Goal: Task Accomplishment & Management: Complete application form

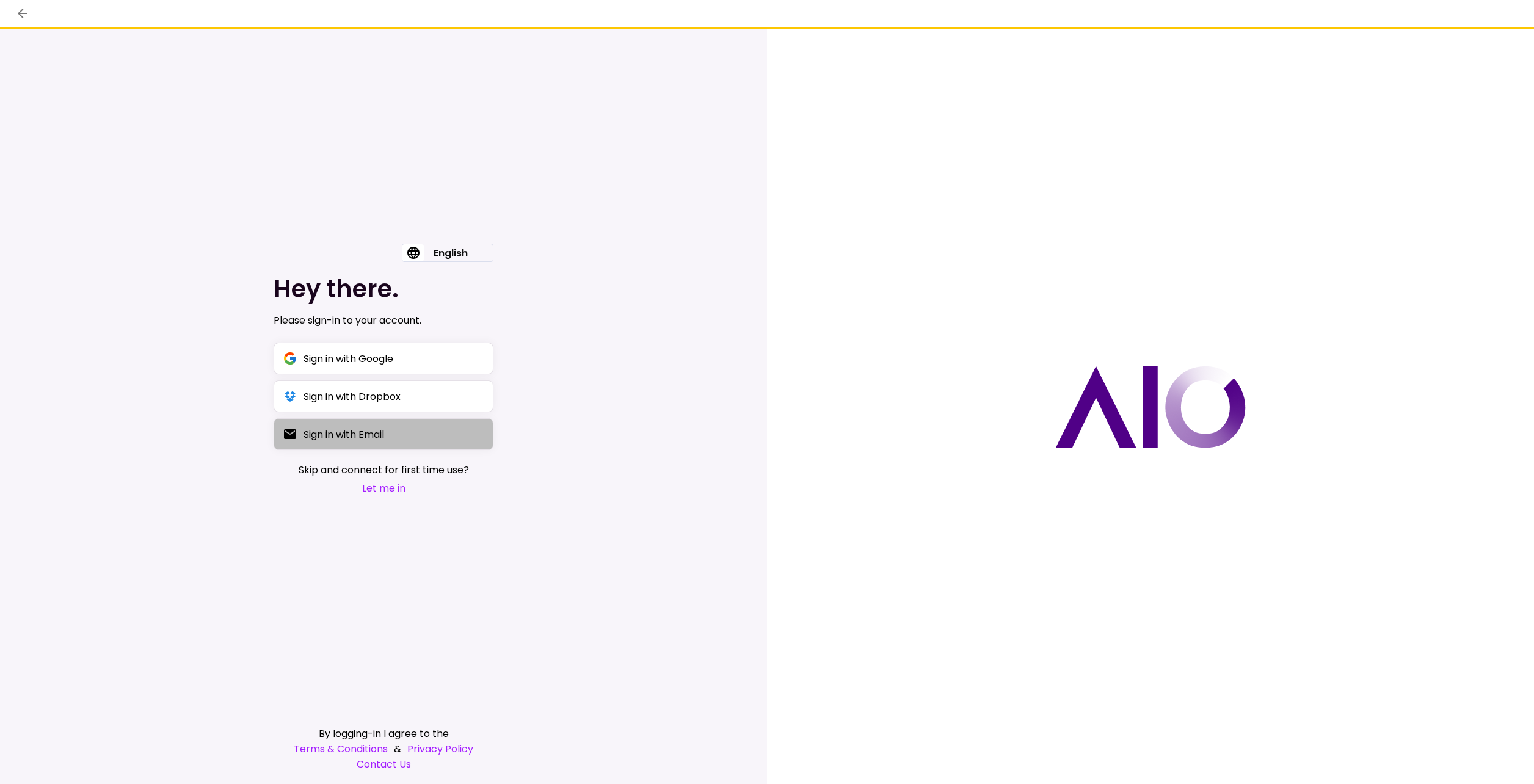
click at [372, 435] on div "Sign in with Email" at bounding box center [344, 434] width 81 height 15
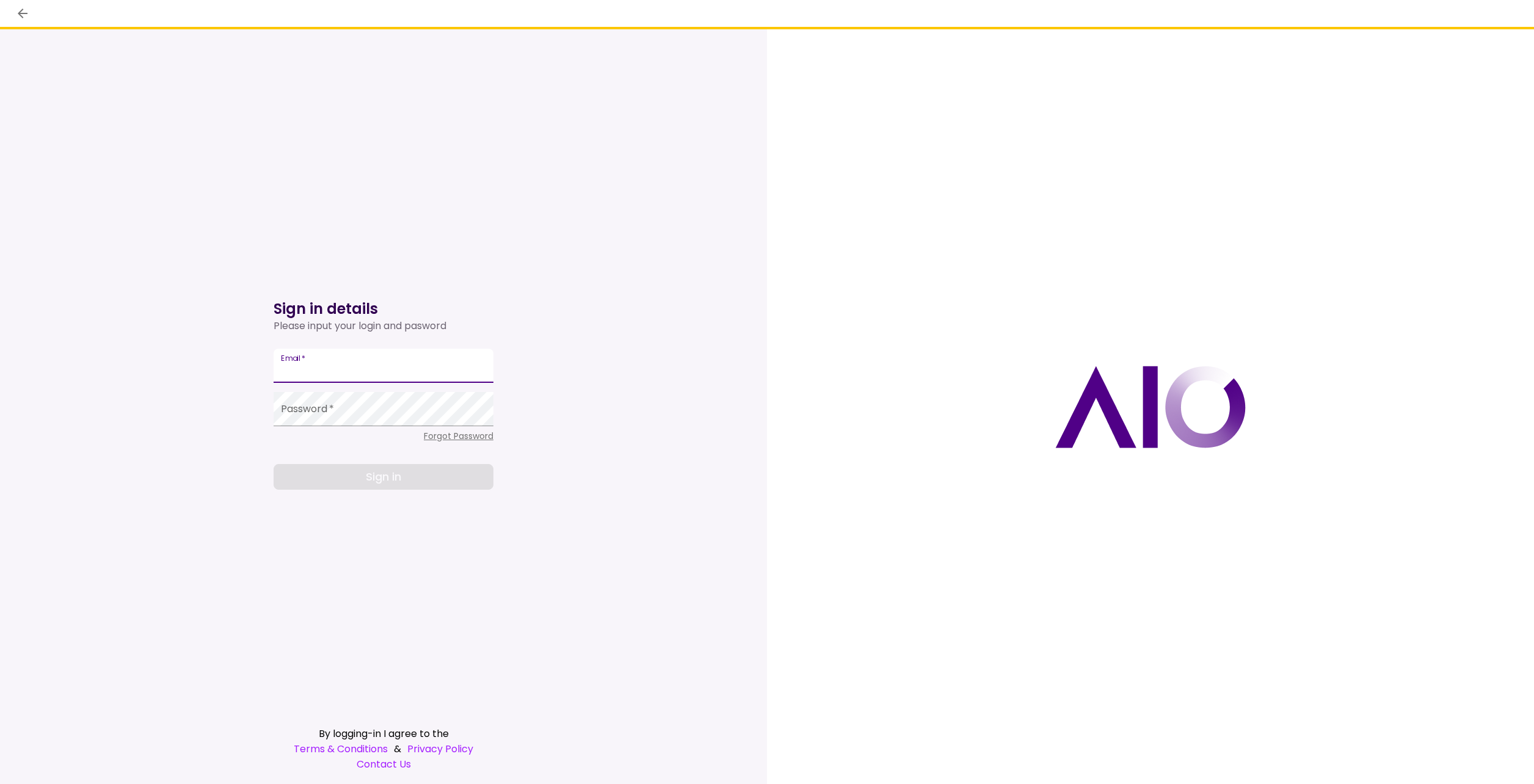
click at [297, 365] on input "Email   *" at bounding box center [384, 365] width 220 height 34
click at [626, 342] on div "Sign in details Please input your login and pasword Email   * Password   * Forg…" at bounding box center [384, 406] width 767 height 755
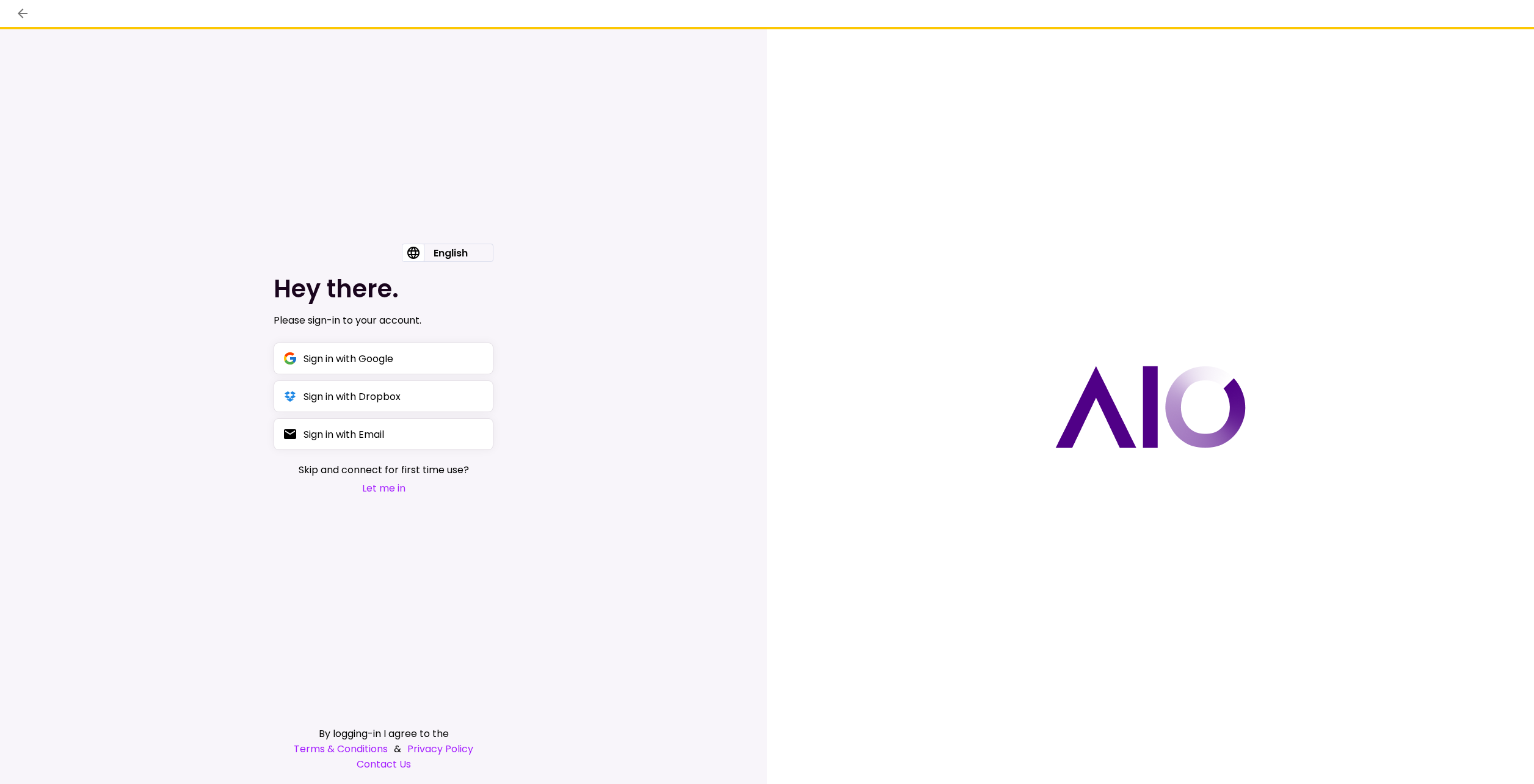
drag, startPoint x: 558, startPoint y: 257, endPoint x: 511, endPoint y: 308, distance: 69.4
click at [559, 257] on div "English English Hey there. Please sign-in to your account. Sign in with Google …" at bounding box center [384, 406] width 767 height 755
click at [350, 426] on button "Sign in with Email" at bounding box center [384, 434] width 220 height 32
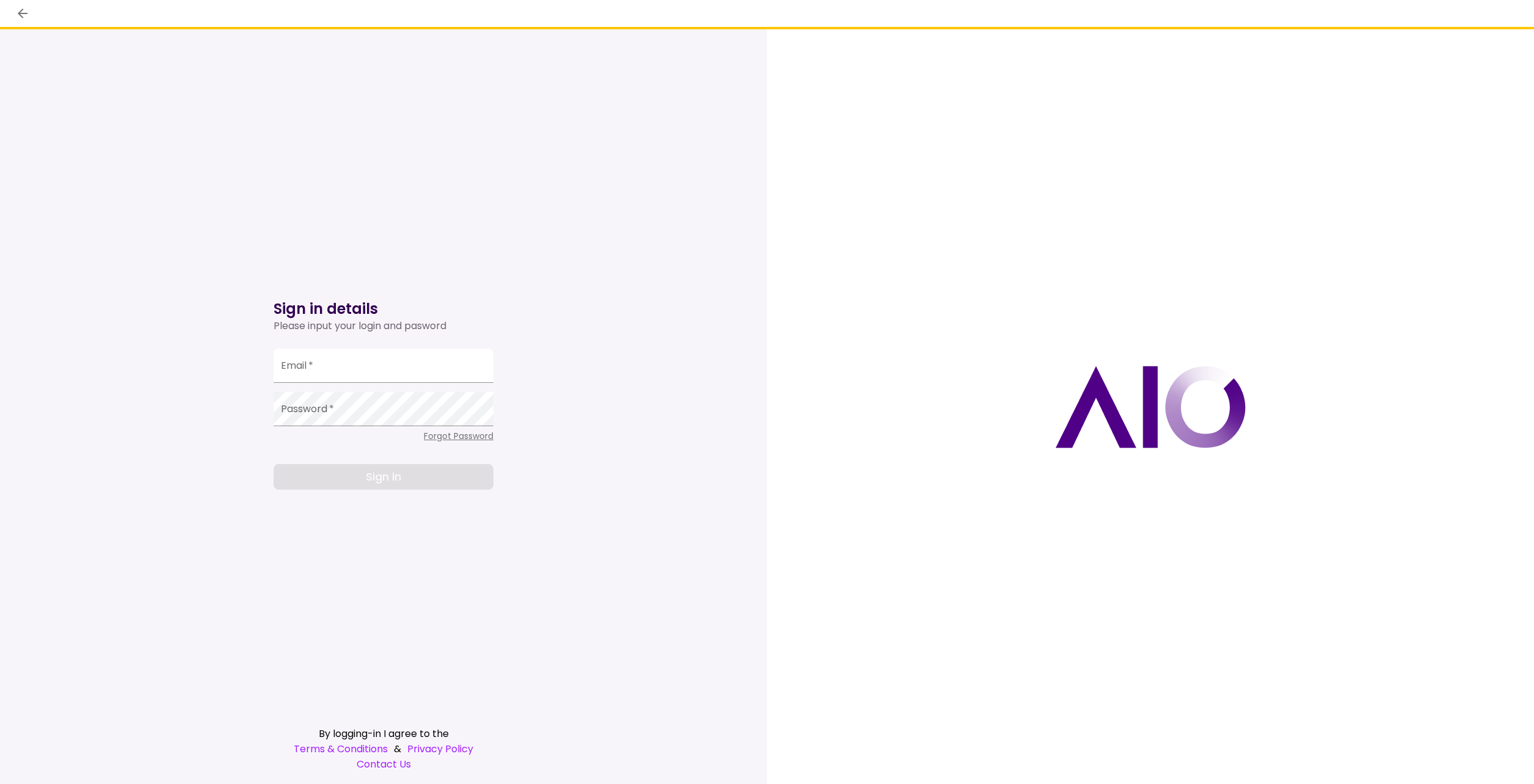
click at [306, 357] on div "Email   *" at bounding box center [384, 365] width 220 height 34
type input "**********"
click at [548, 405] on div "**********" at bounding box center [384, 406] width 767 height 755
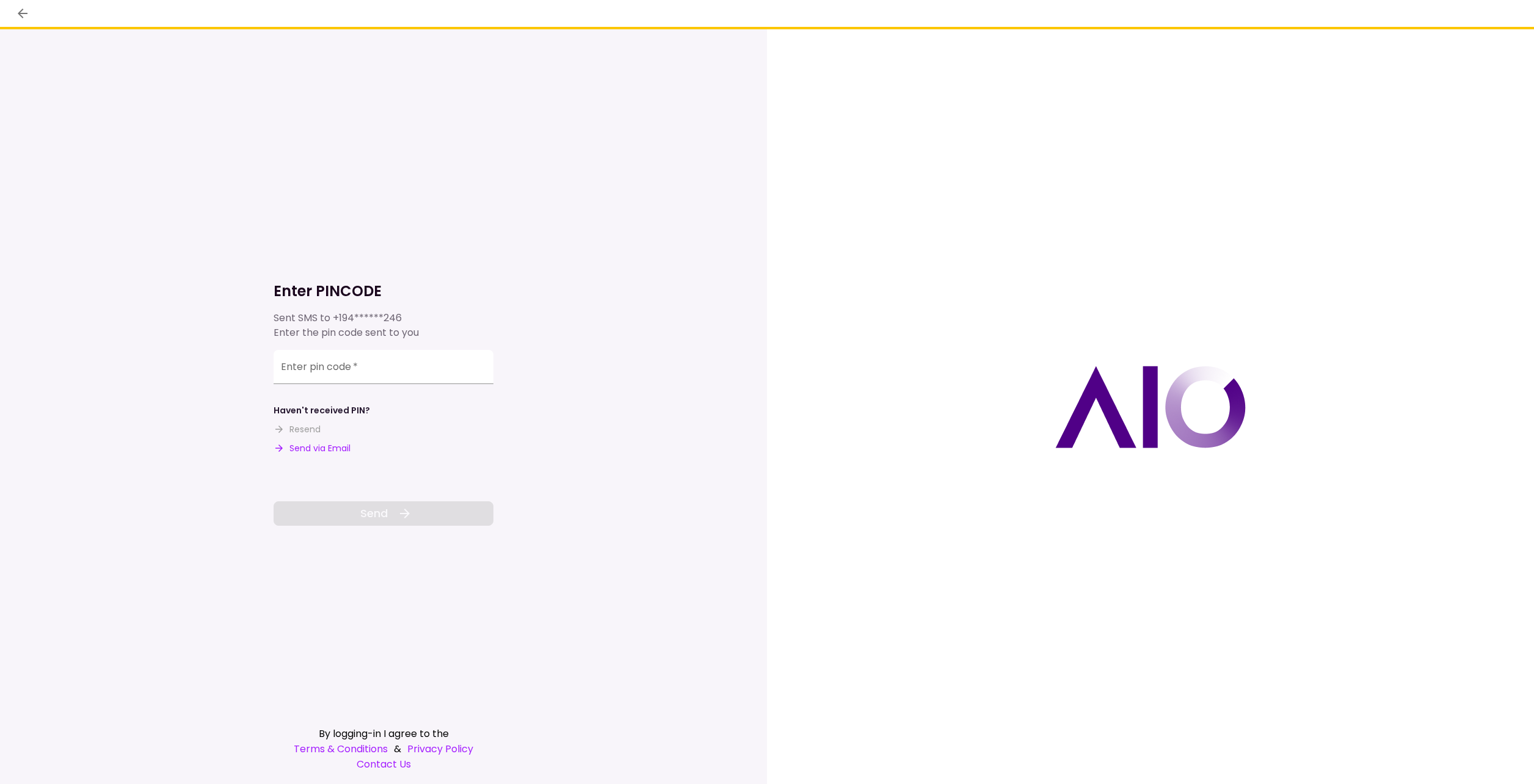
click at [311, 448] on button "Send via Email" at bounding box center [312, 449] width 77 height 13
click at [346, 380] on input "Enter pin code   *" at bounding box center [384, 369] width 220 height 34
type input "******"
click at [415, 517] on button "Send" at bounding box center [384, 514] width 220 height 25
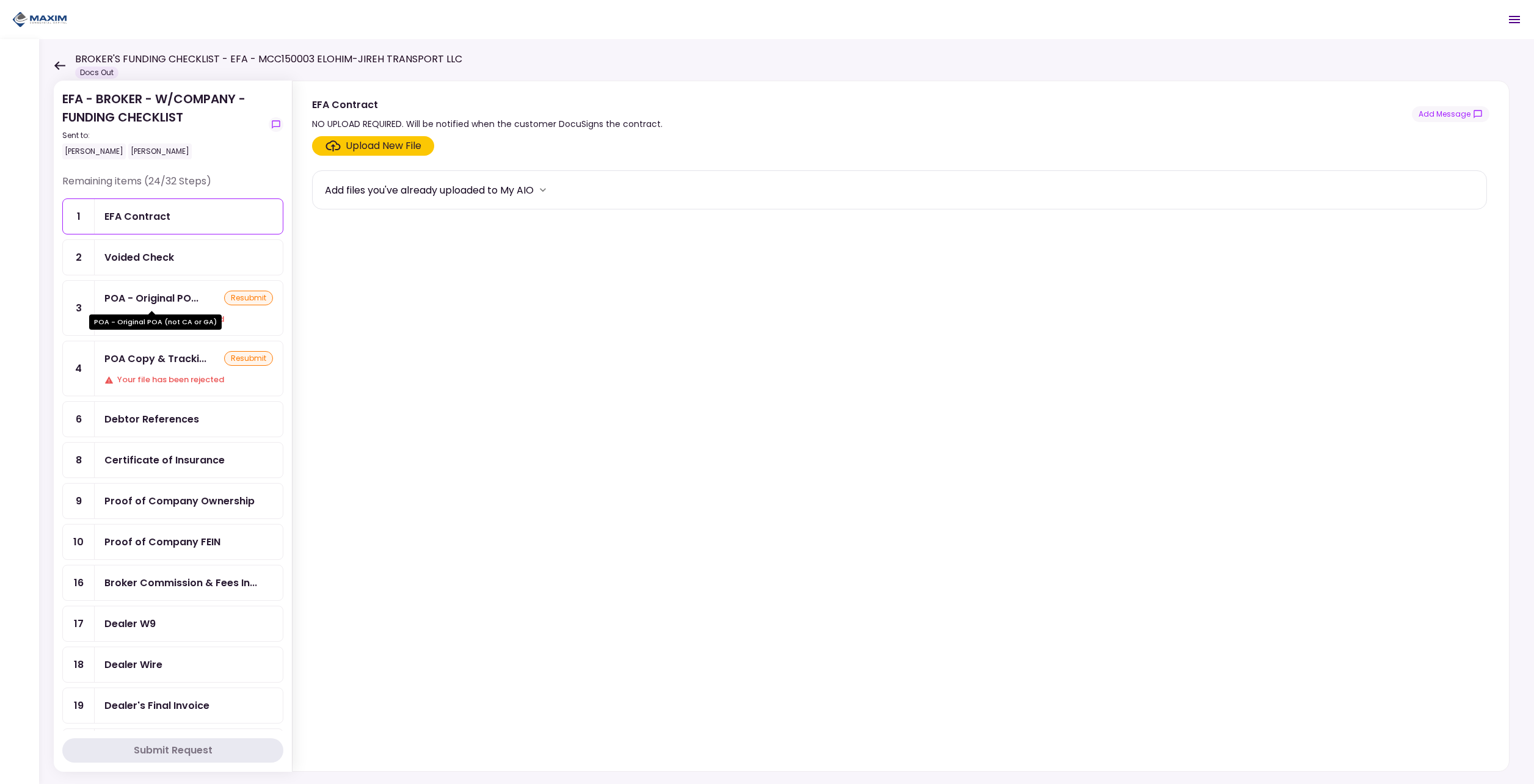
click at [176, 293] on div "POA - Original PO..." at bounding box center [152, 298] width 94 height 15
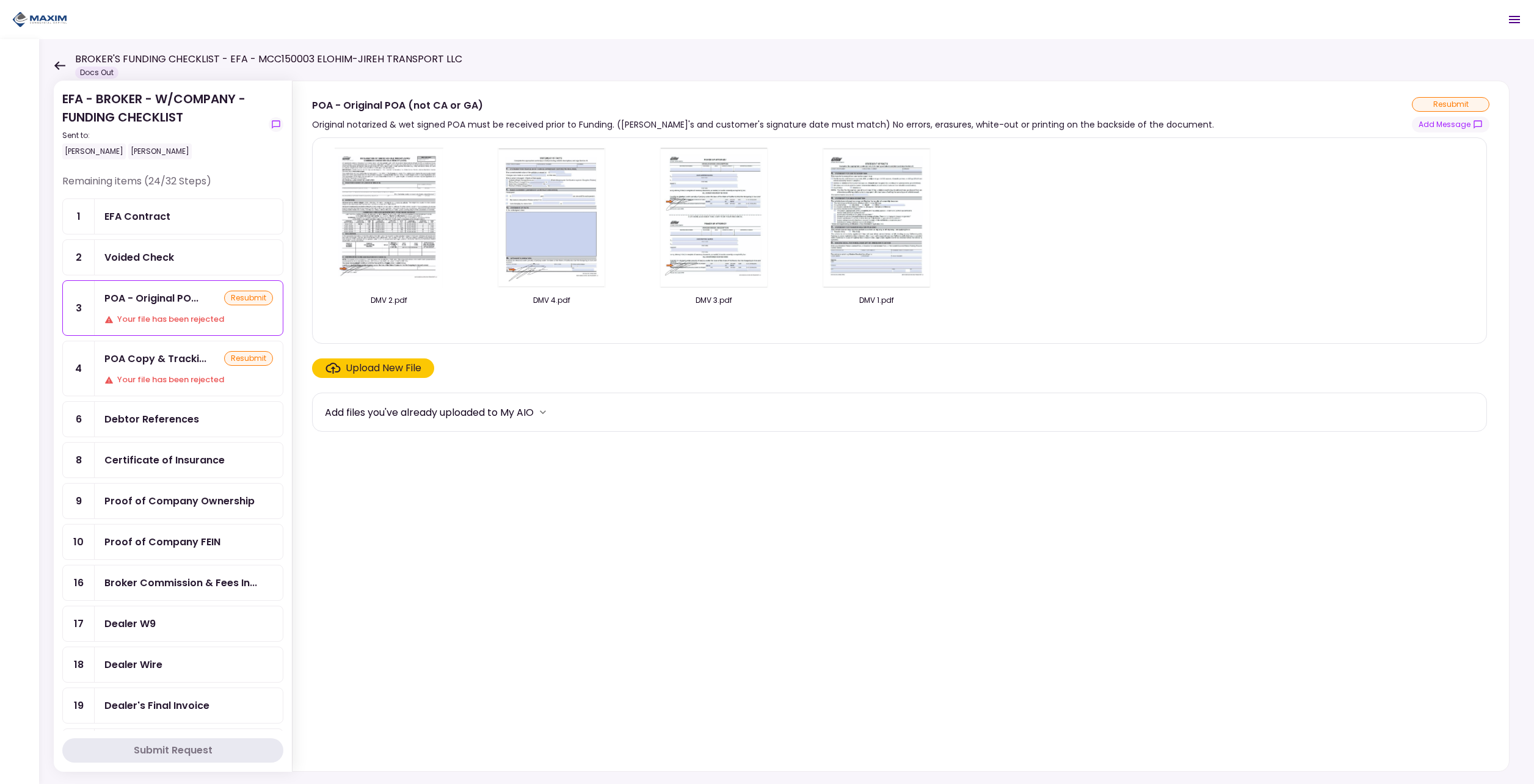
click at [166, 371] on div "POA Copy & Tracki... resubmit Your file has been rejected" at bounding box center [189, 369] width 188 height 55
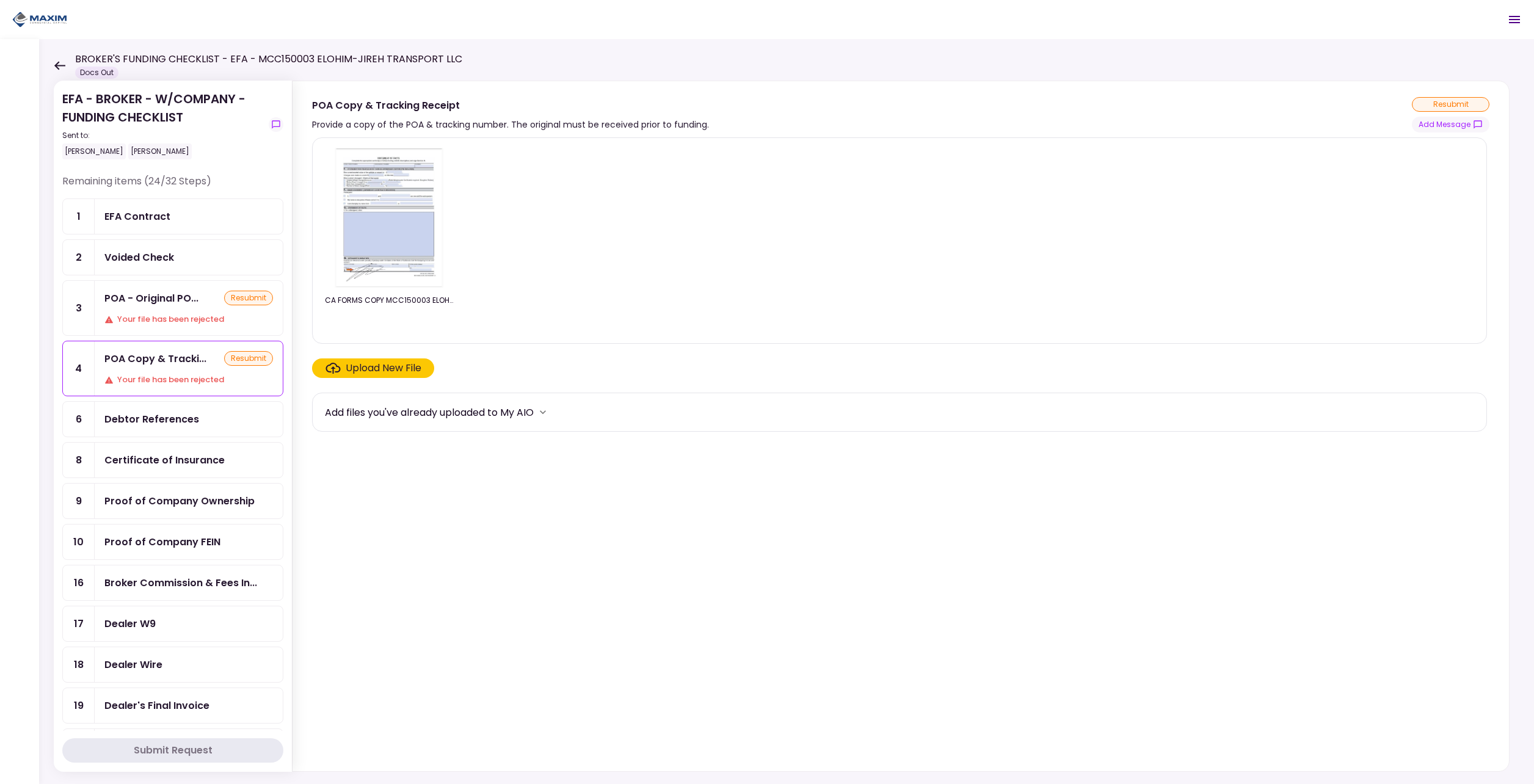
click at [56, 62] on icon at bounding box center [60, 66] width 12 height 9
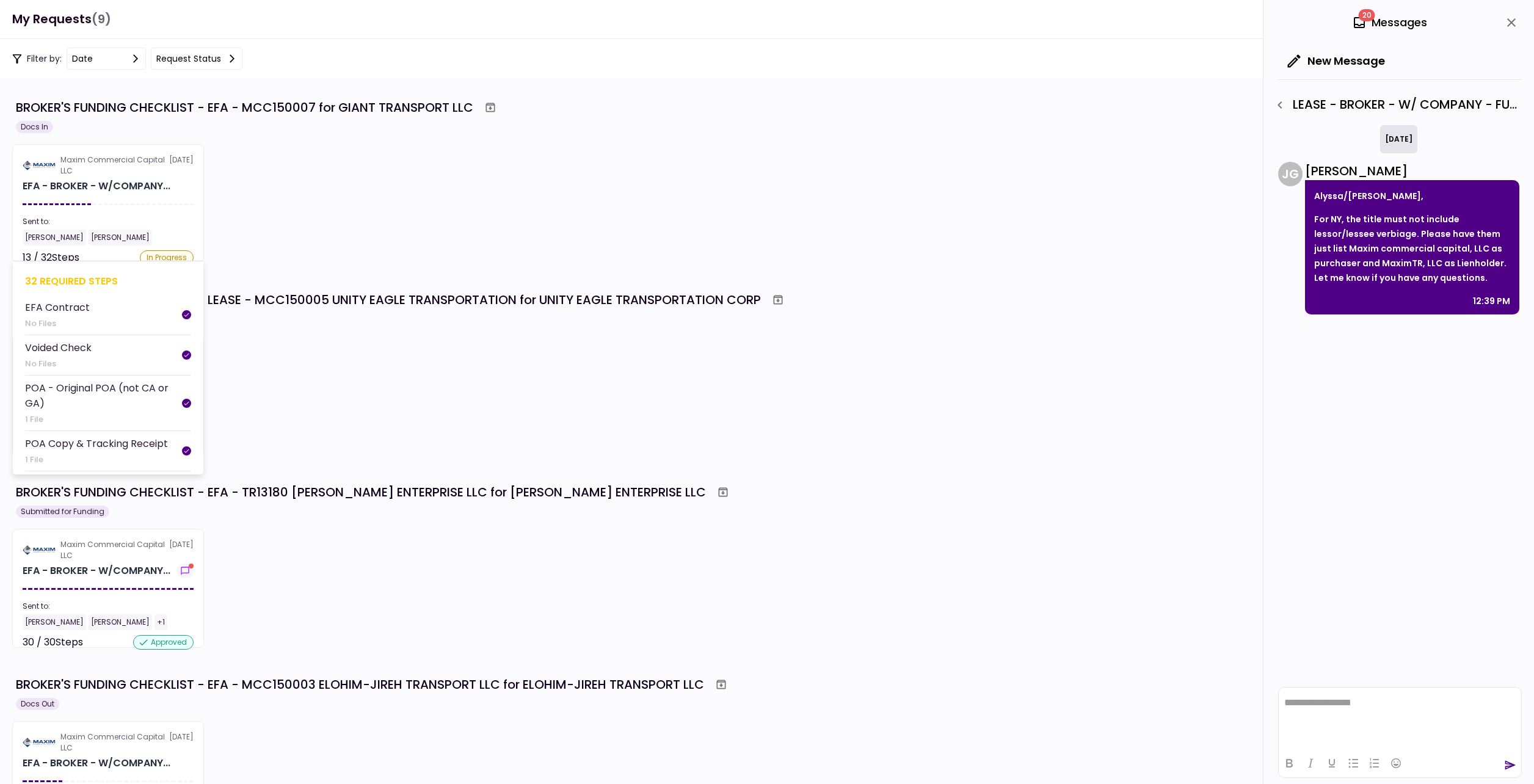
click at [118, 176] on section "Maxim Commercial Capital LLC 19 Aug EFA - BROKER - W/COMPANY... Sent to: Alyssa…" at bounding box center [108, 203] width 192 height 119
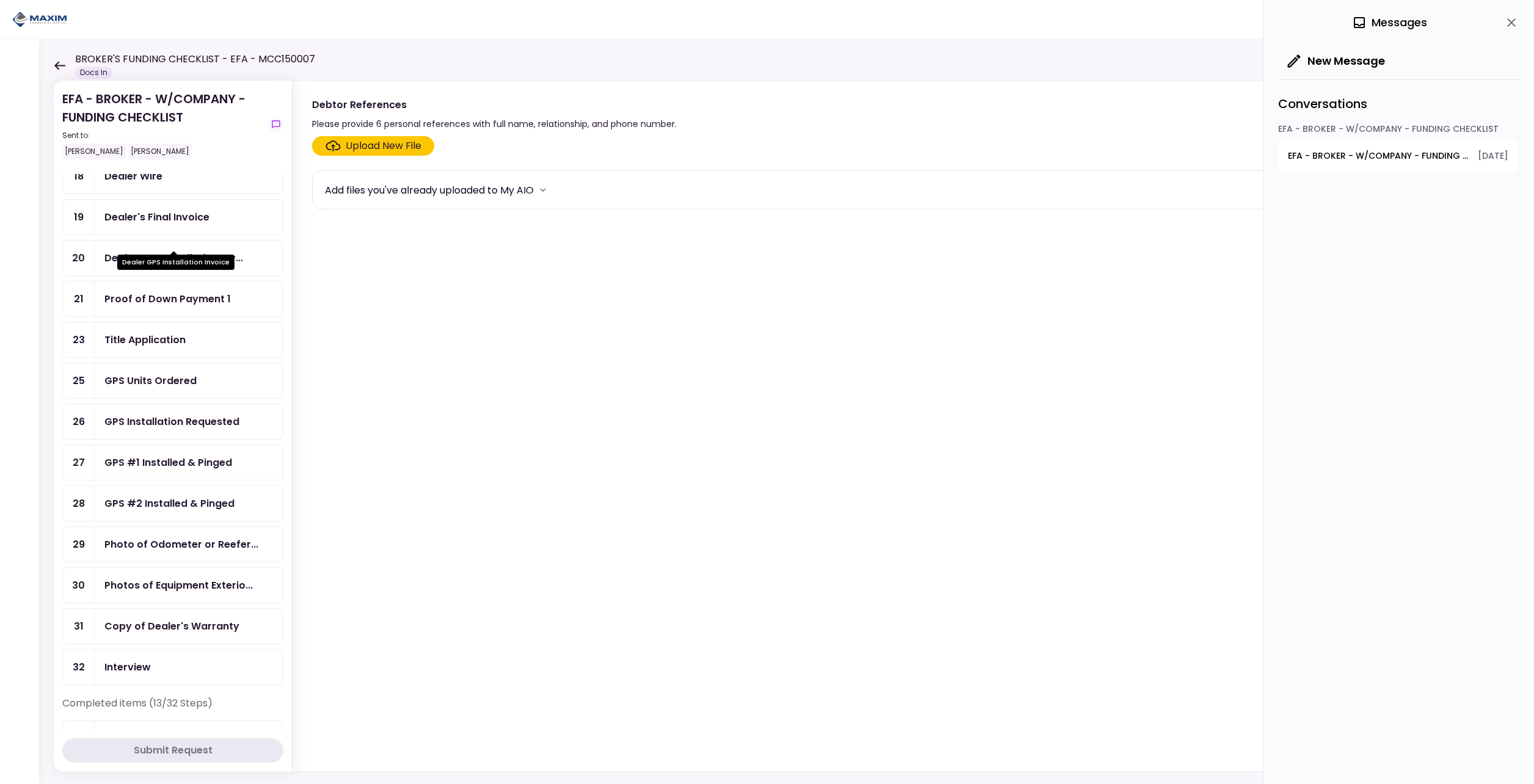
scroll to position [306, 0]
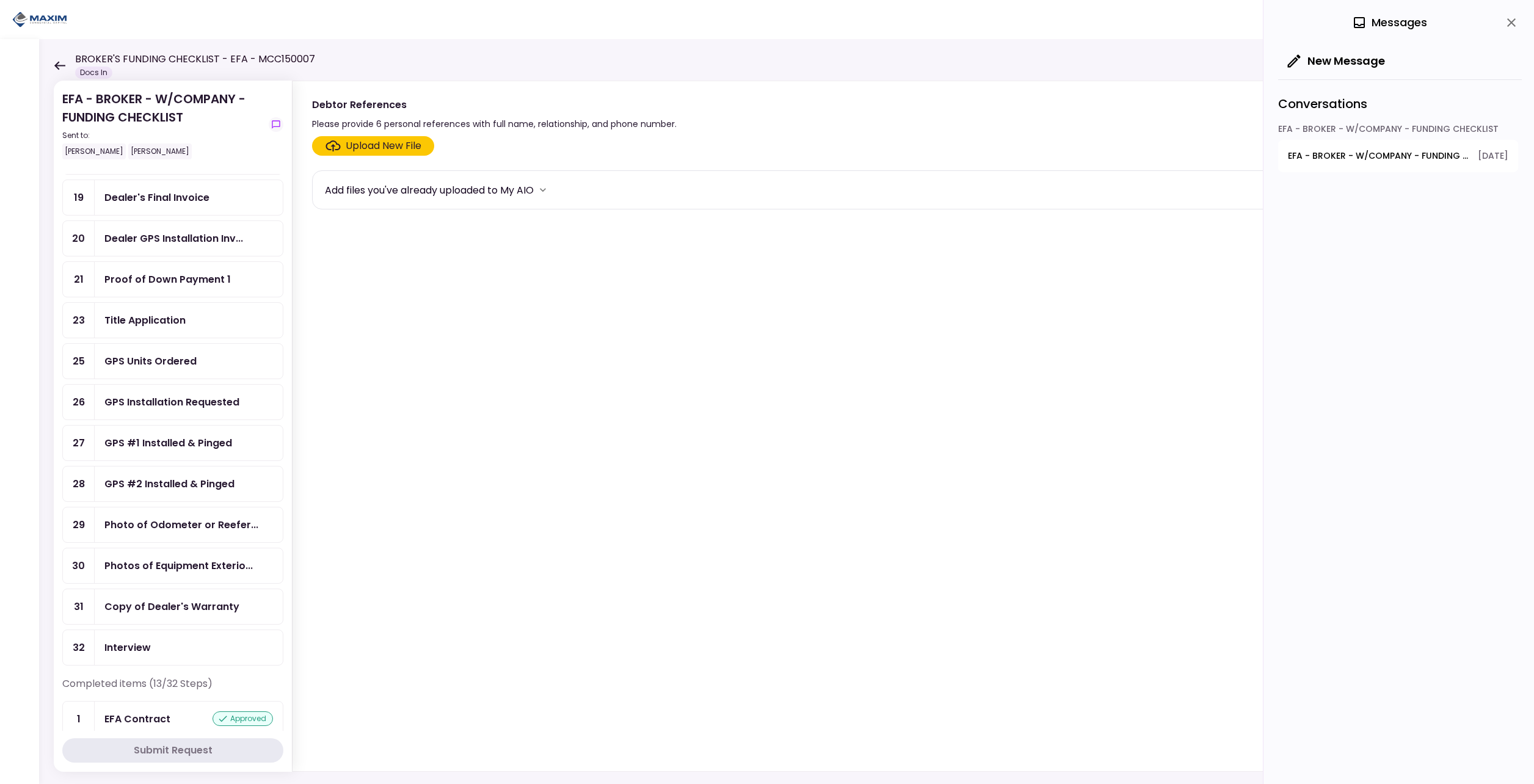
click at [165, 438] on div "GPS #1 Installed & Pinged" at bounding box center [168, 443] width 127 height 15
click at [166, 469] on div "GPS #2 Installed & Pinged" at bounding box center [189, 484] width 188 height 35
click at [172, 449] on div "GPS #1 Installed & Pinged" at bounding box center [168, 443] width 127 height 15
click at [338, 149] on icon "Click here to upload the required document" at bounding box center [333, 146] width 15 height 11
click at [0, 0] on input "Upload New File" at bounding box center [0, 0] width 0 height 0
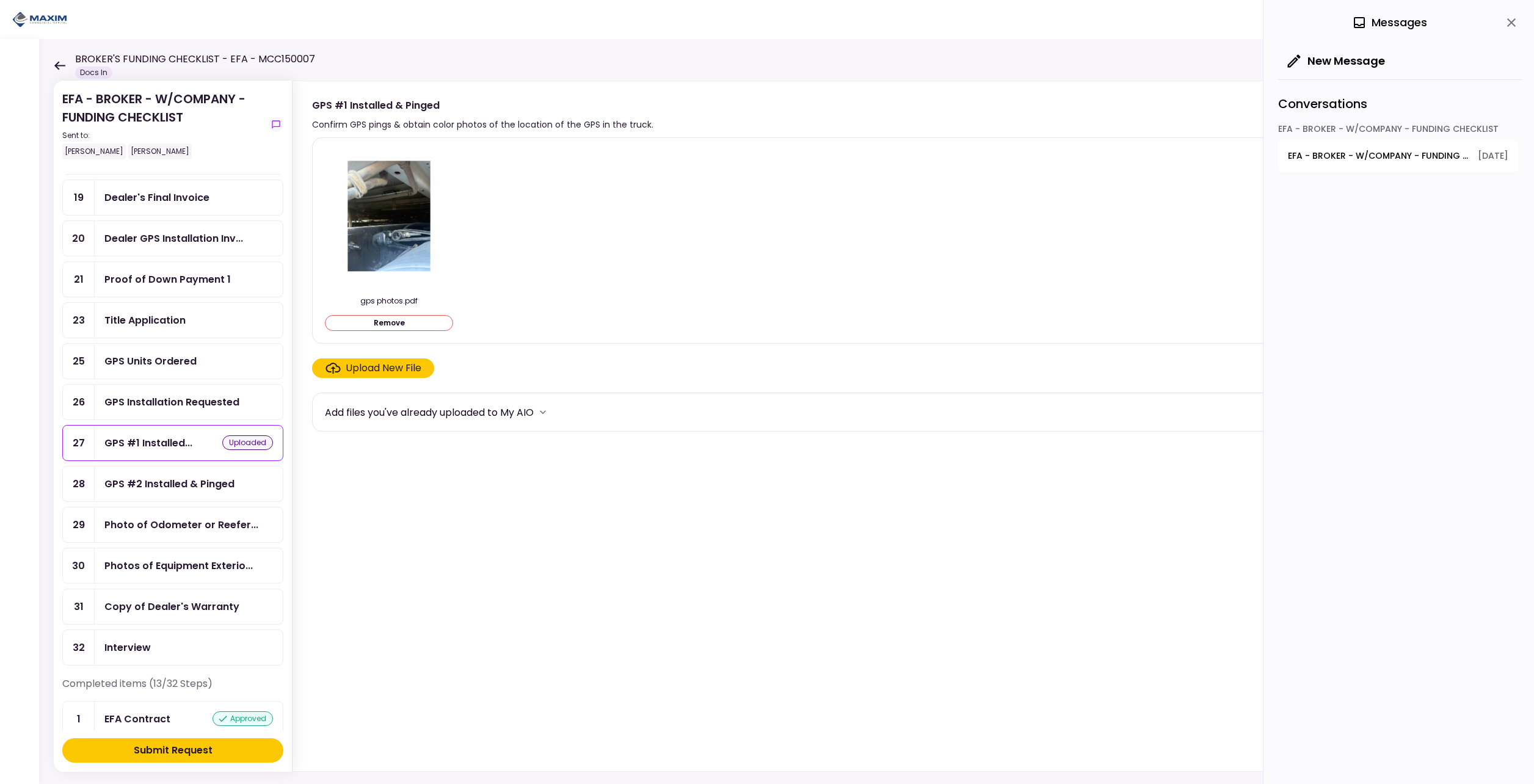
click at [183, 490] on div "GPS #2 Installed & Pinged" at bounding box center [170, 484] width 130 height 15
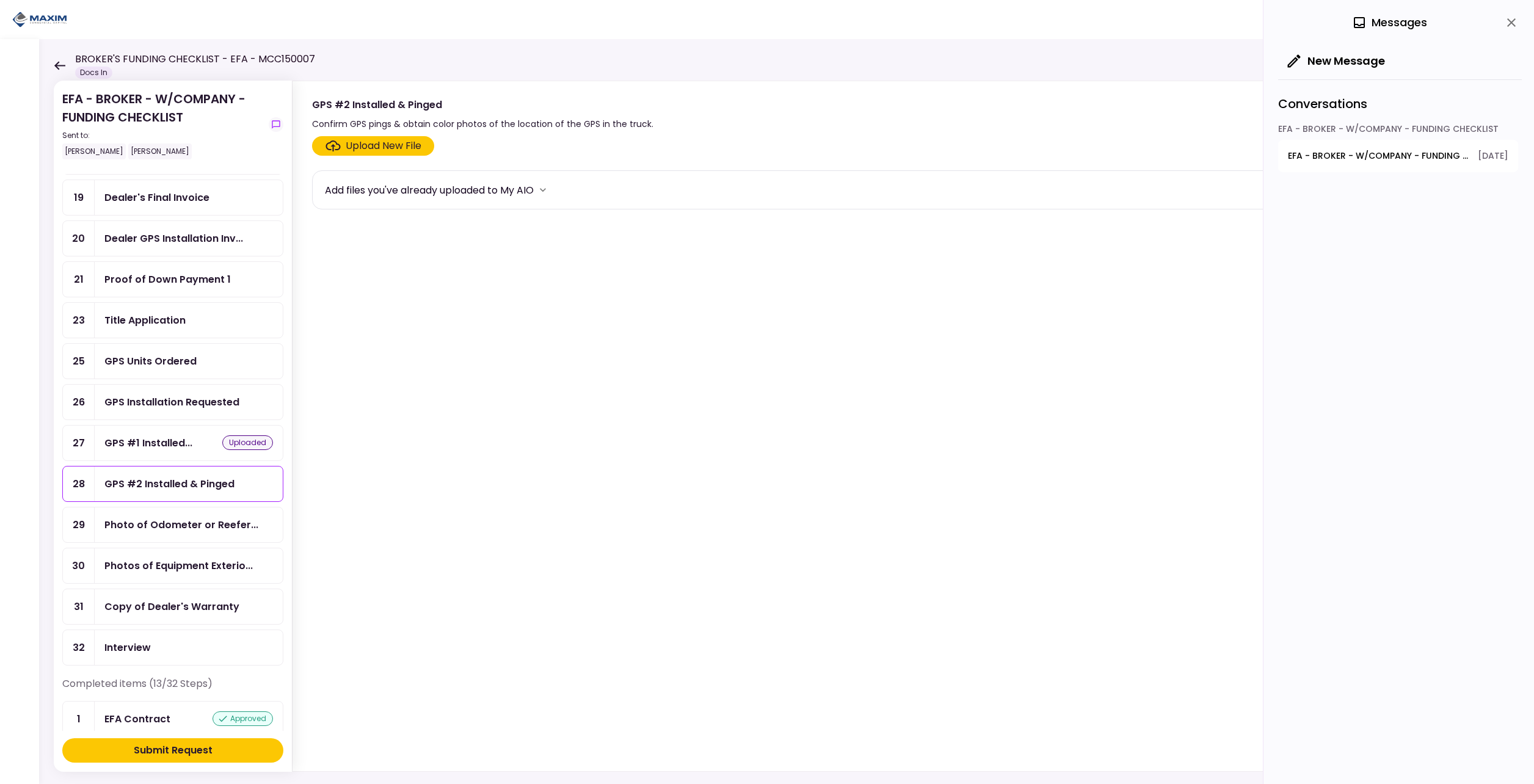
click at [360, 143] on div "Upload New File" at bounding box center [384, 146] width 75 height 15
click at [0, 0] on input "Upload New File" at bounding box center [0, 0] width 0 height 0
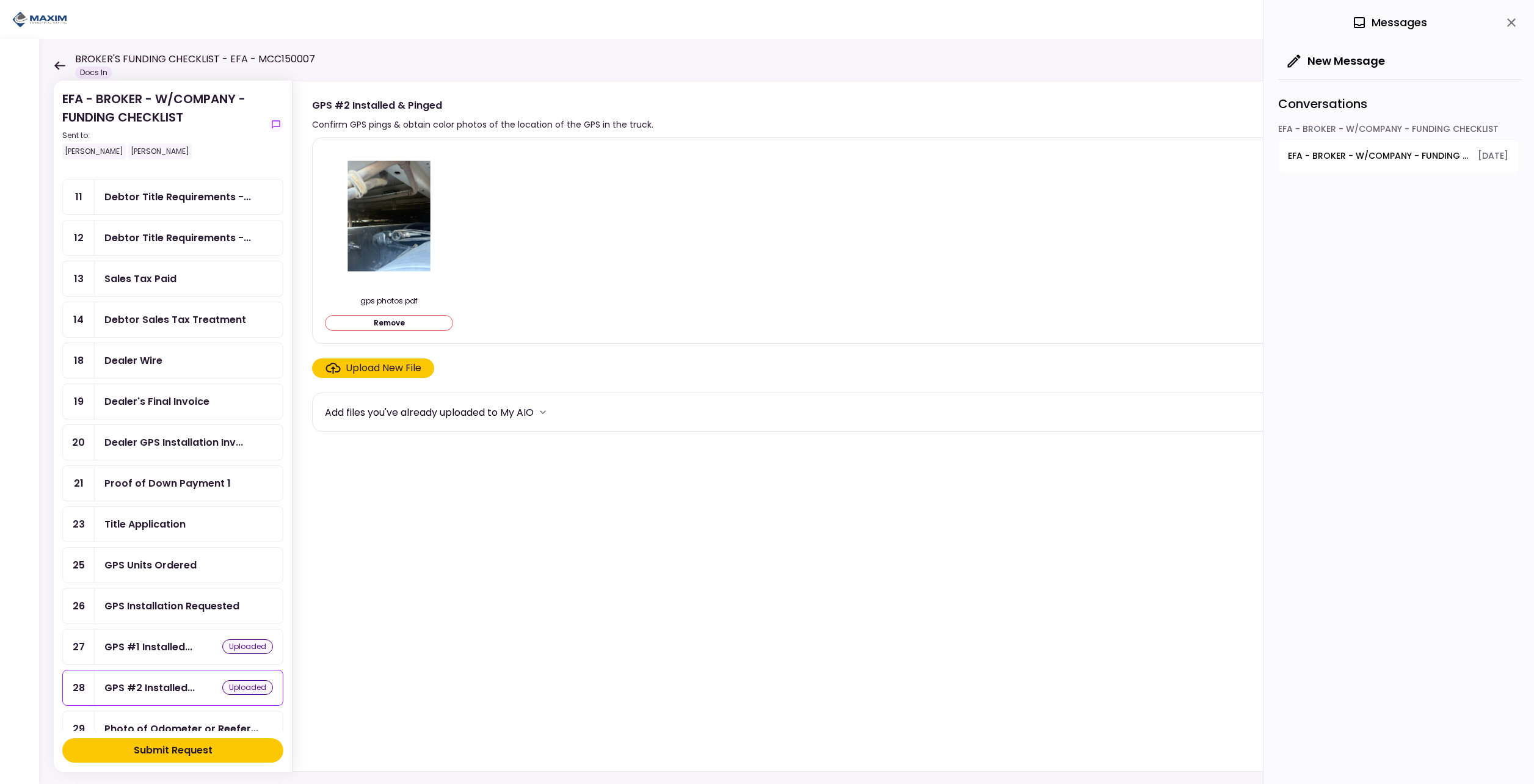
scroll to position [122, 0]
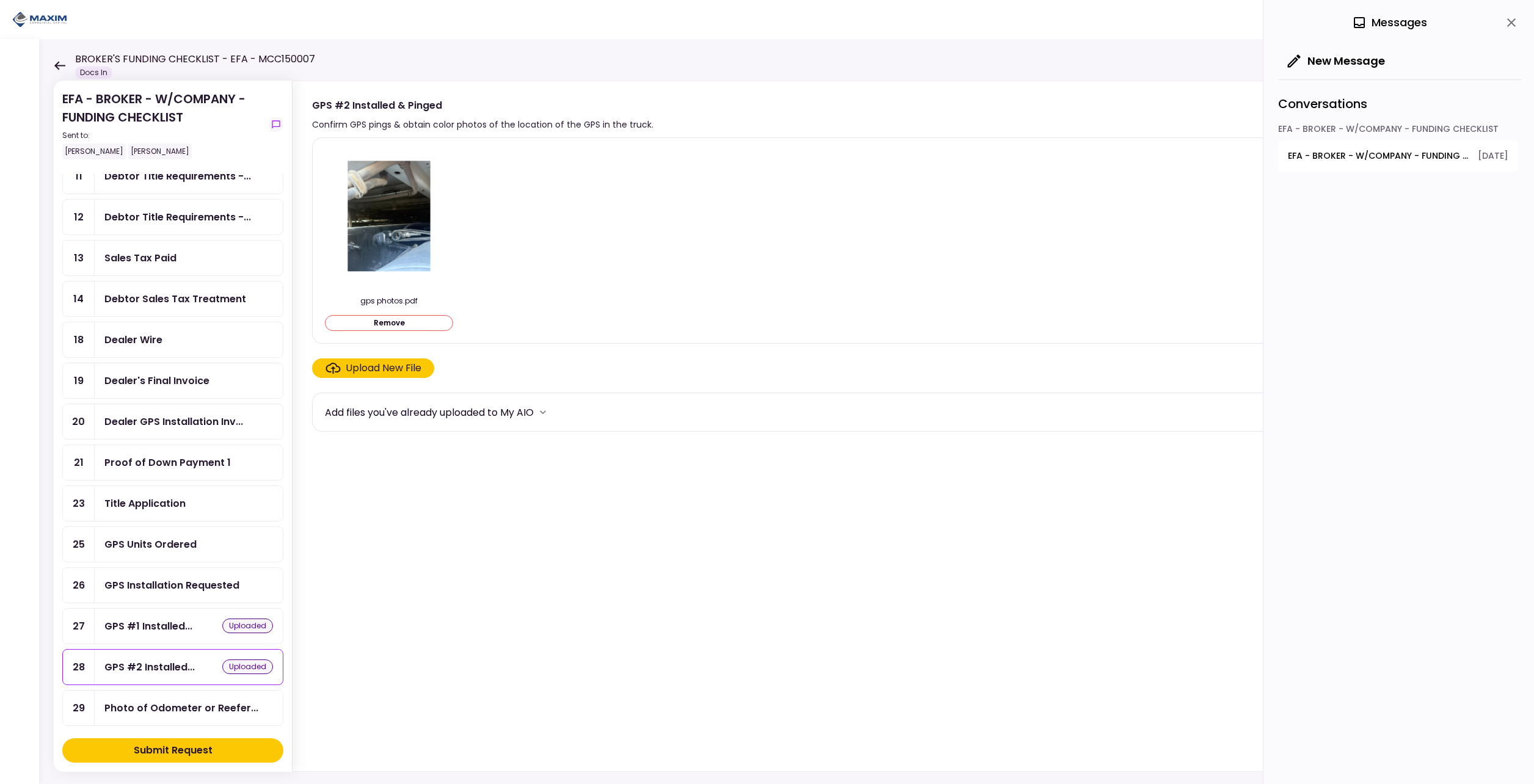
click at [146, 748] on div "Submit Request" at bounding box center [173, 750] width 79 height 15
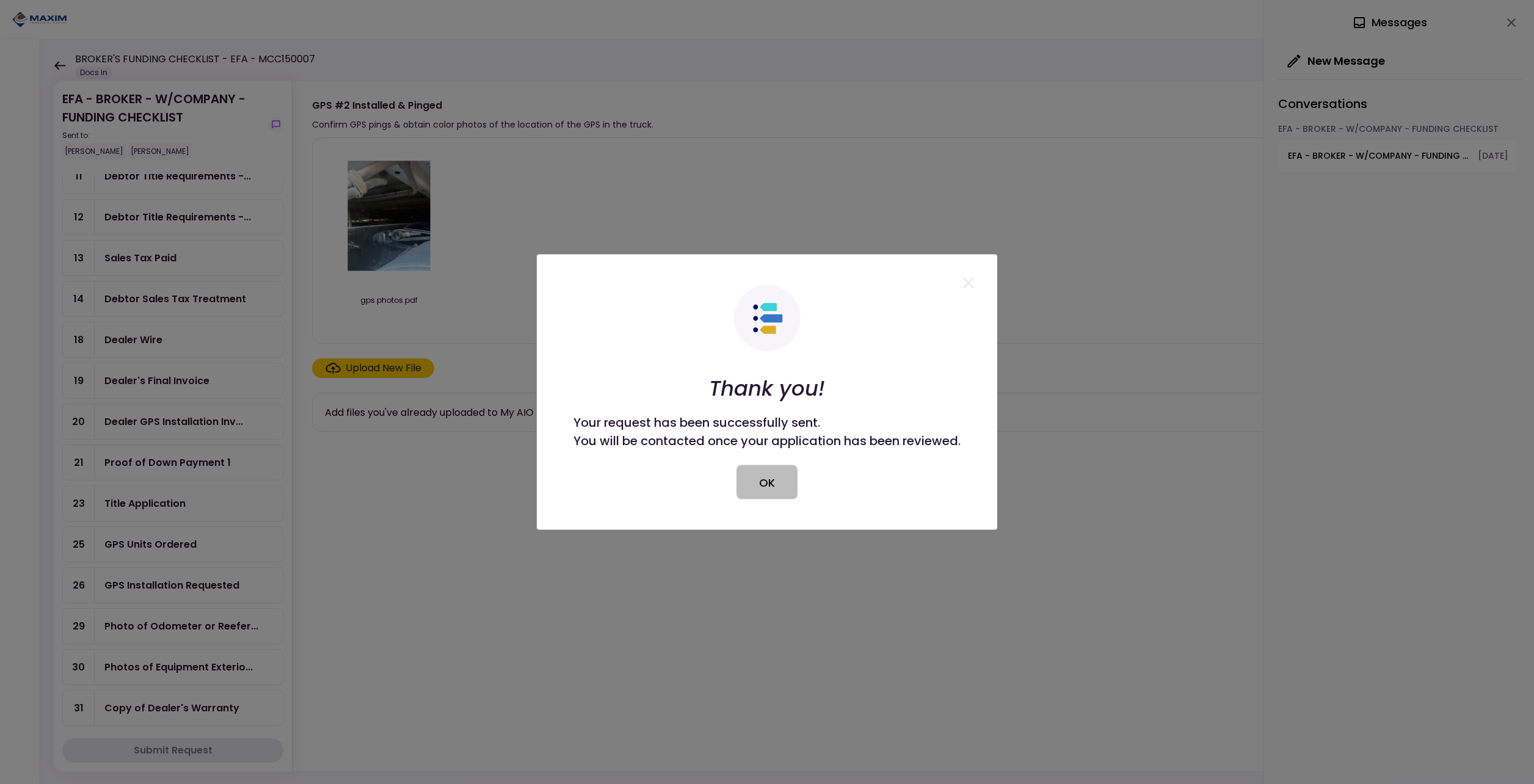
click at [780, 493] on button "OK" at bounding box center [767, 482] width 61 height 34
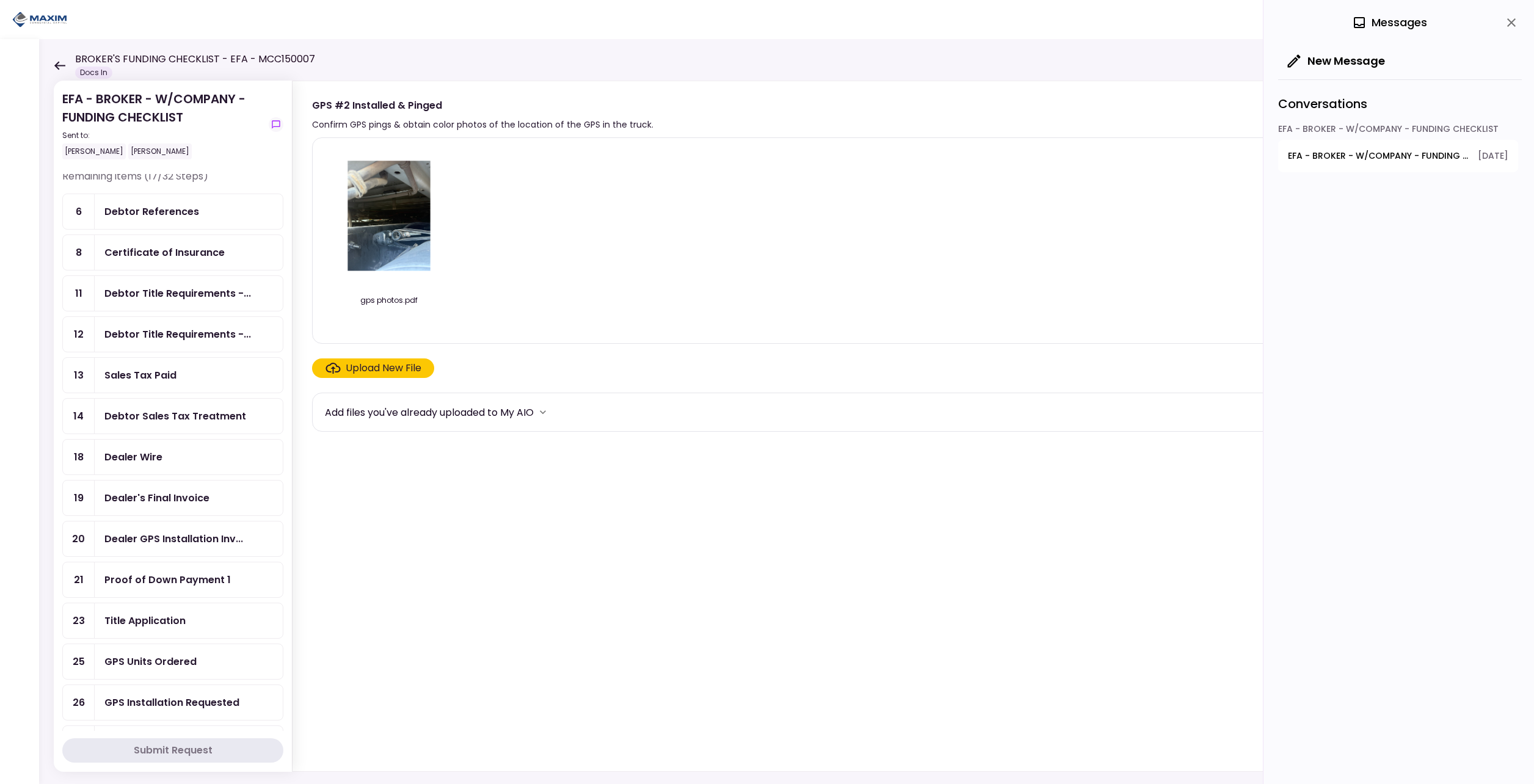
scroll to position [0, 0]
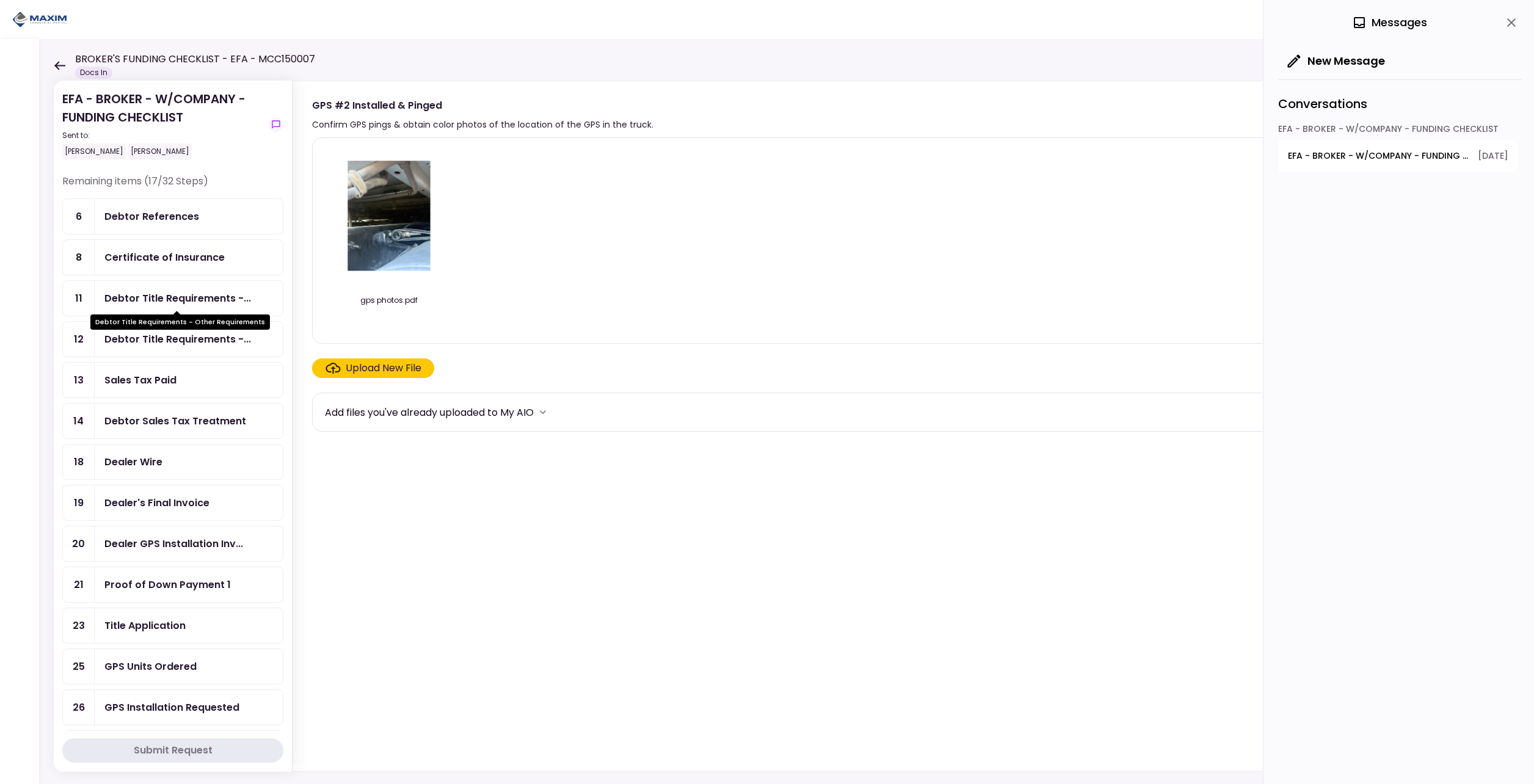
click at [187, 293] on div "Debtor Title Requirements -..." at bounding box center [178, 298] width 146 height 15
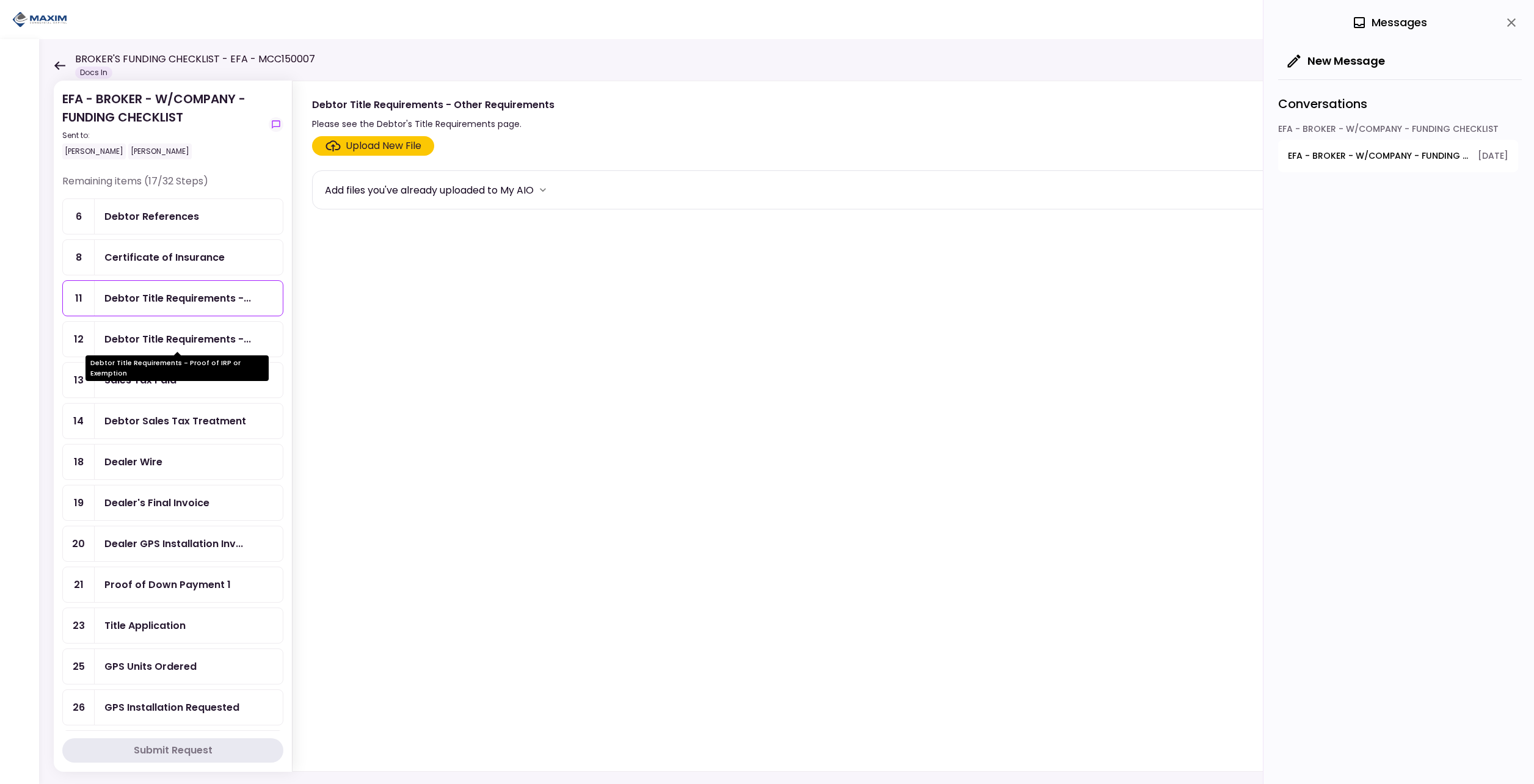
click at [142, 348] on div "Debtor Title Requirements - Proof of IRP or Exemption" at bounding box center [177, 363] width 183 height 34
click at [159, 306] on div "Debtor Title Requirements -..." at bounding box center [189, 298] width 188 height 35
click at [155, 336] on div "Debtor Title Requirements -..." at bounding box center [178, 339] width 146 height 15
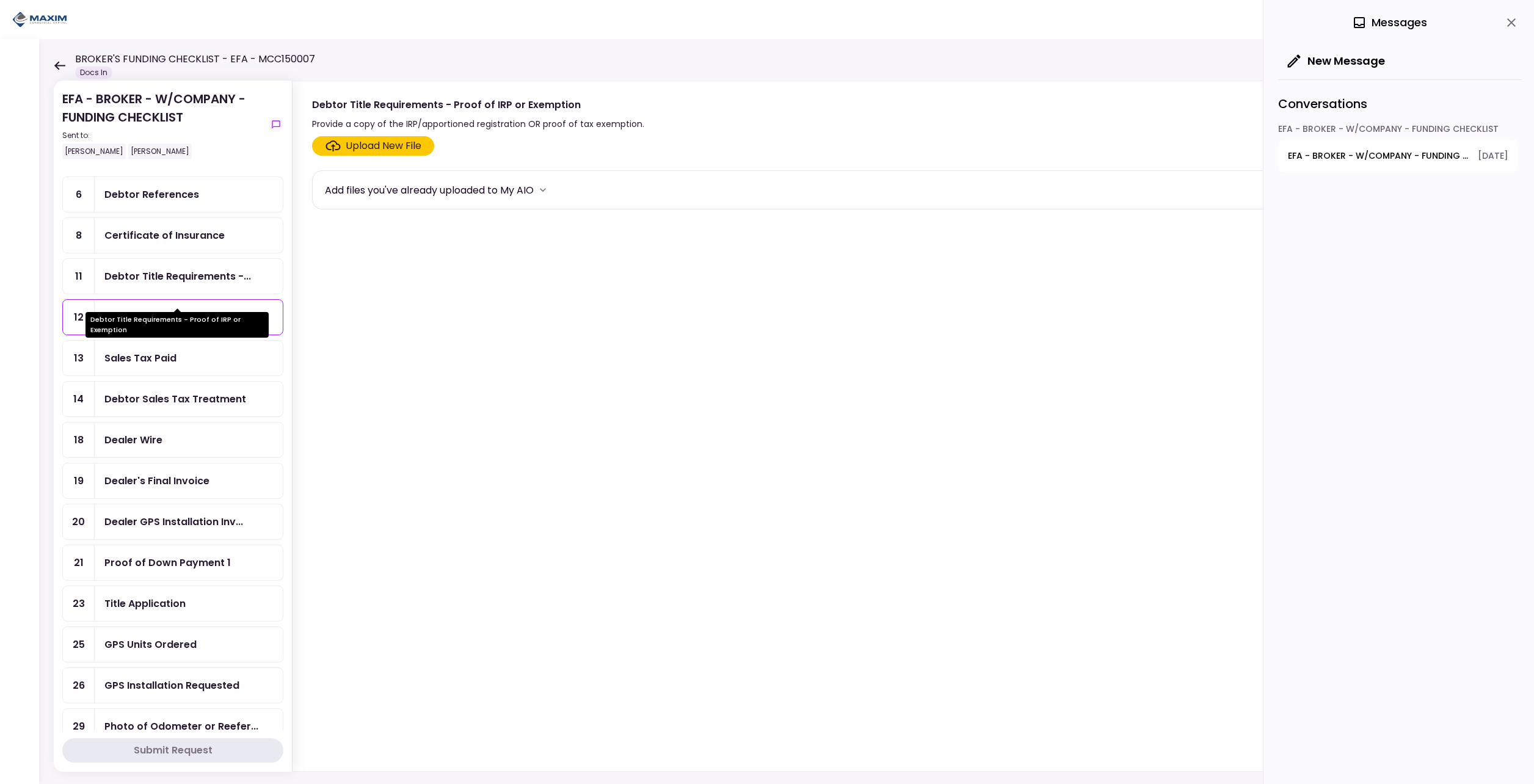
scroll to position [61, 0]
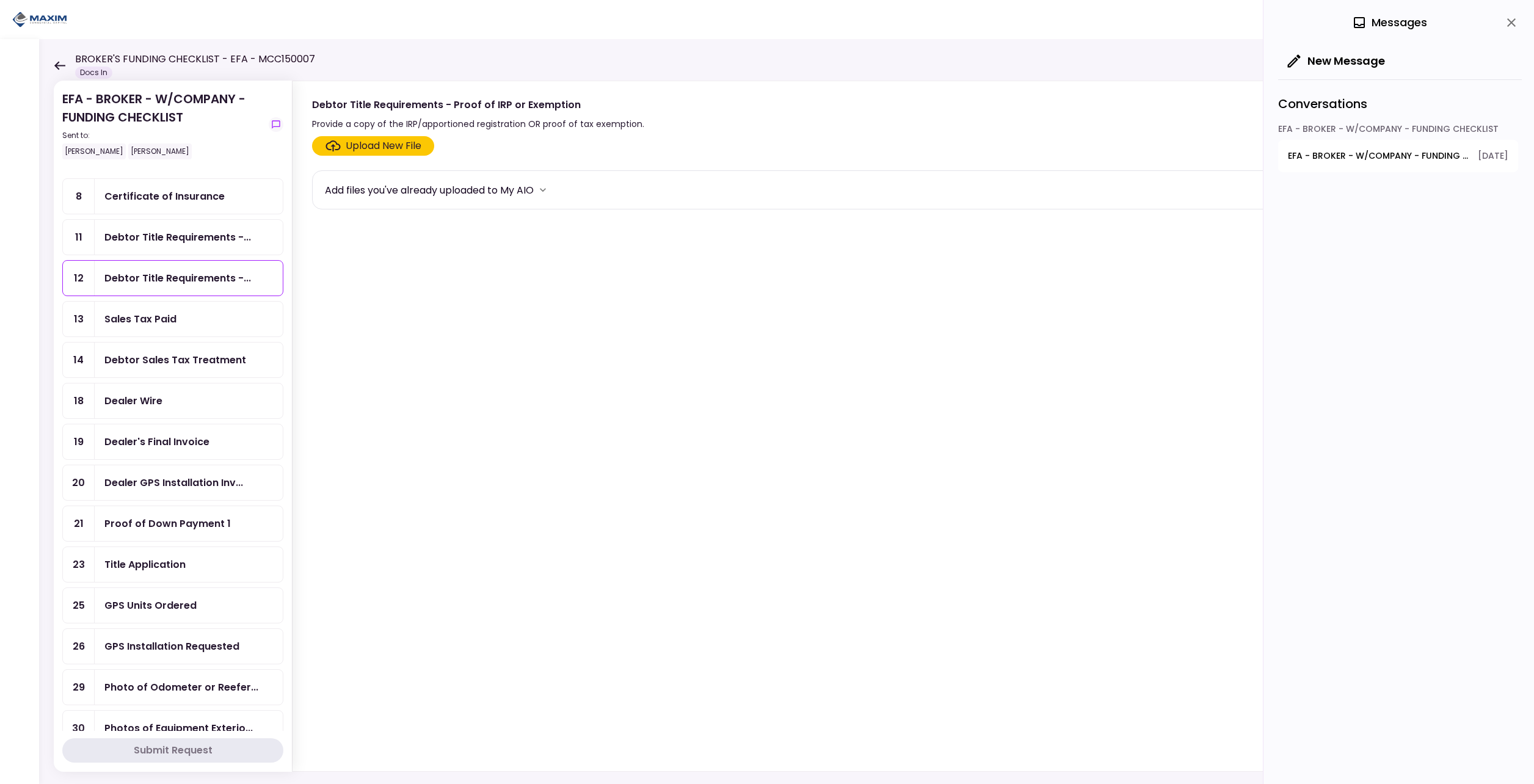
click at [146, 366] on div "Debtor Sales Tax Treatment" at bounding box center [176, 359] width 142 height 15
click at [146, 325] on div "Sales Tax Paid" at bounding box center [140, 319] width 72 height 15
click at [158, 402] on div "Dealer Wire" at bounding box center [133, 400] width 58 height 15
click at [167, 432] on div "Dealer's Final Invoice" at bounding box center [189, 442] width 188 height 35
click at [160, 477] on div "Dealer GPS Installation Inv..." at bounding box center [174, 482] width 139 height 15
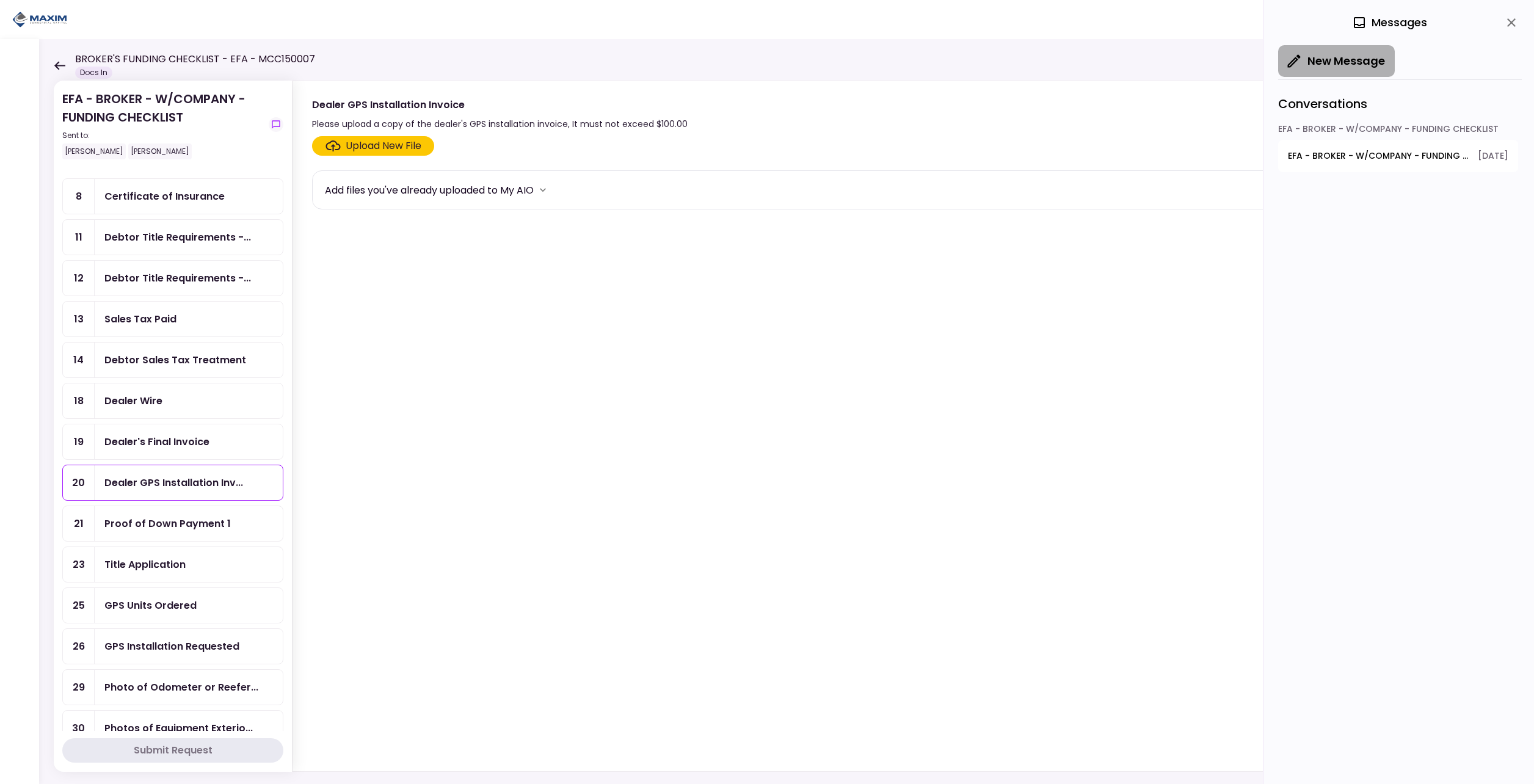
click at [1344, 55] on button "New Message" at bounding box center [1336, 60] width 116 height 32
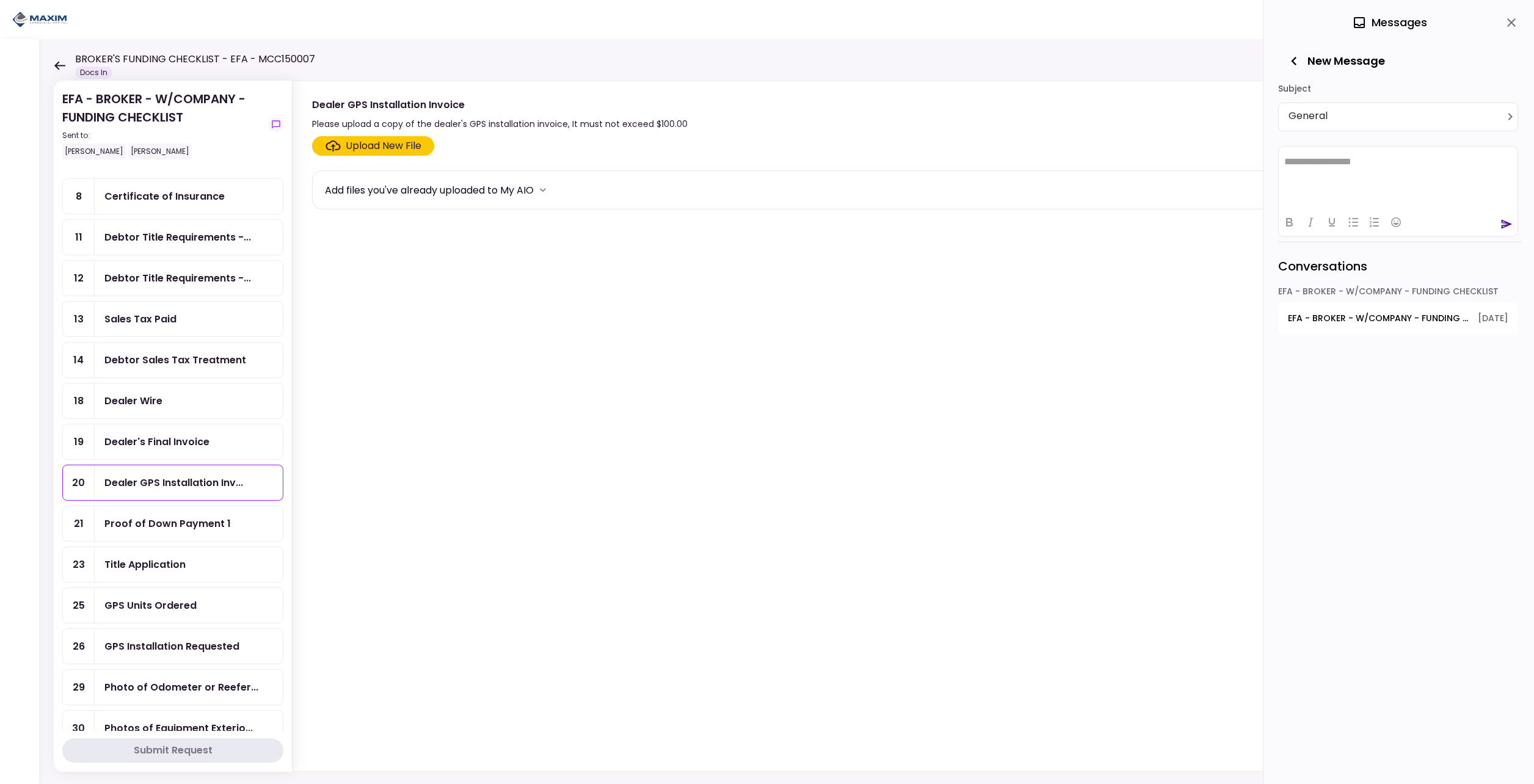
click at [1293, 176] on html "**********" at bounding box center [1398, 161] width 239 height 31
click at [1505, 225] on icon "send" at bounding box center [1507, 224] width 11 height 9
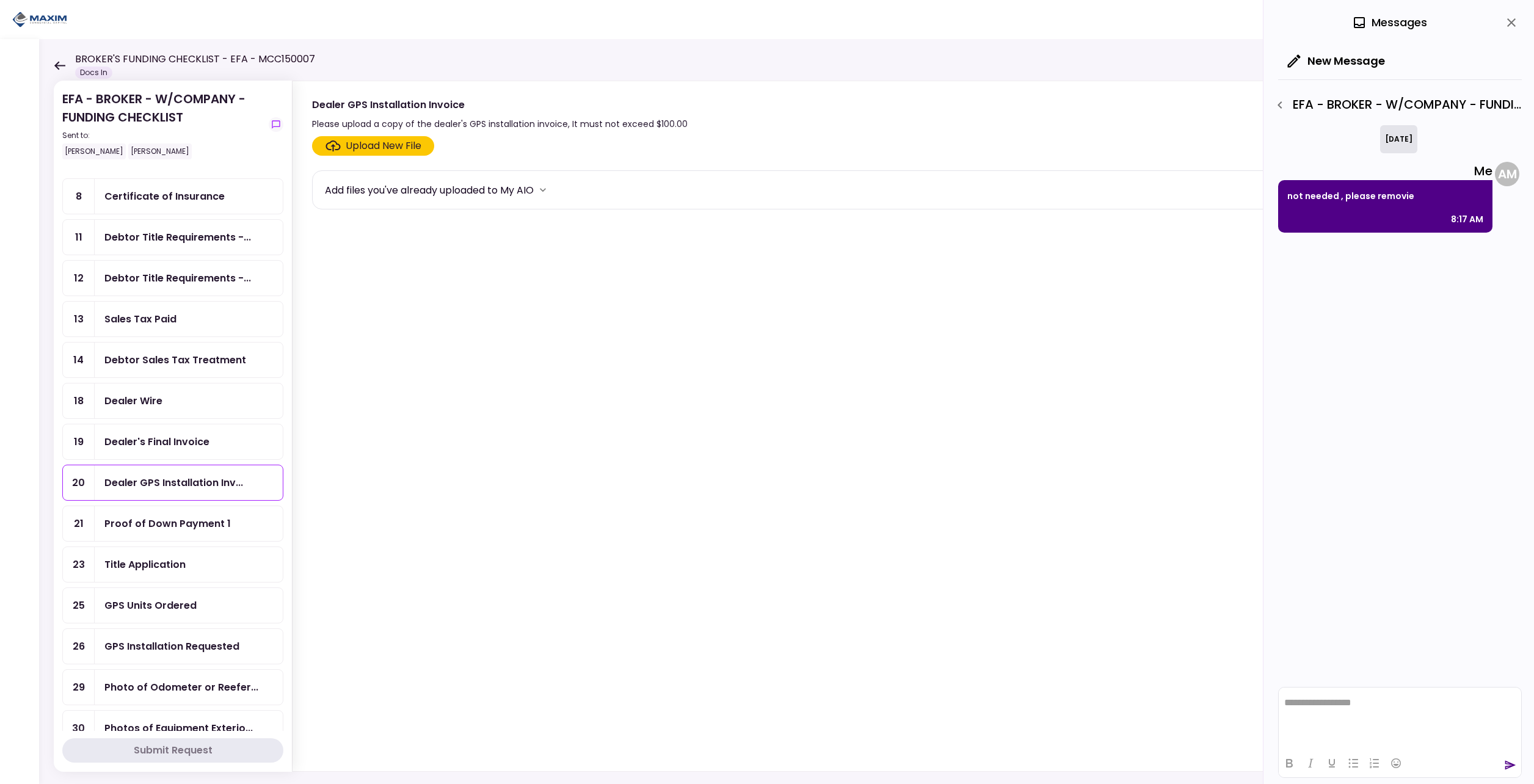
click at [174, 525] on div "Proof of Down Payment 1" at bounding box center [168, 523] width 126 height 15
click at [176, 571] on div "Title Application" at bounding box center [145, 564] width 81 height 15
click at [139, 570] on div "Title Application" at bounding box center [145, 564] width 81 height 15
click at [1340, 64] on button "New Message" at bounding box center [1336, 60] width 116 height 32
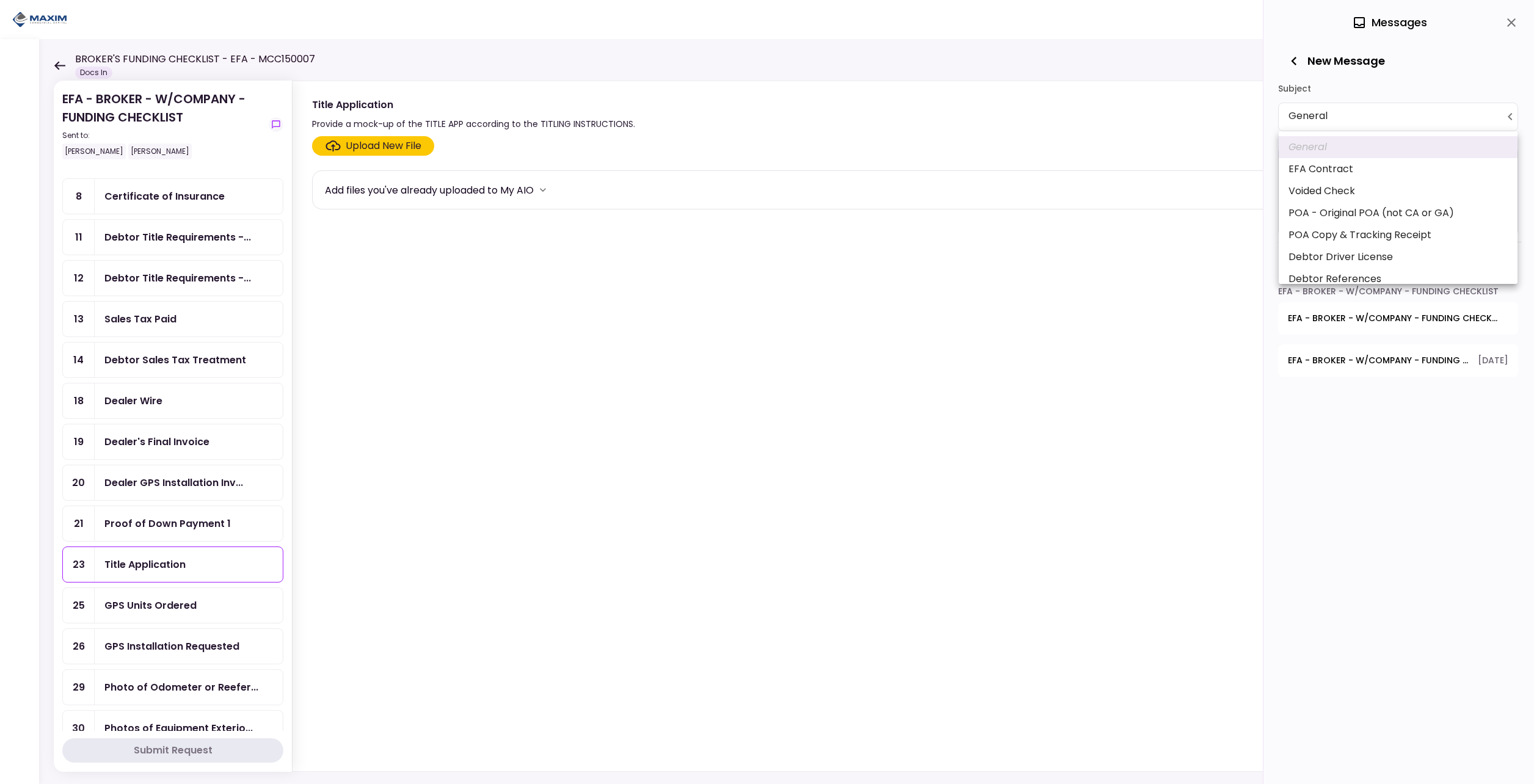
click at [1322, 117] on body "**********" at bounding box center [767, 392] width 1534 height 784
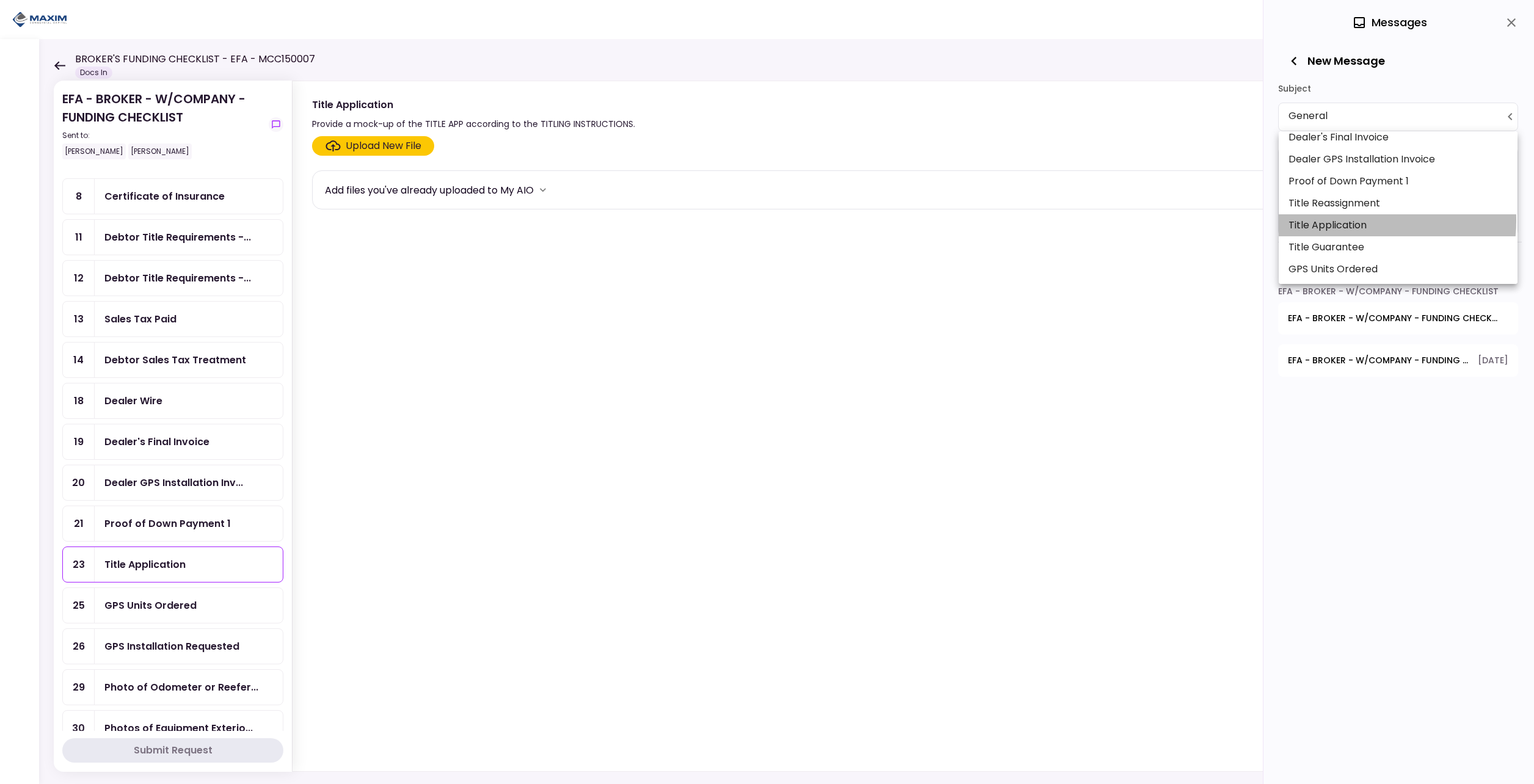
click at [1341, 220] on li "Title Application" at bounding box center [1398, 226] width 239 height 22
type input "**********"
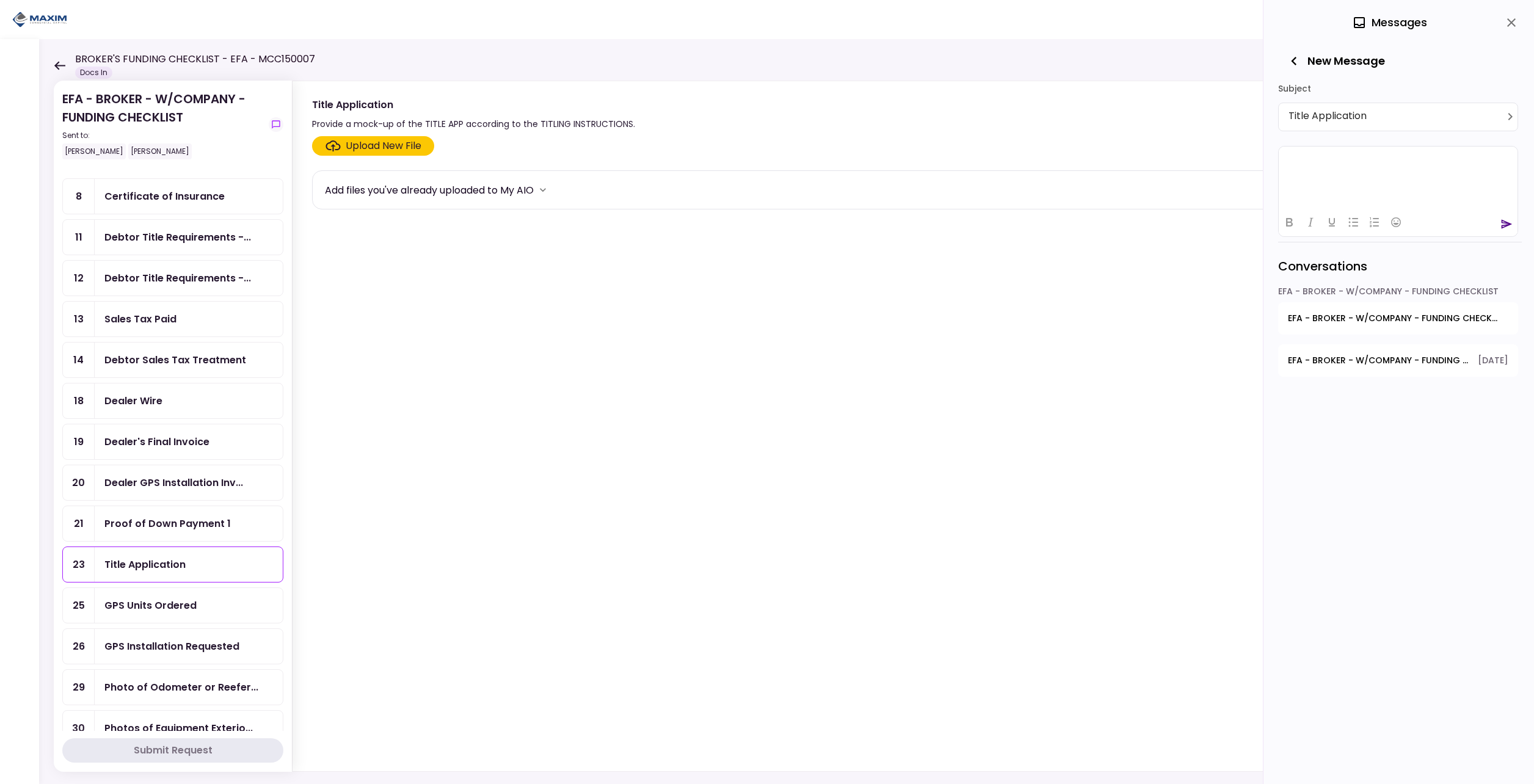
click at [1334, 168] on html at bounding box center [1398, 161] width 239 height 30
click at [1511, 224] on icon "send" at bounding box center [1507, 224] width 11 height 9
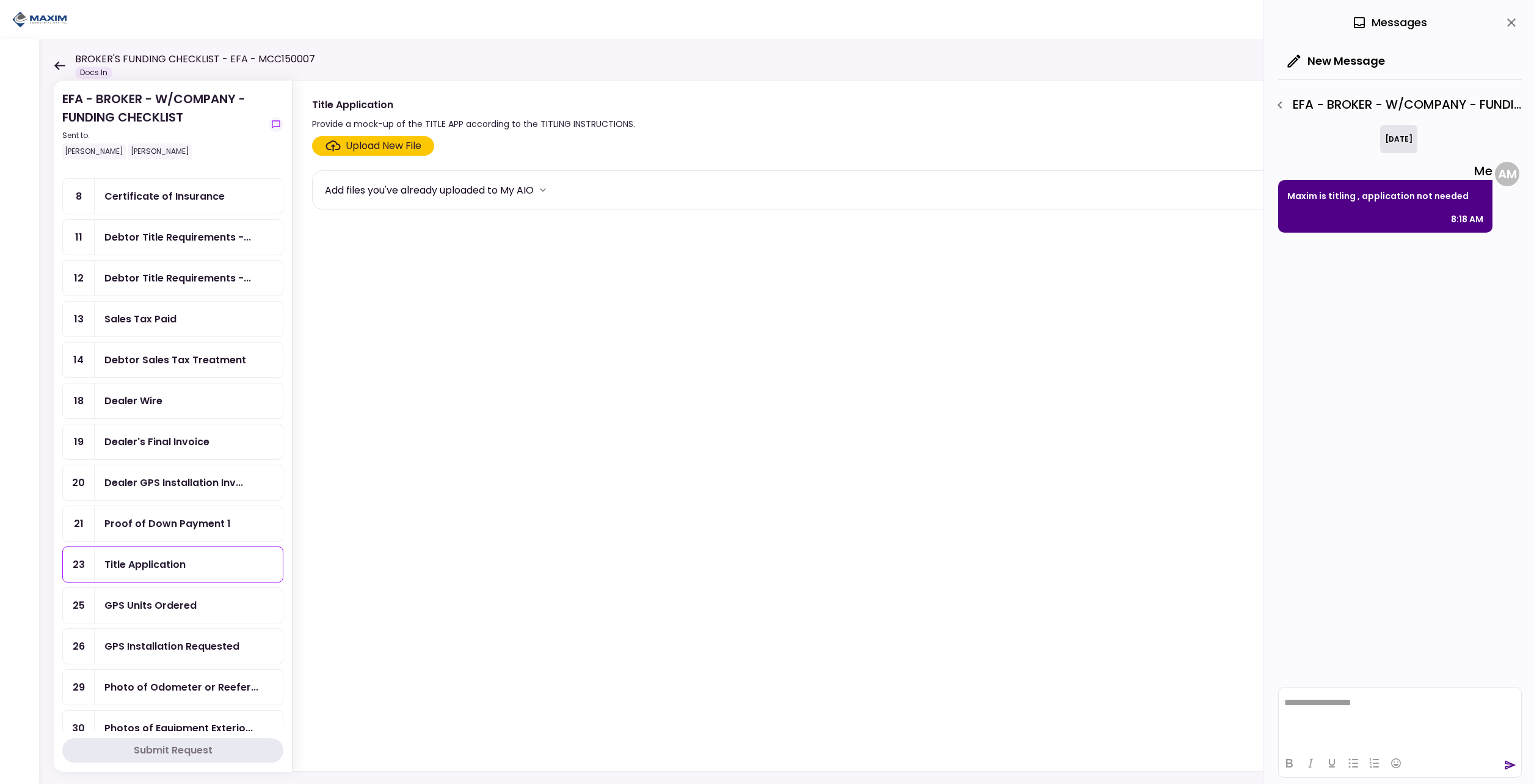
scroll to position [0, 0]
click at [1310, 66] on button "New Message" at bounding box center [1336, 60] width 116 height 32
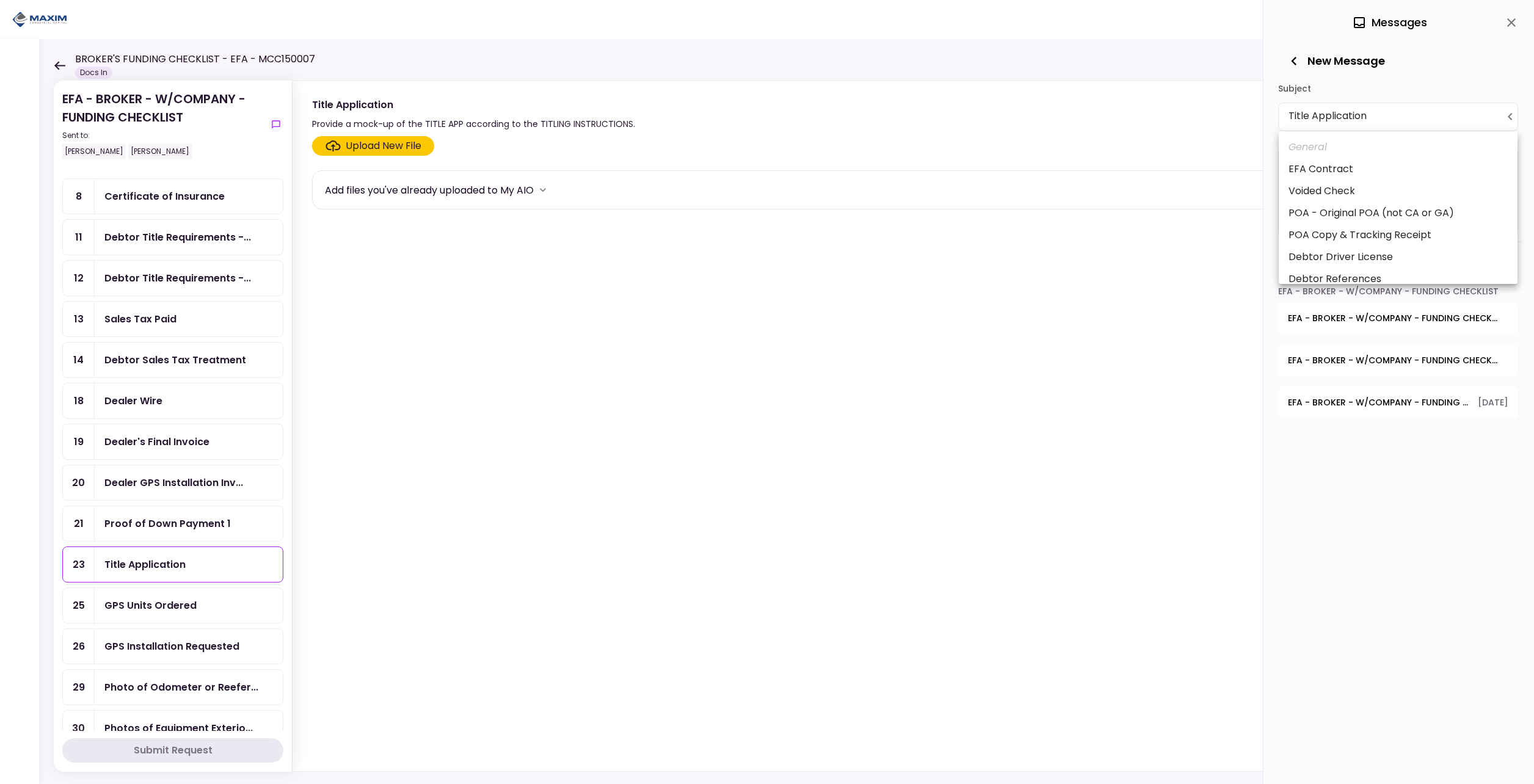
click at [1304, 119] on body "**********" at bounding box center [767, 392] width 1534 height 784
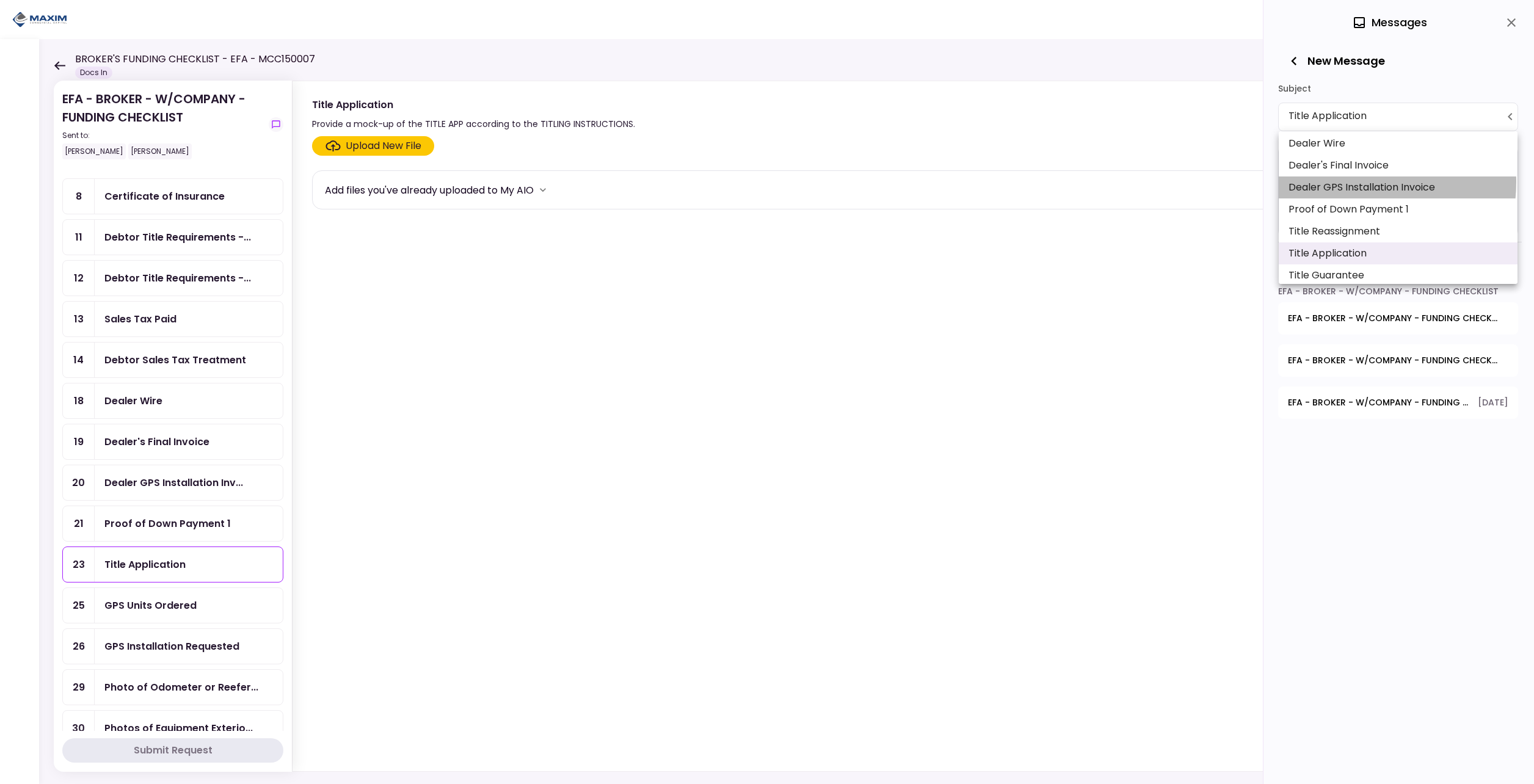
click at [1347, 182] on li "Dealer GPS Installation Invoice" at bounding box center [1398, 187] width 239 height 22
type input "**********"
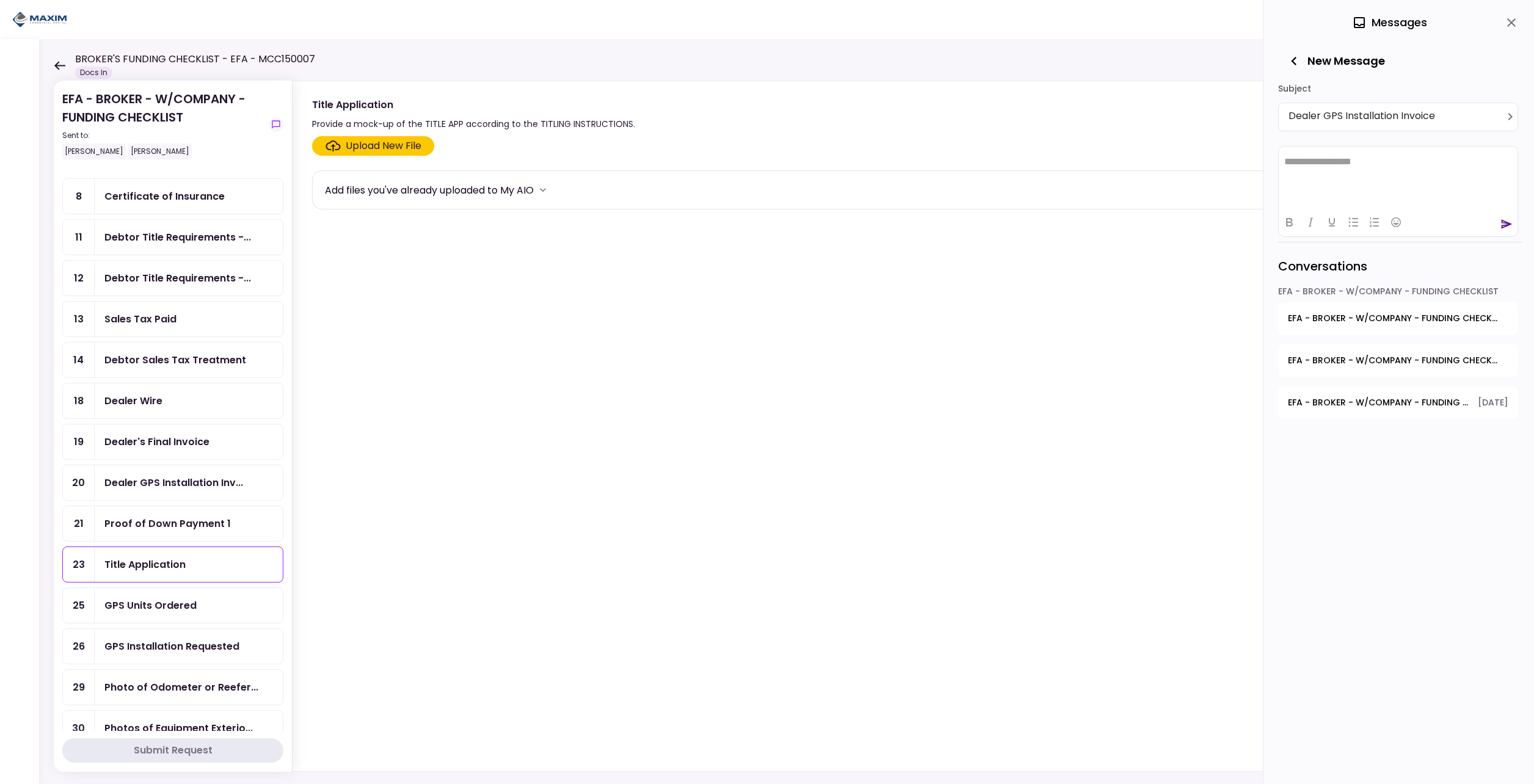
click at [1347, 176] on html "**********" at bounding box center [1398, 161] width 239 height 31
click at [1505, 226] on icon "send" at bounding box center [1507, 224] width 11 height 9
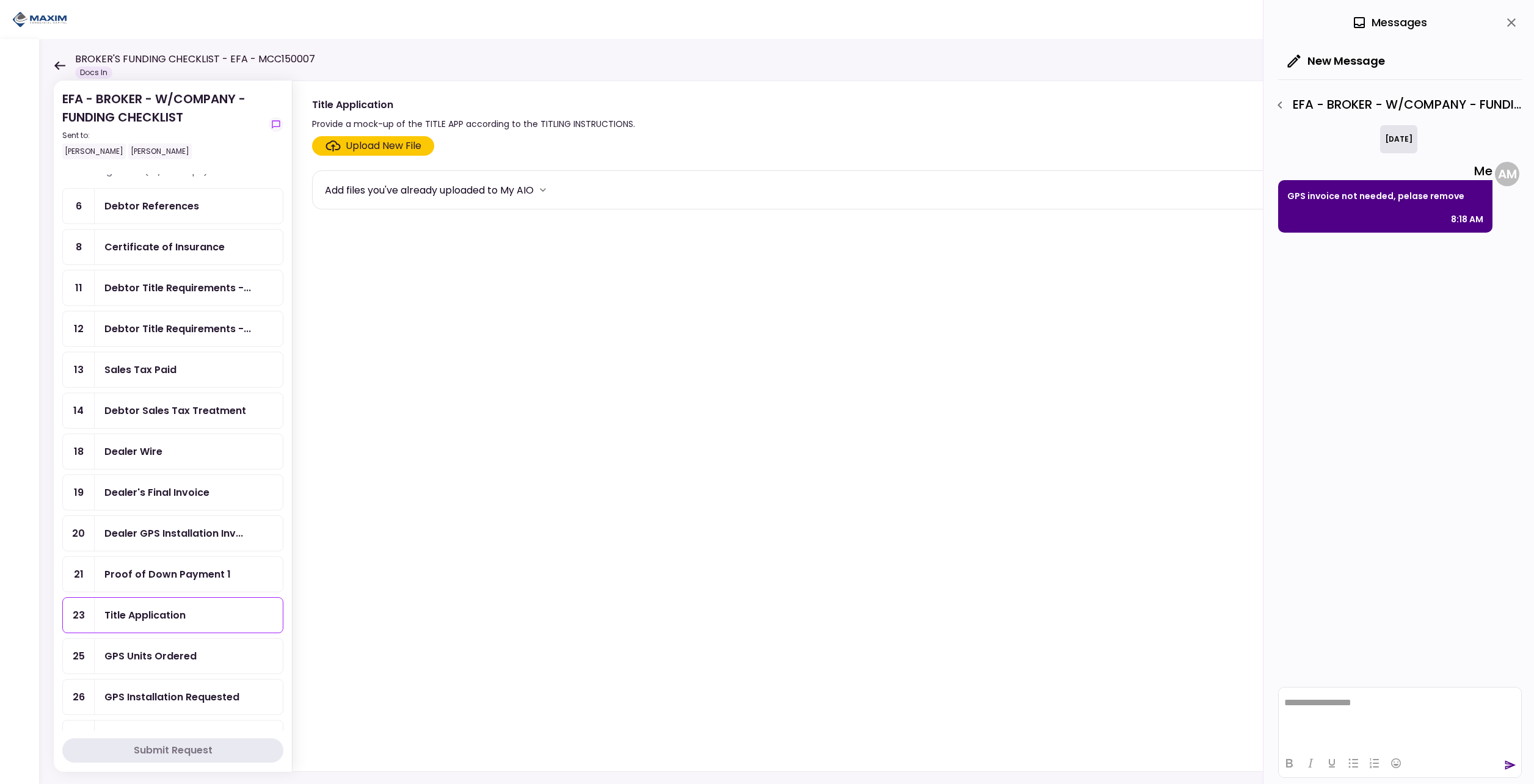
scroll to position [0, 0]
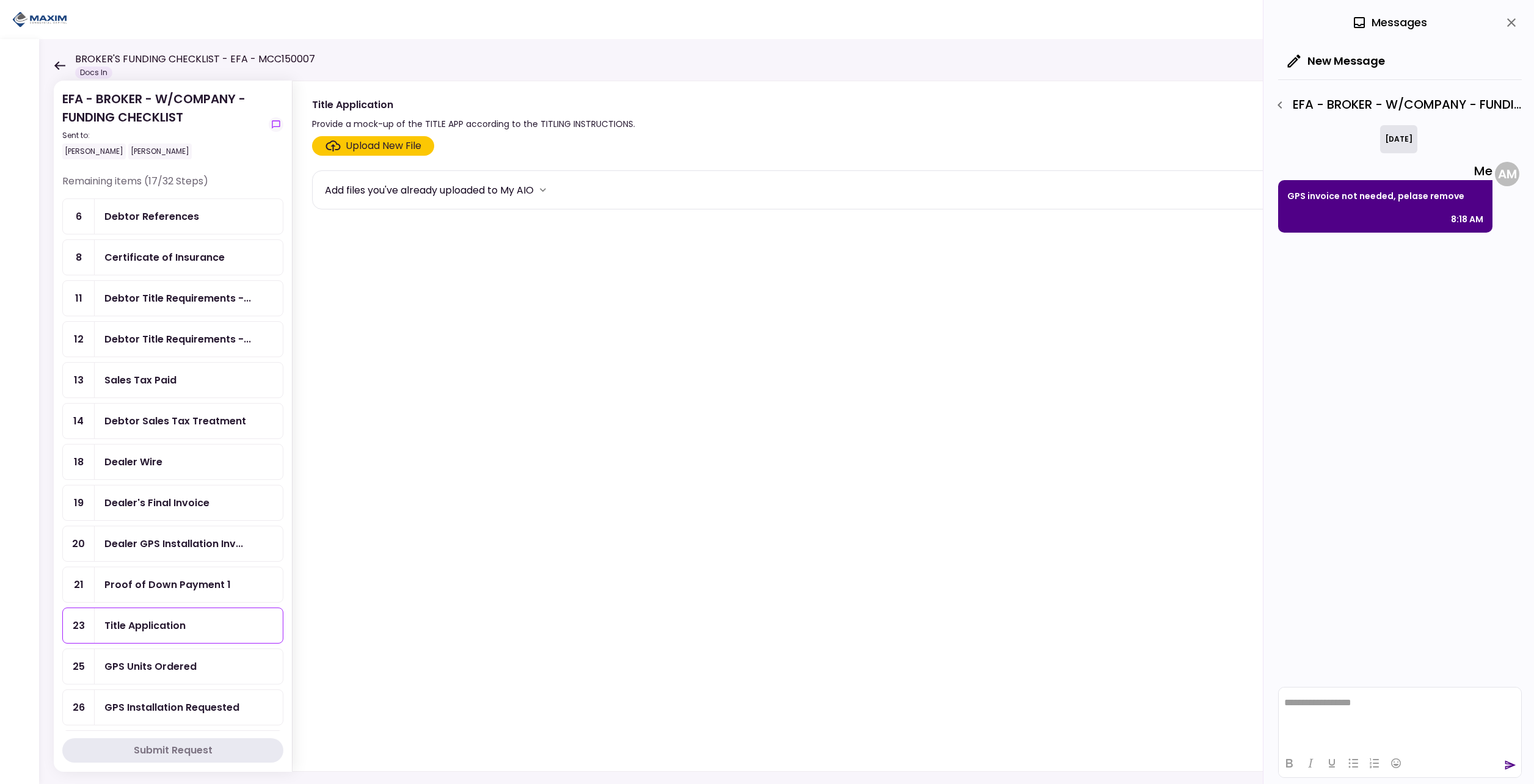
click at [55, 65] on icon at bounding box center [60, 65] width 11 height 8
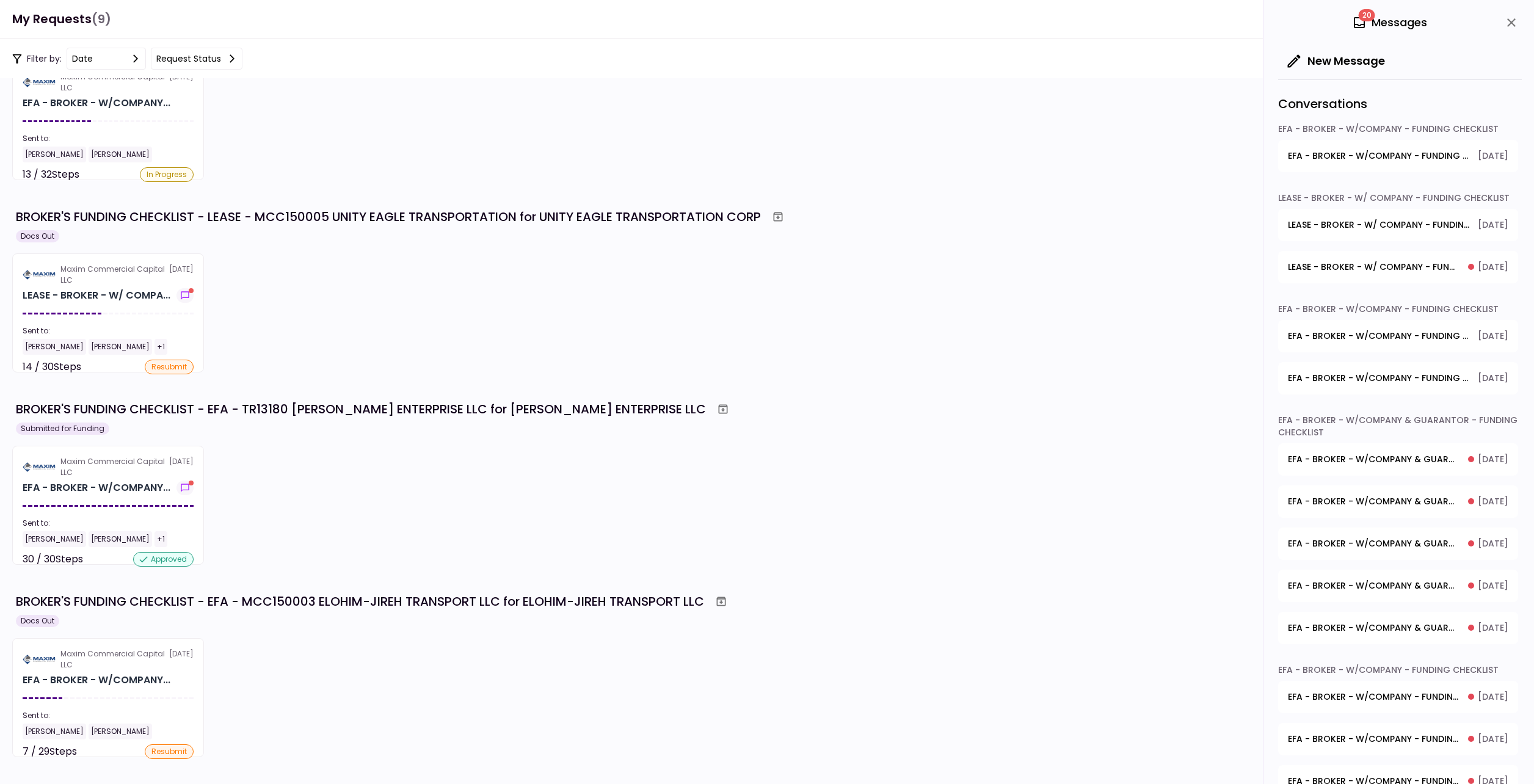
scroll to position [122, 0]
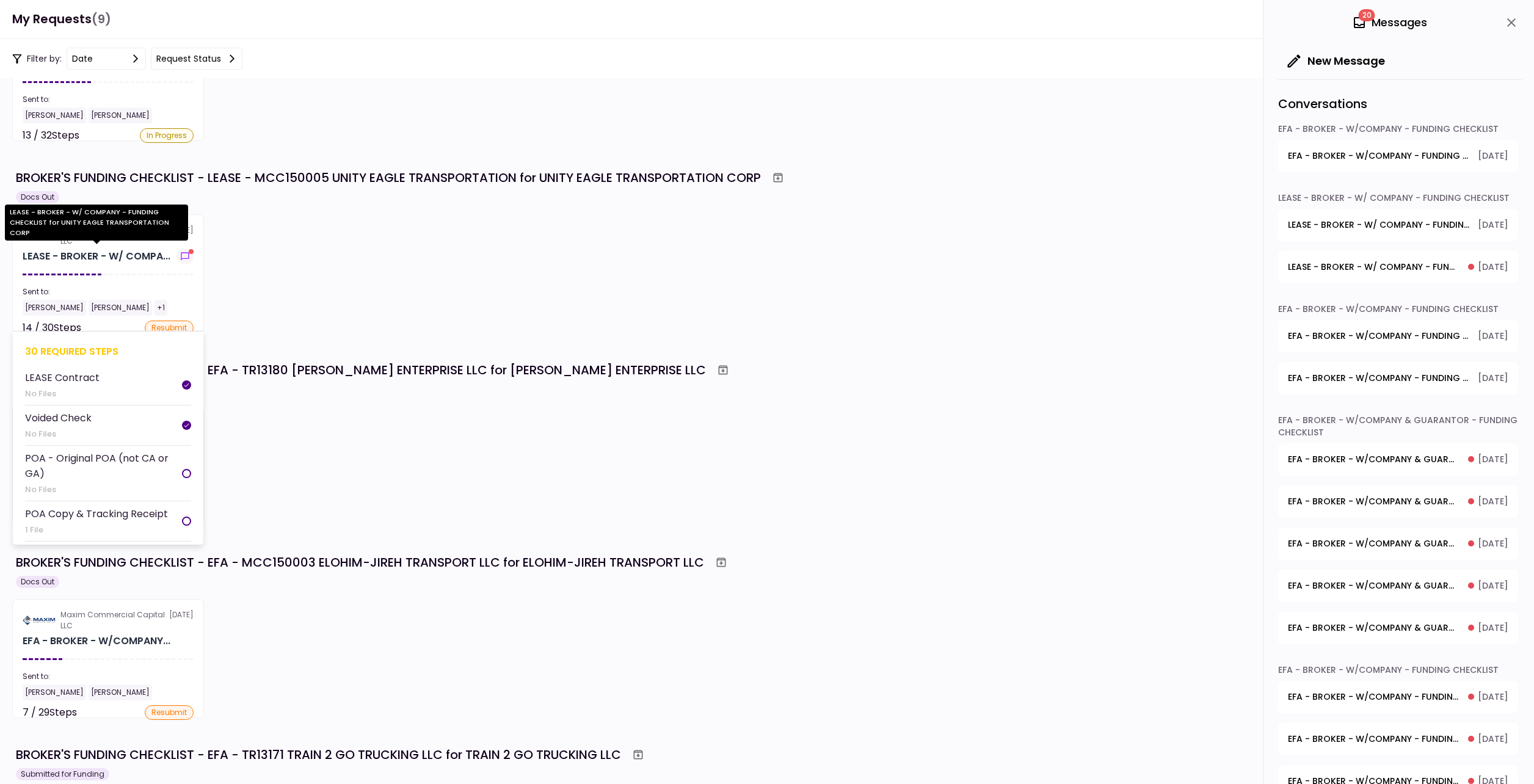
click at [88, 257] on div "LEASE - BROKER - W/ COMPA..." at bounding box center [96, 256] width 148 height 15
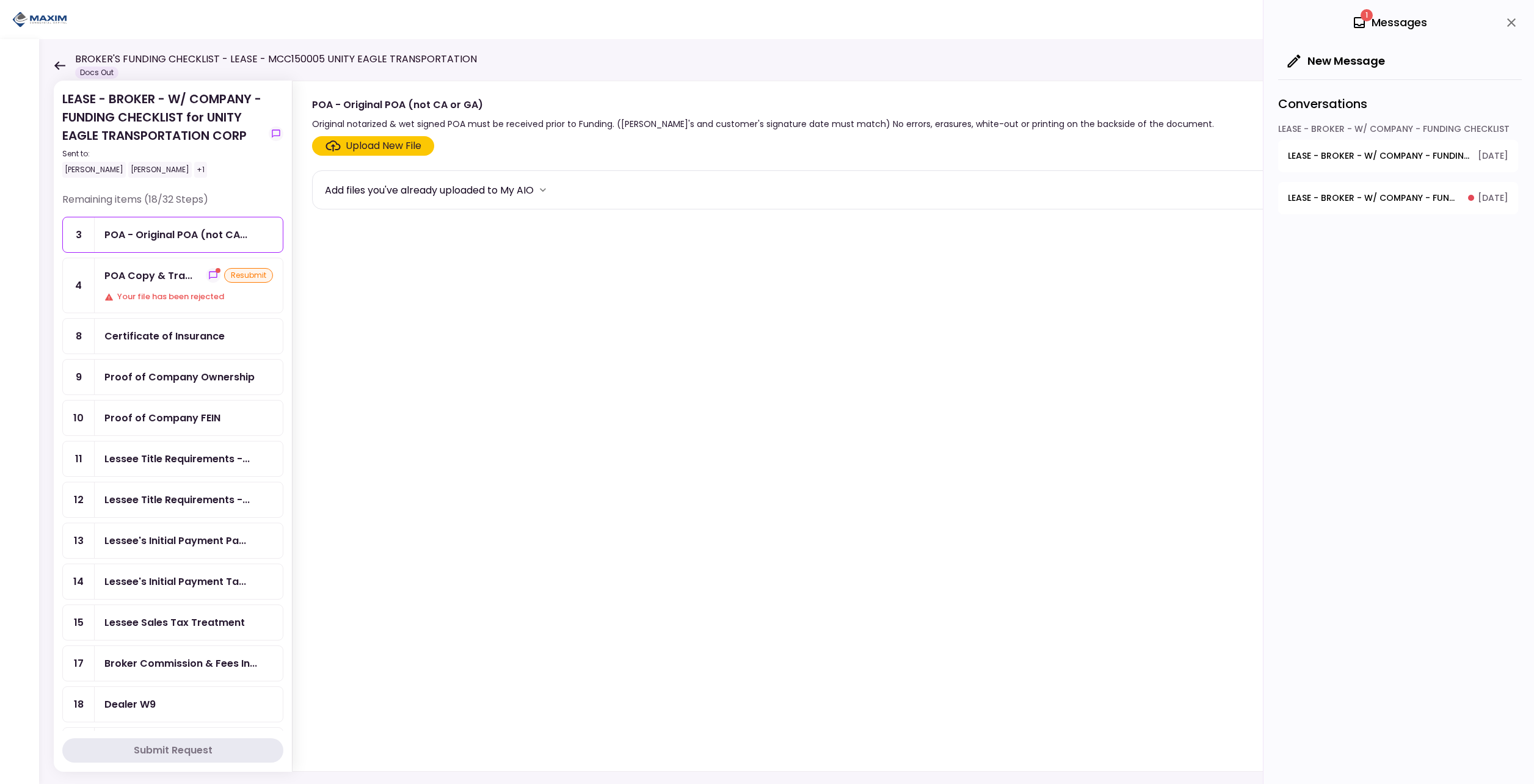
click at [216, 301] on div "Your file has been rejected" at bounding box center [189, 296] width 168 height 12
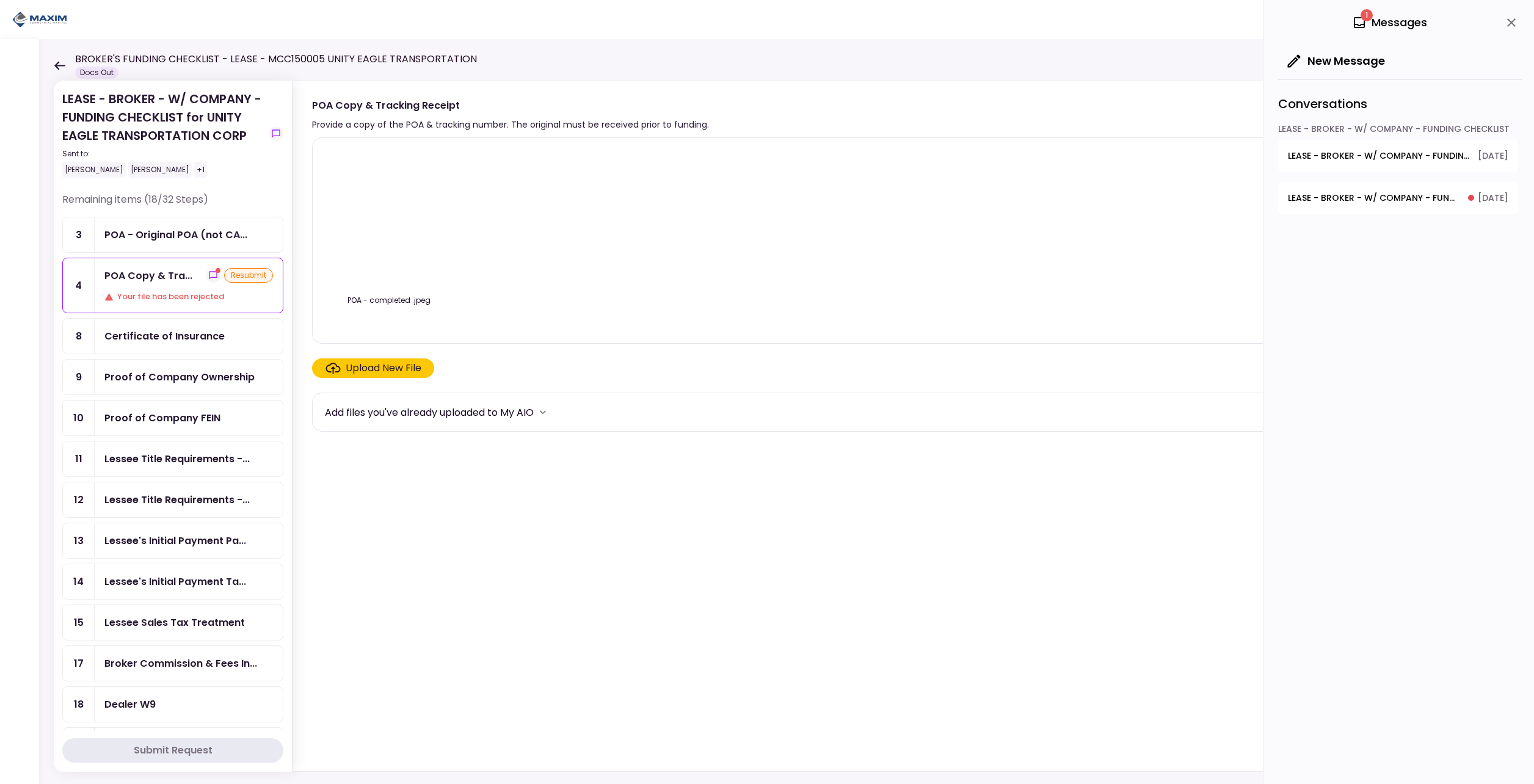
click at [1356, 199] on span "LEASE - BROKER - W/ COMPANY - FUNDING CHECKLIST - POA Copy & Tracking Receipt" at bounding box center [1374, 198] width 172 height 13
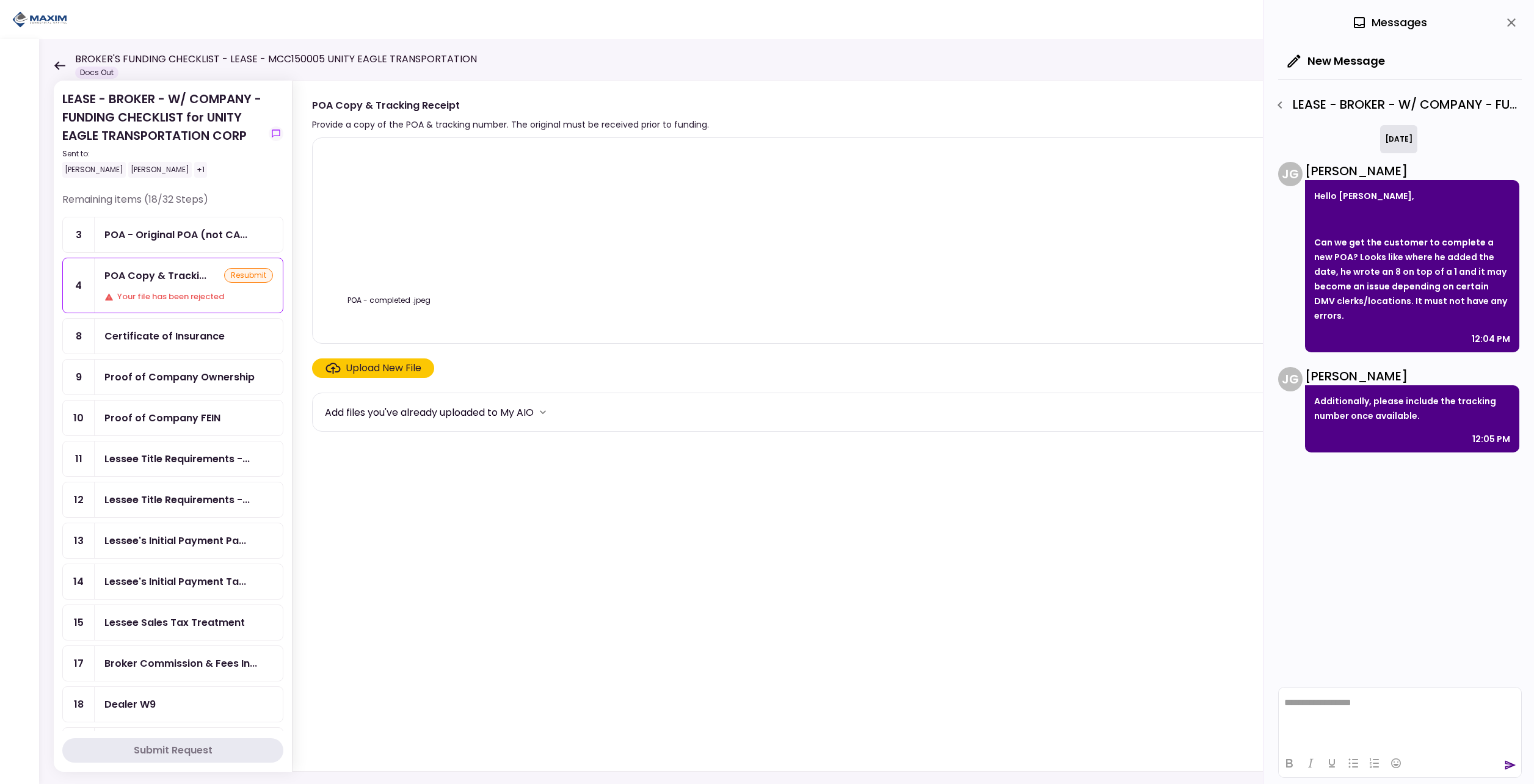
click at [389, 218] on img at bounding box center [389, 218] width 0 height 0
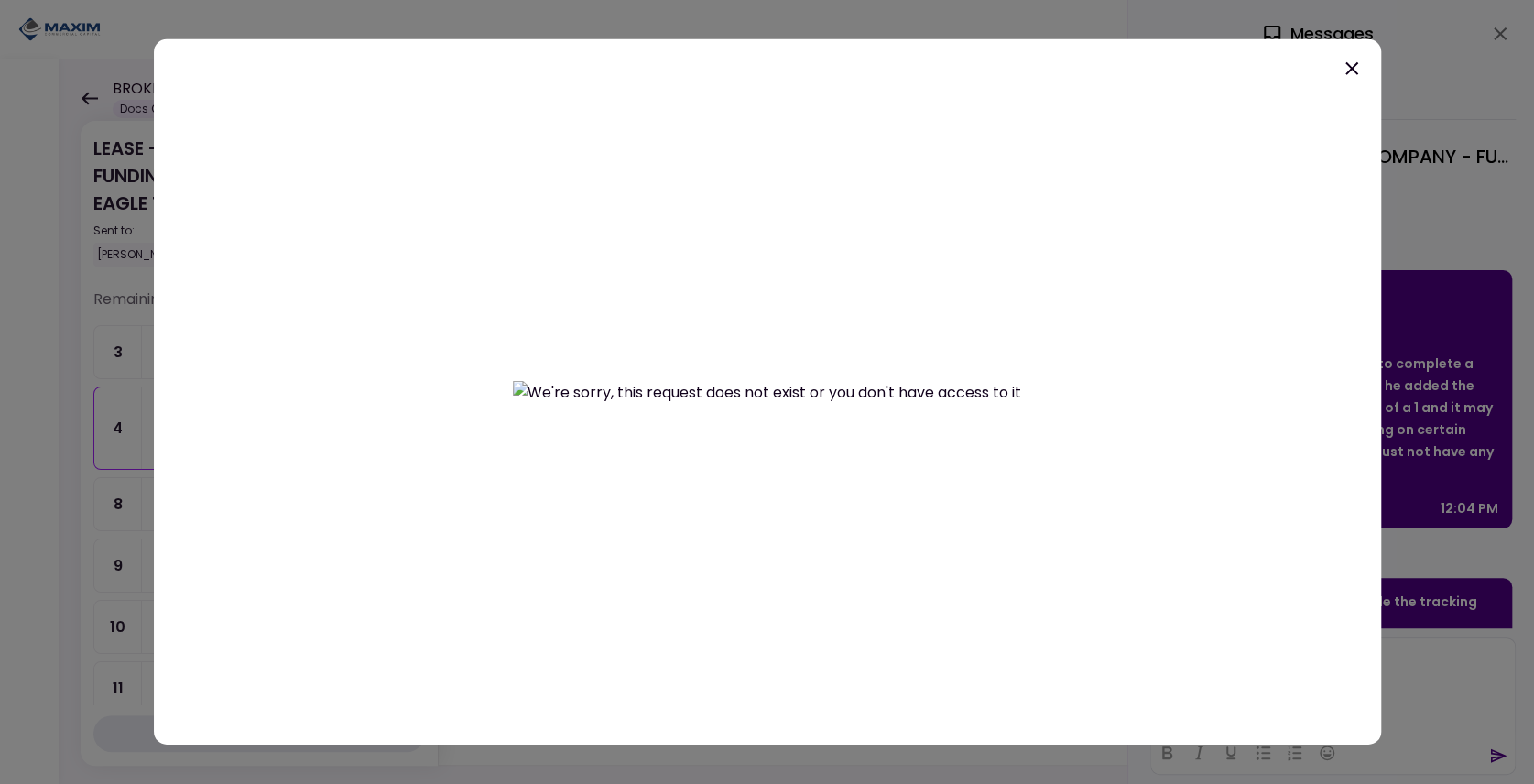
click at [1348, 66] on icon at bounding box center [1352, 68] width 13 height 13
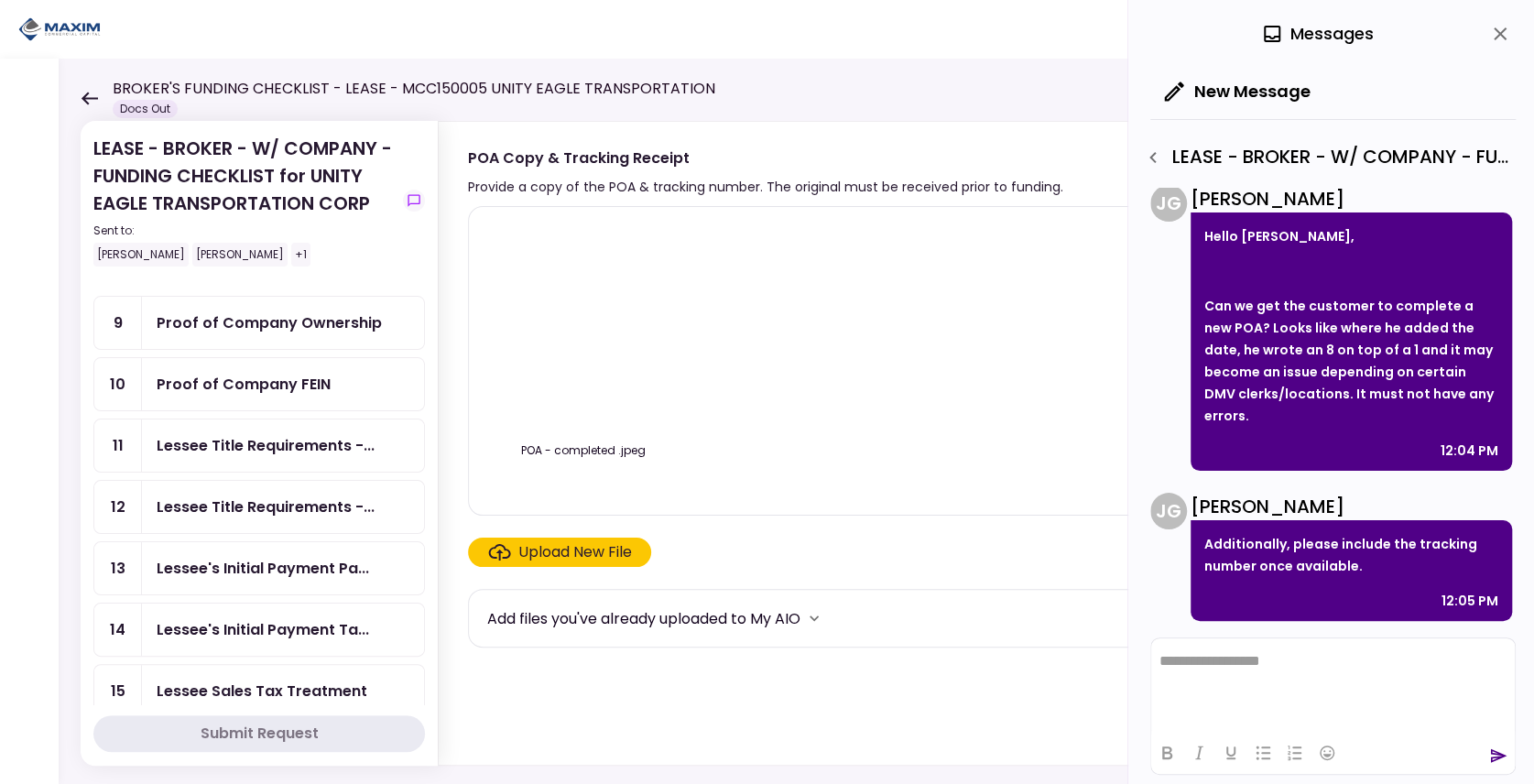
scroll to position [244, 0]
click at [251, 383] on div "Proof of Company FEIN" at bounding box center [244, 382] width 174 height 22
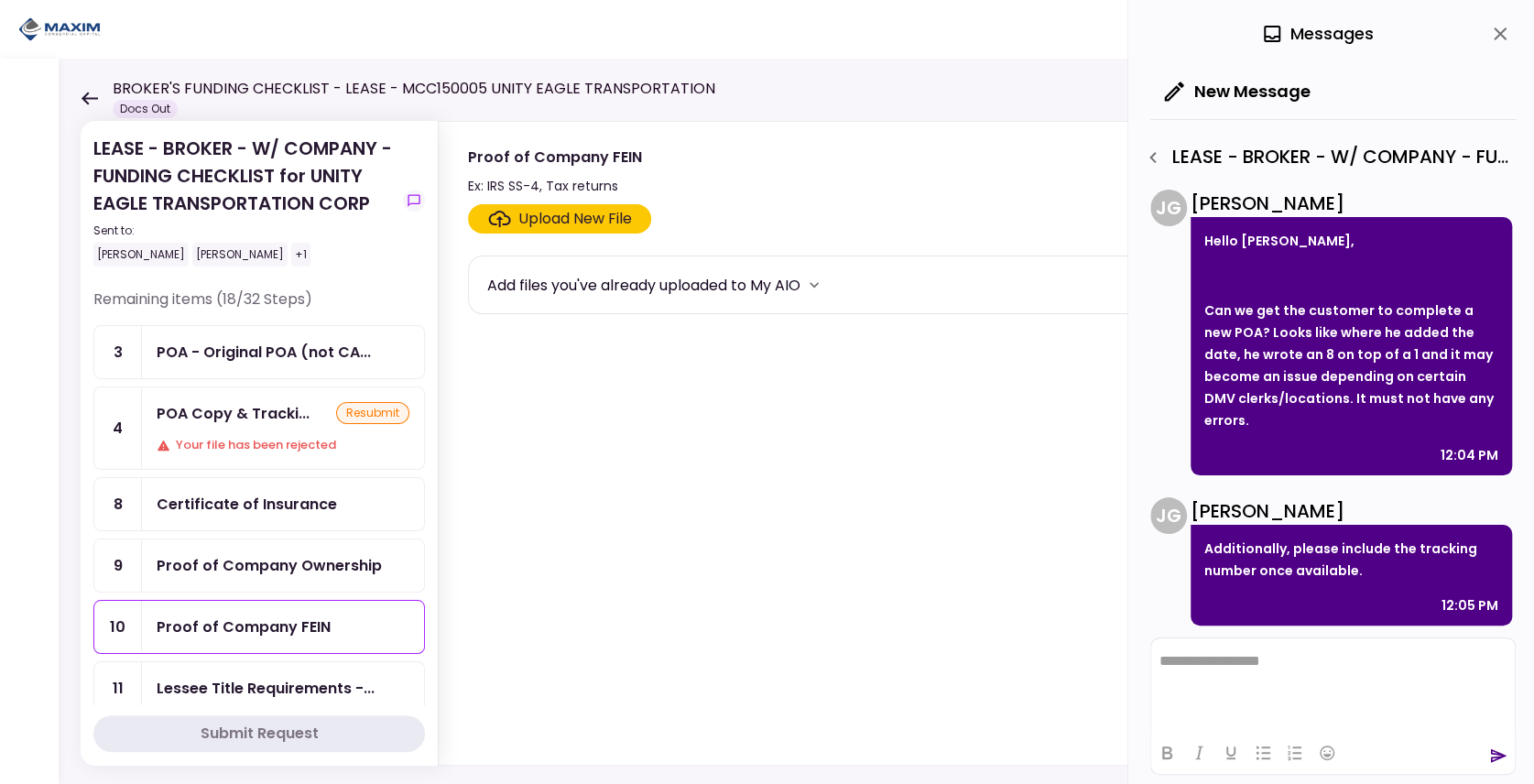
scroll to position [58, 0]
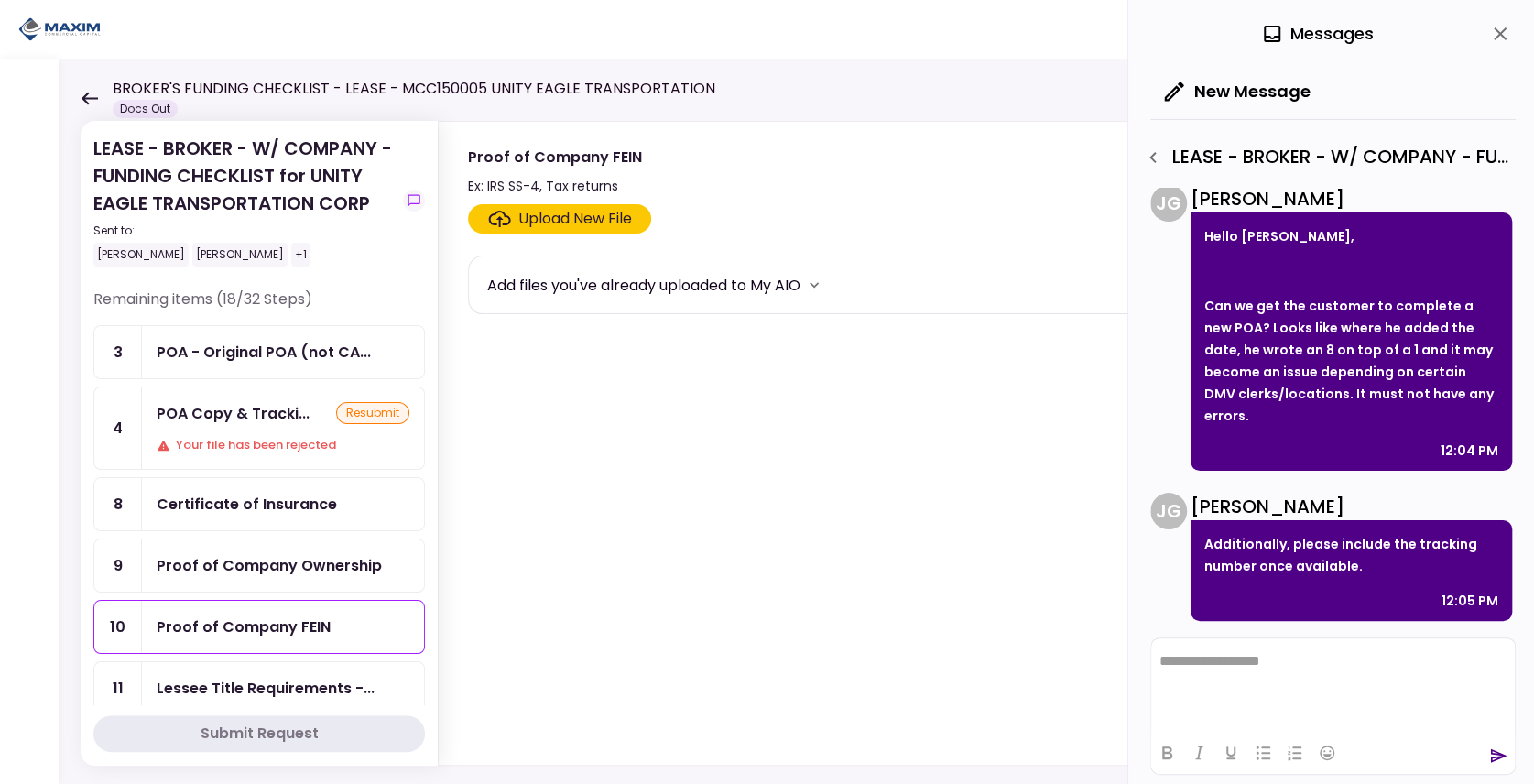
click at [1179, 671] on html "**********" at bounding box center [1332, 662] width 364 height 47
click at [1221, 677] on html at bounding box center [1332, 661] width 364 height 45
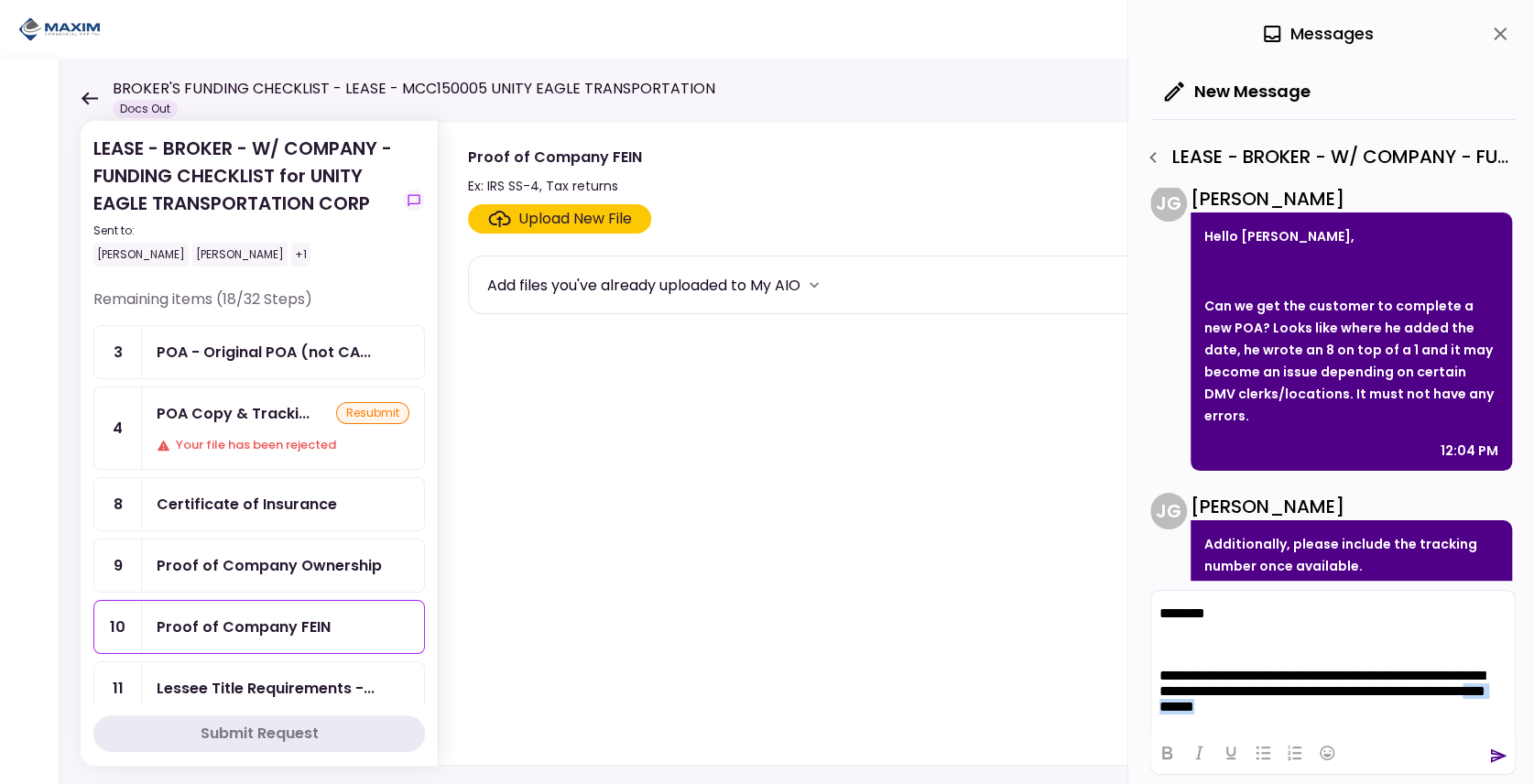
drag, startPoint x: 1358, startPoint y: 712, endPoint x: 1279, endPoint y: 712, distance: 79.0
click at [1279, 712] on p "**********" at bounding box center [1328, 693] width 338 height 52
click at [1168, 651] on p "Rich Text Area. Press ALT-0 for help." at bounding box center [1333, 646] width 347 height 16
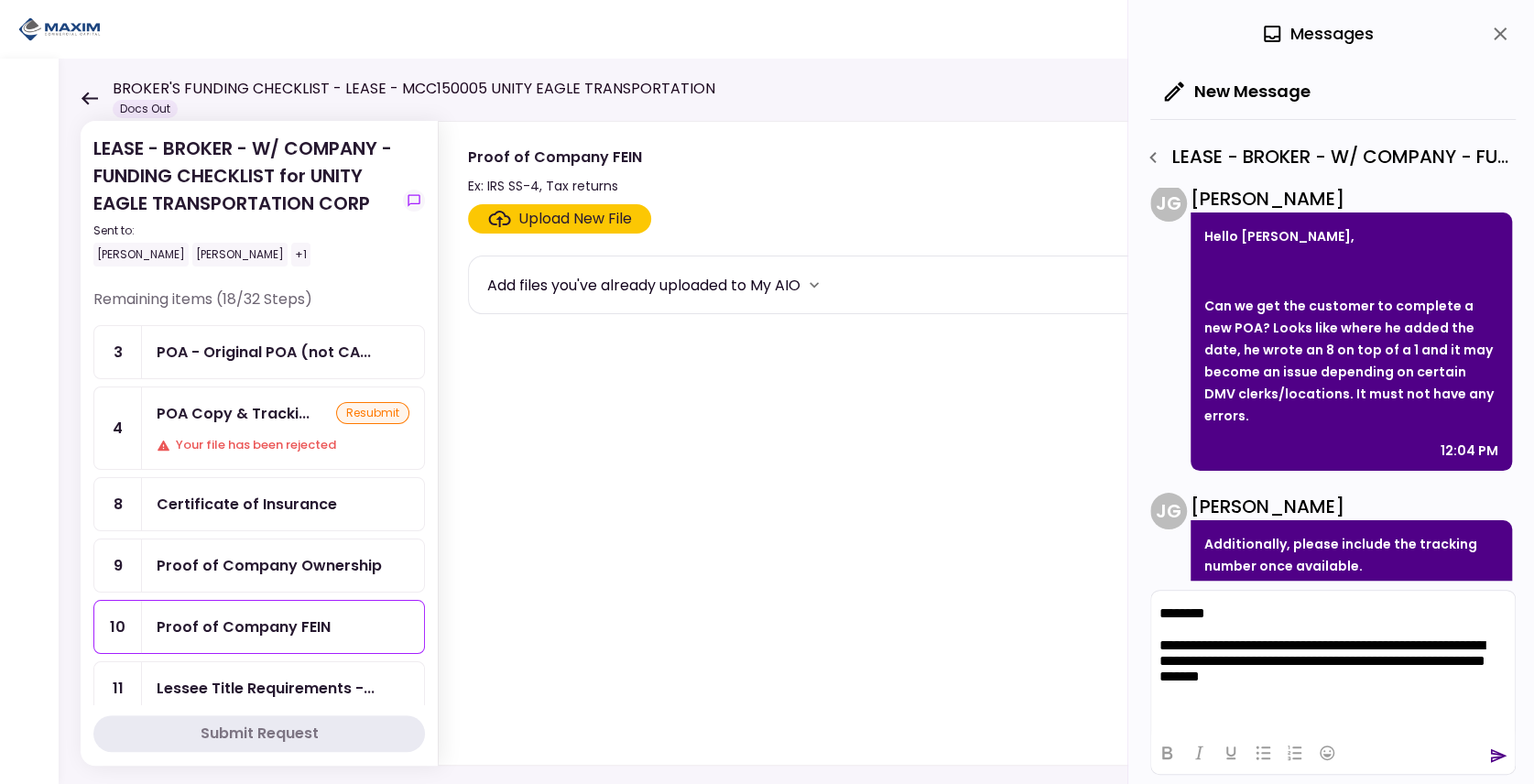
click at [1339, 685] on p "**********" at bounding box center [1333, 663] width 348 height 52
click at [1346, 686] on p "**********" at bounding box center [1333, 663] width 348 height 52
click at [1353, 684] on p "**********" at bounding box center [1333, 663] width 348 height 52
click at [1492, 755] on icon "send" at bounding box center [1498, 755] width 19 height 19
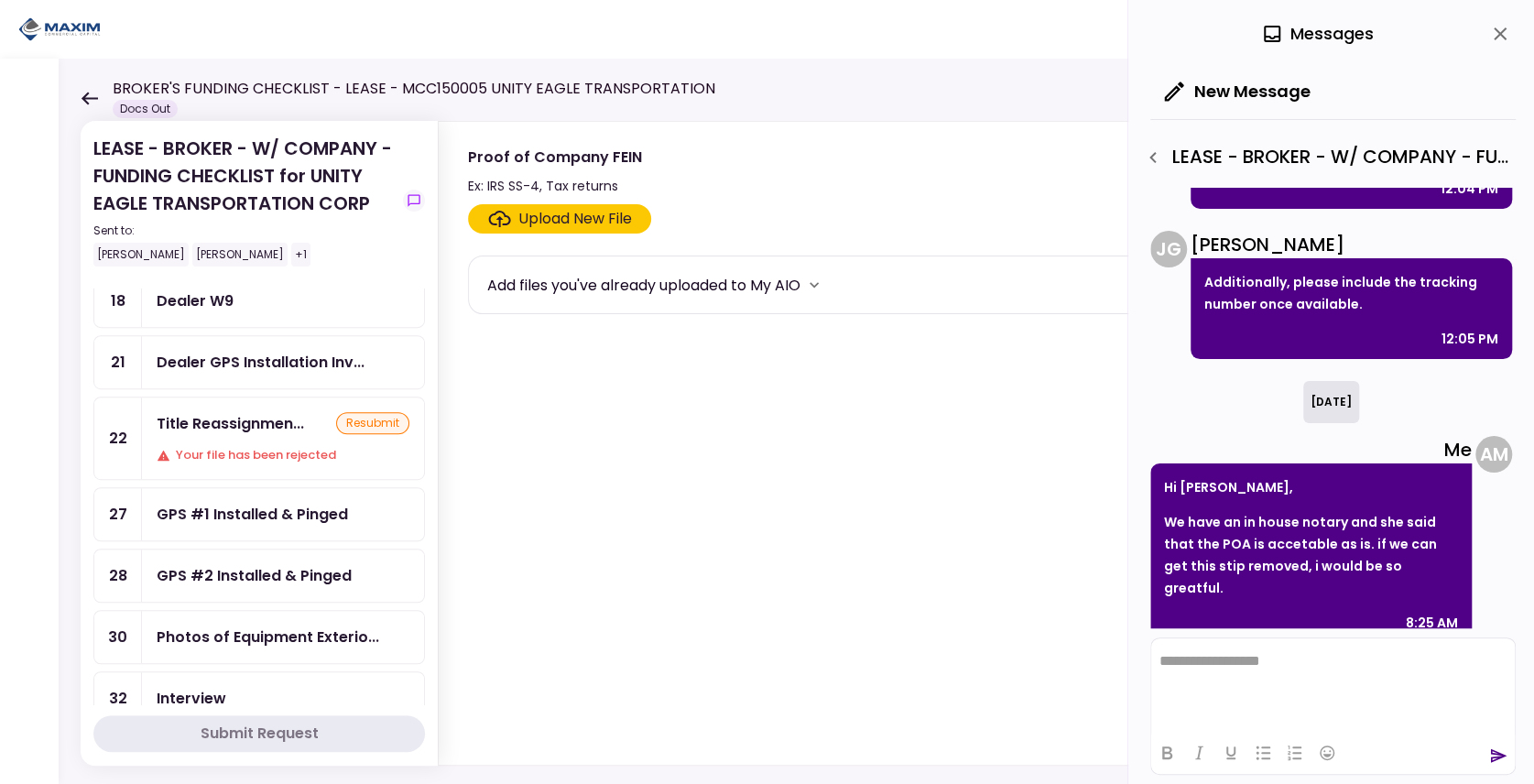
scroll to position [793, 0]
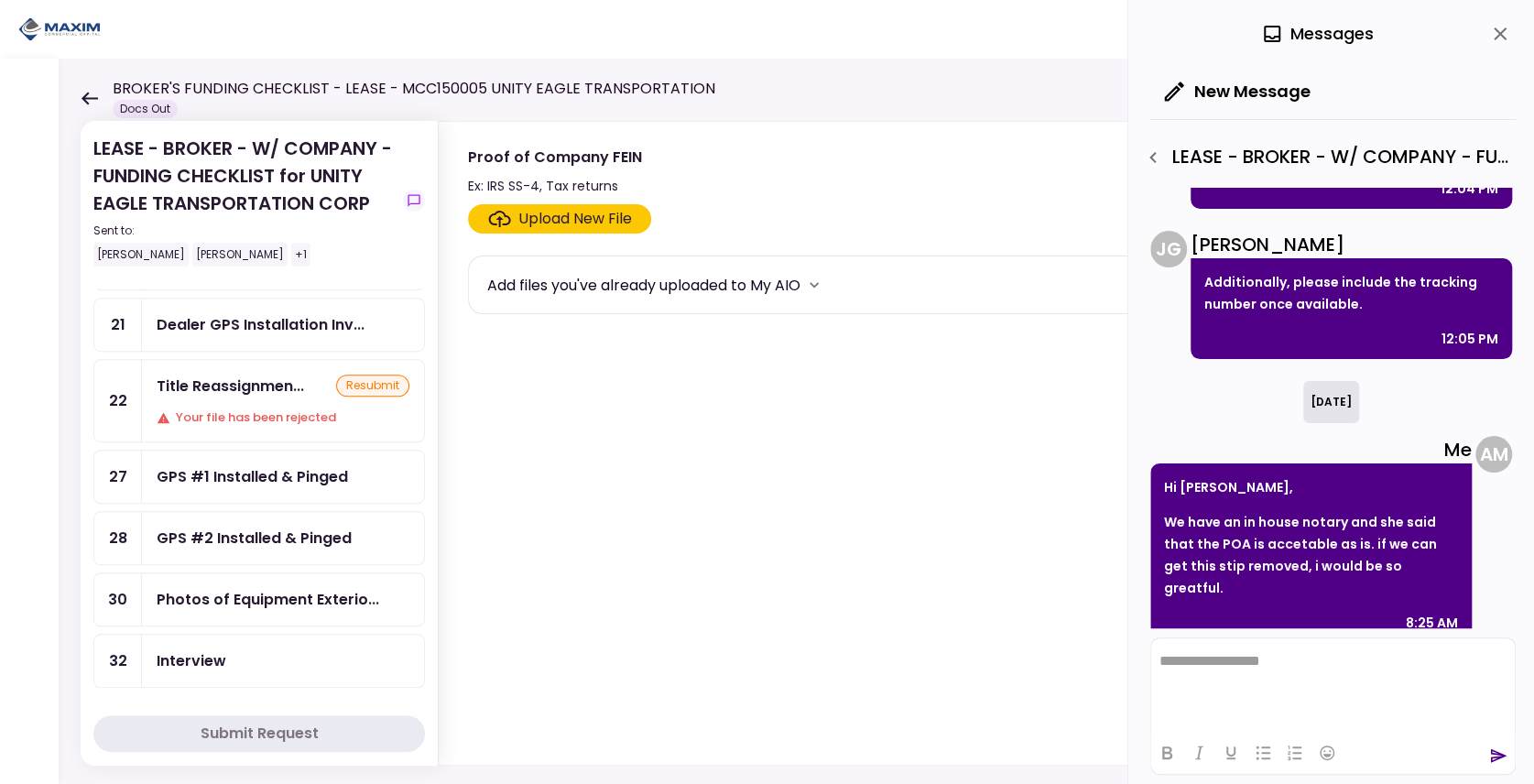
click at [262, 370] on div "Title Reassignmen... resubmit Your file has been rejected" at bounding box center [283, 401] width 282 height 82
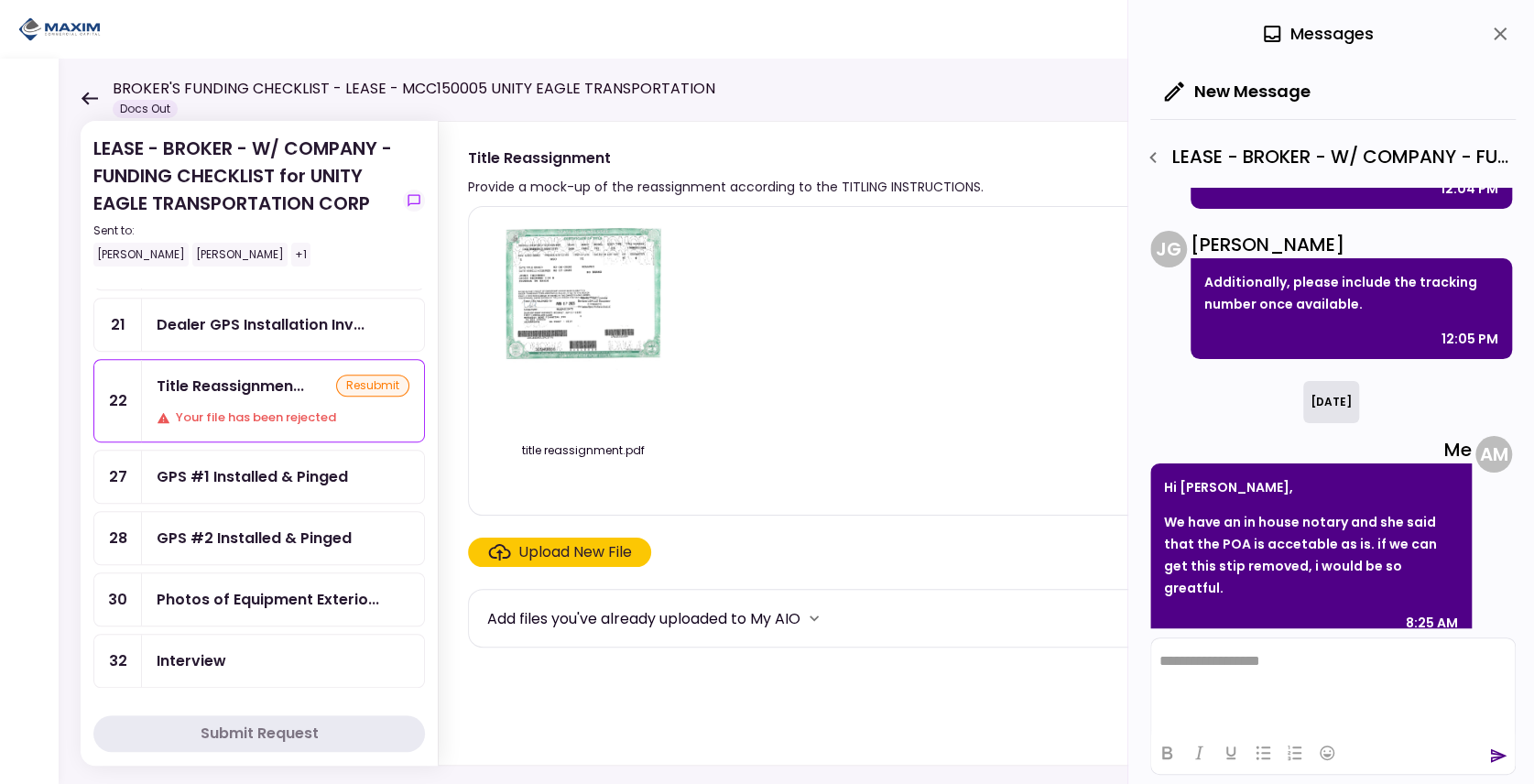
click at [301, 409] on div "Your file has been rejected" at bounding box center [283, 417] width 253 height 19
click at [1495, 37] on icon "close" at bounding box center [1500, 33] width 13 height 13
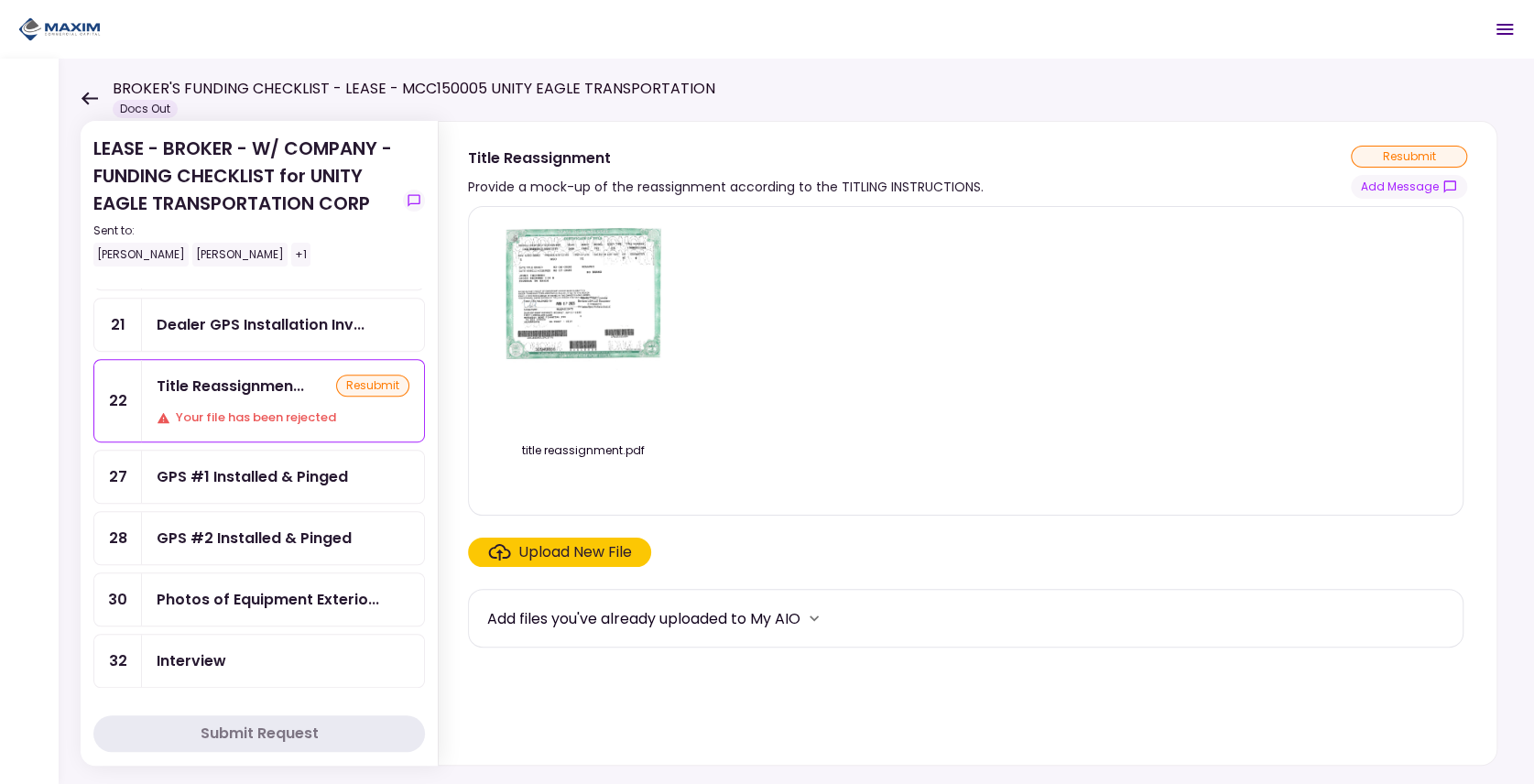
click at [248, 409] on div "Your file has been rejected" at bounding box center [283, 417] width 253 height 19
click at [609, 296] on img at bounding box center [583, 326] width 163 height 210
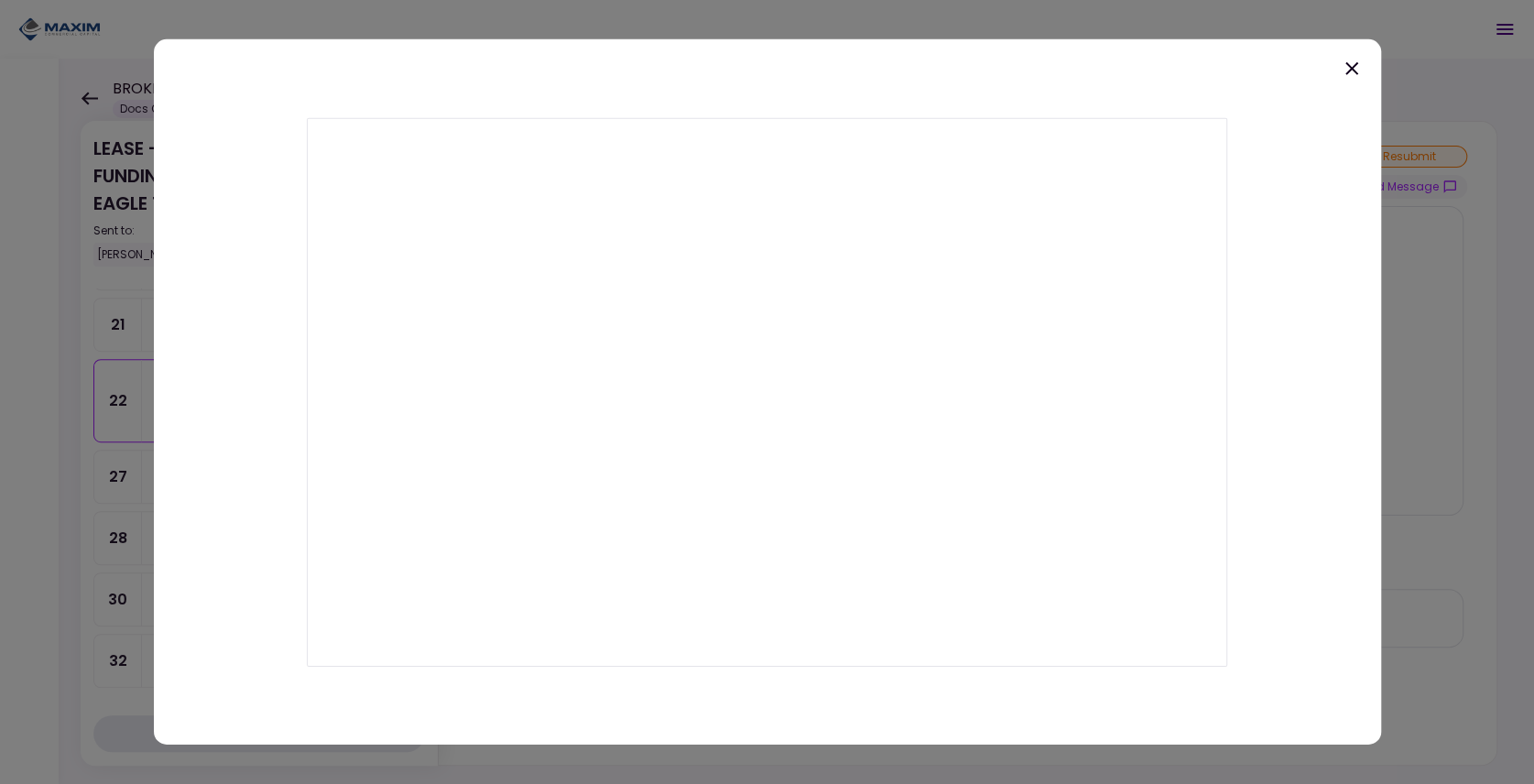
click at [1355, 71] on icon at bounding box center [1352, 68] width 13 height 13
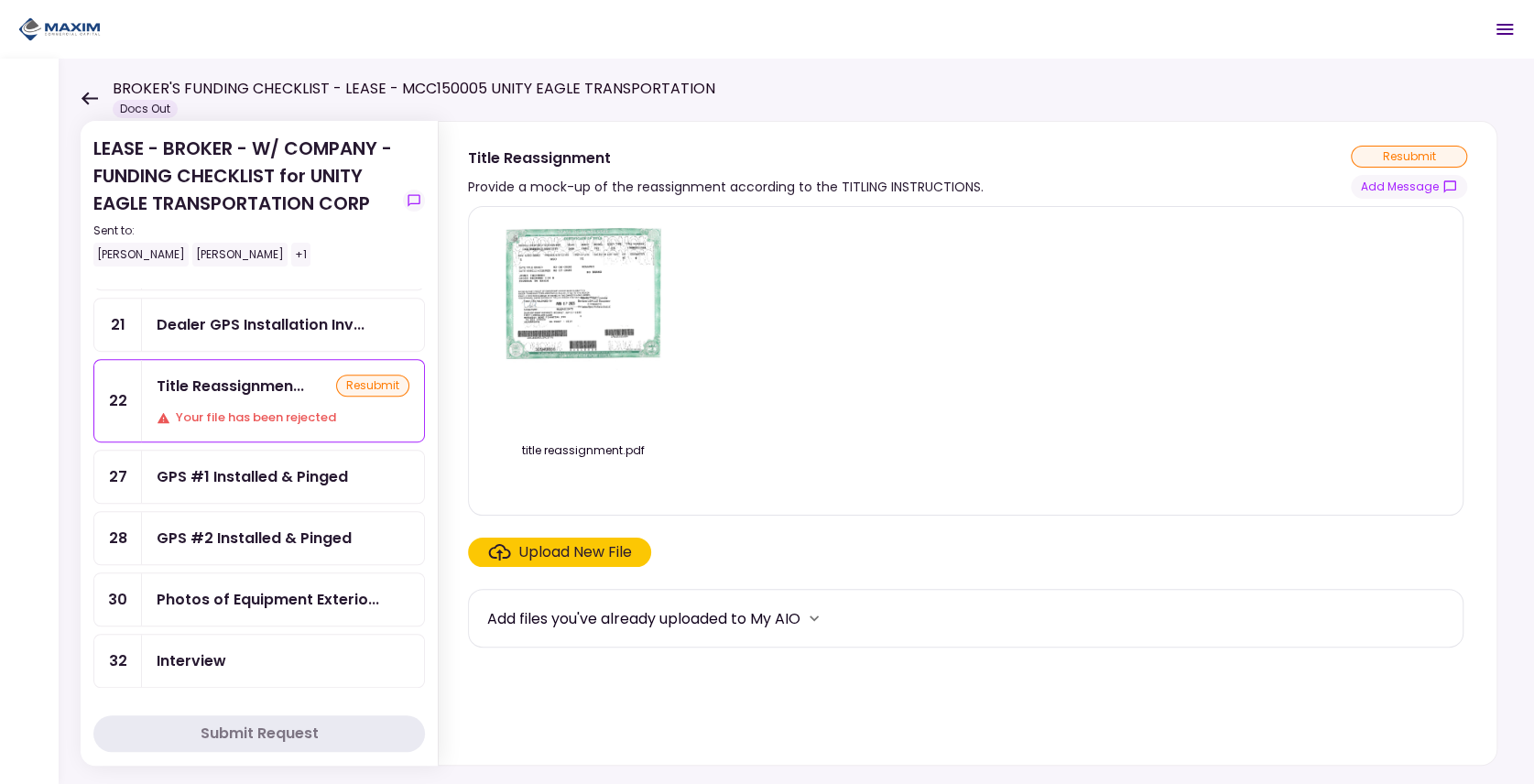
click at [580, 339] on img at bounding box center [583, 326] width 163 height 210
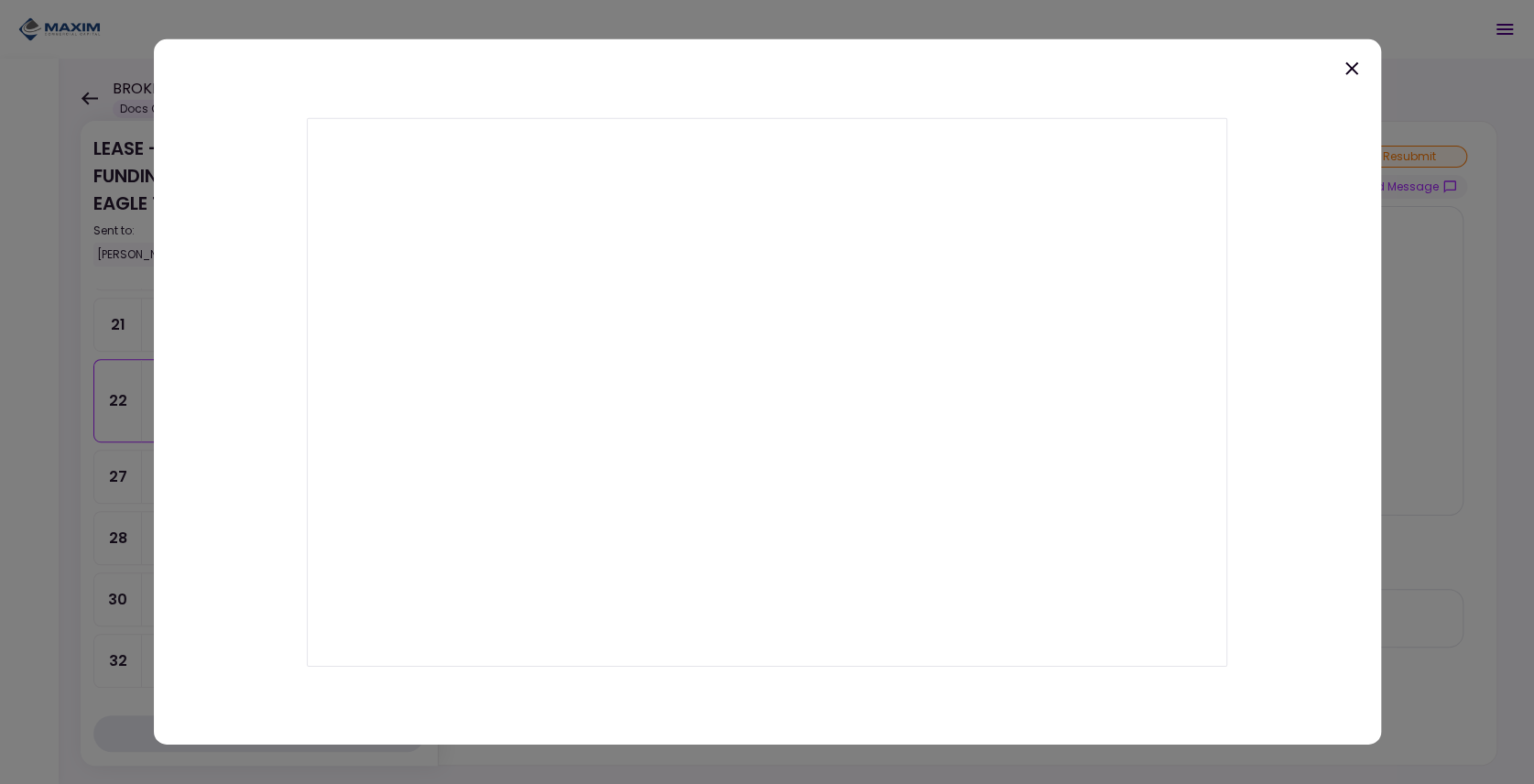
click at [1358, 75] on icon at bounding box center [1352, 68] width 22 height 22
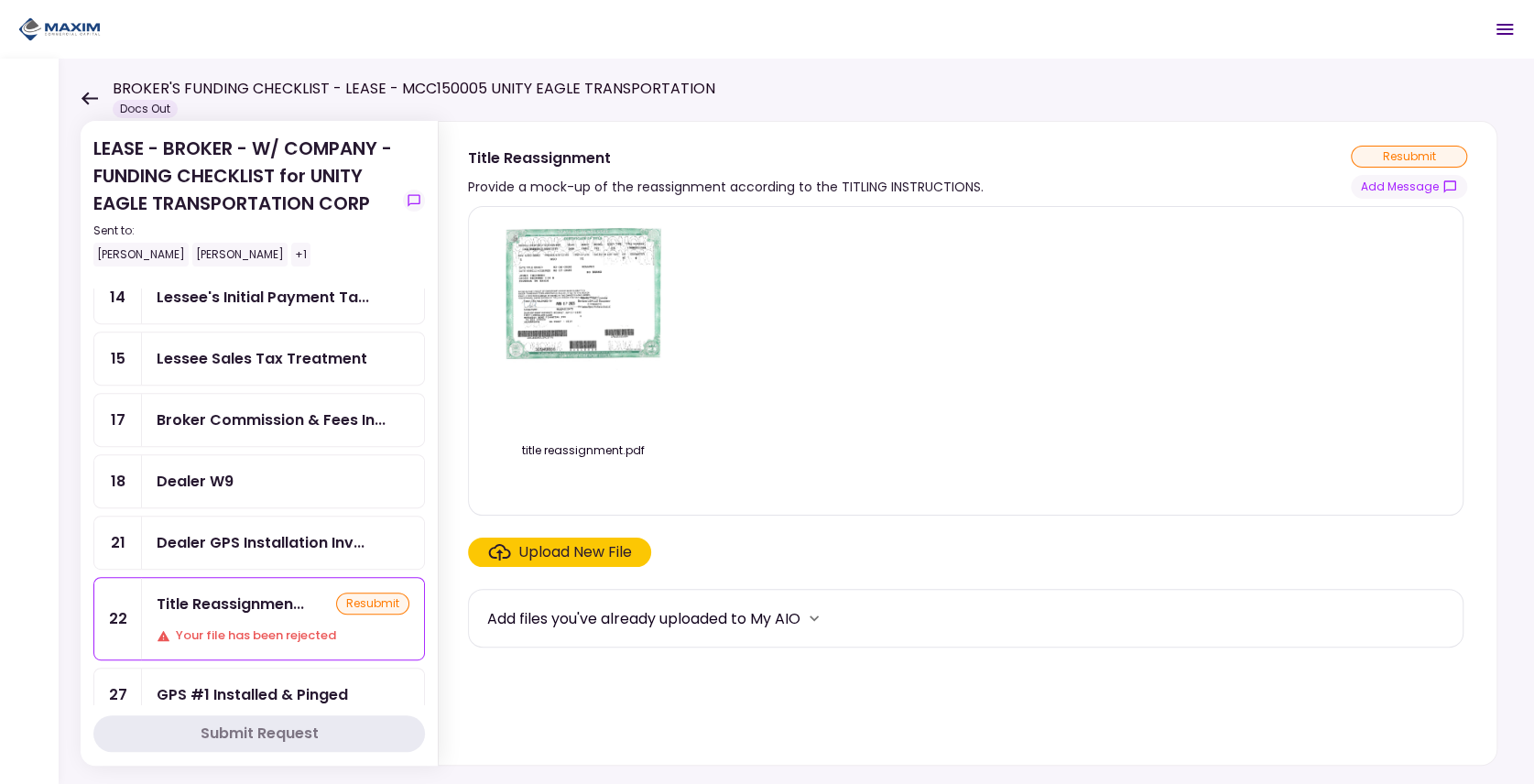
scroll to position [671, 0]
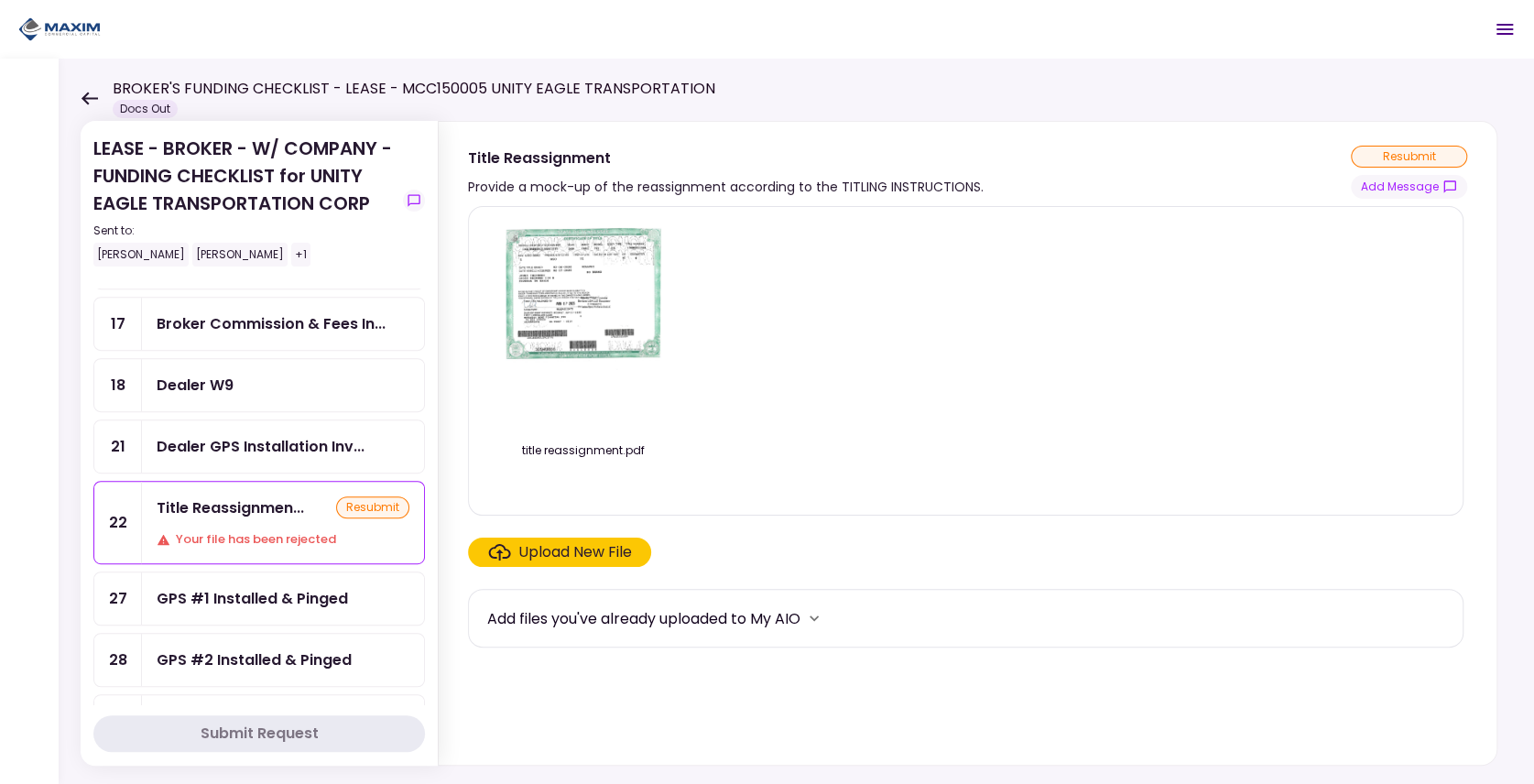
click at [1313, 305] on div "title reassignment.pdf" at bounding box center [965, 360] width 957 height 278
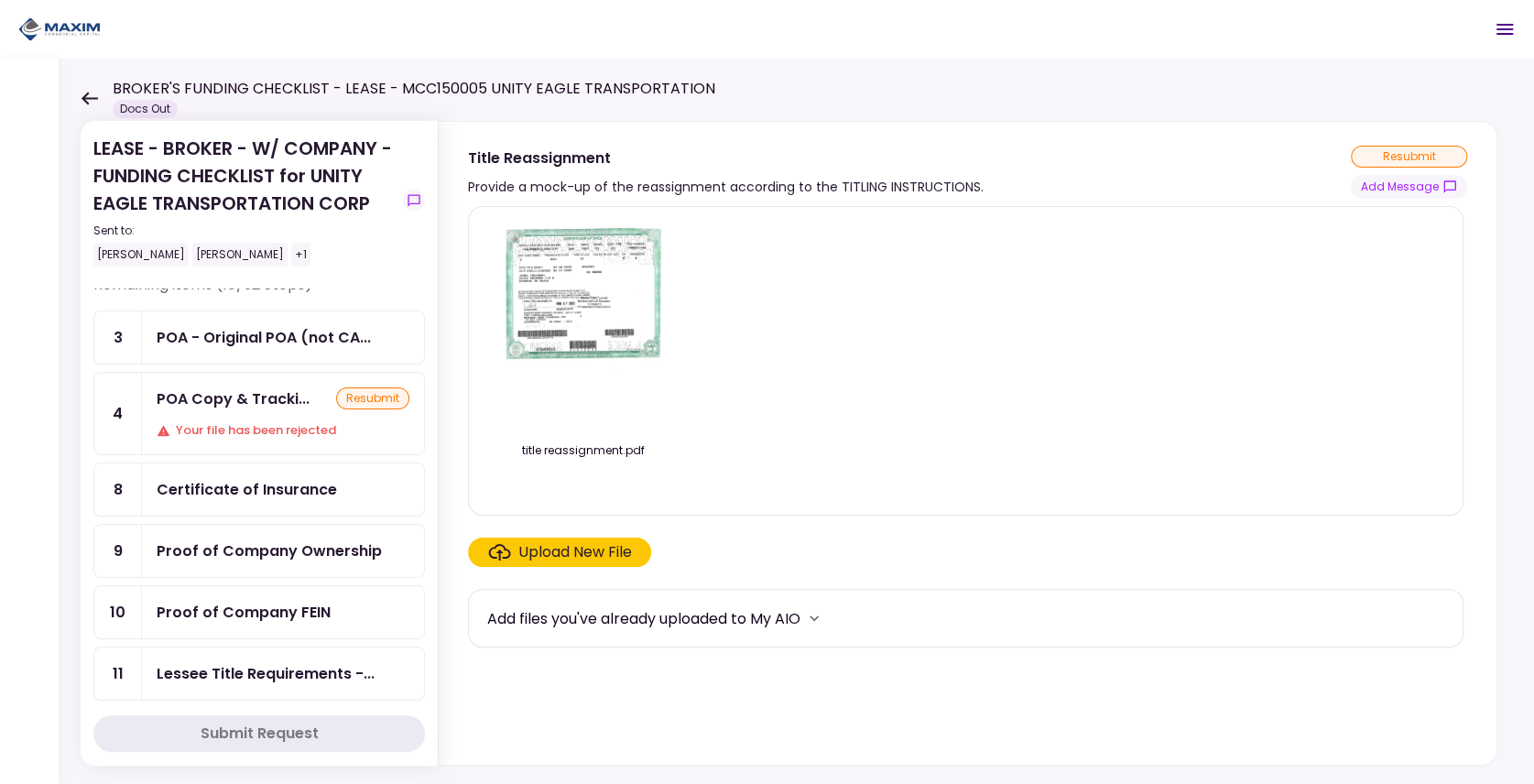
scroll to position [0, 0]
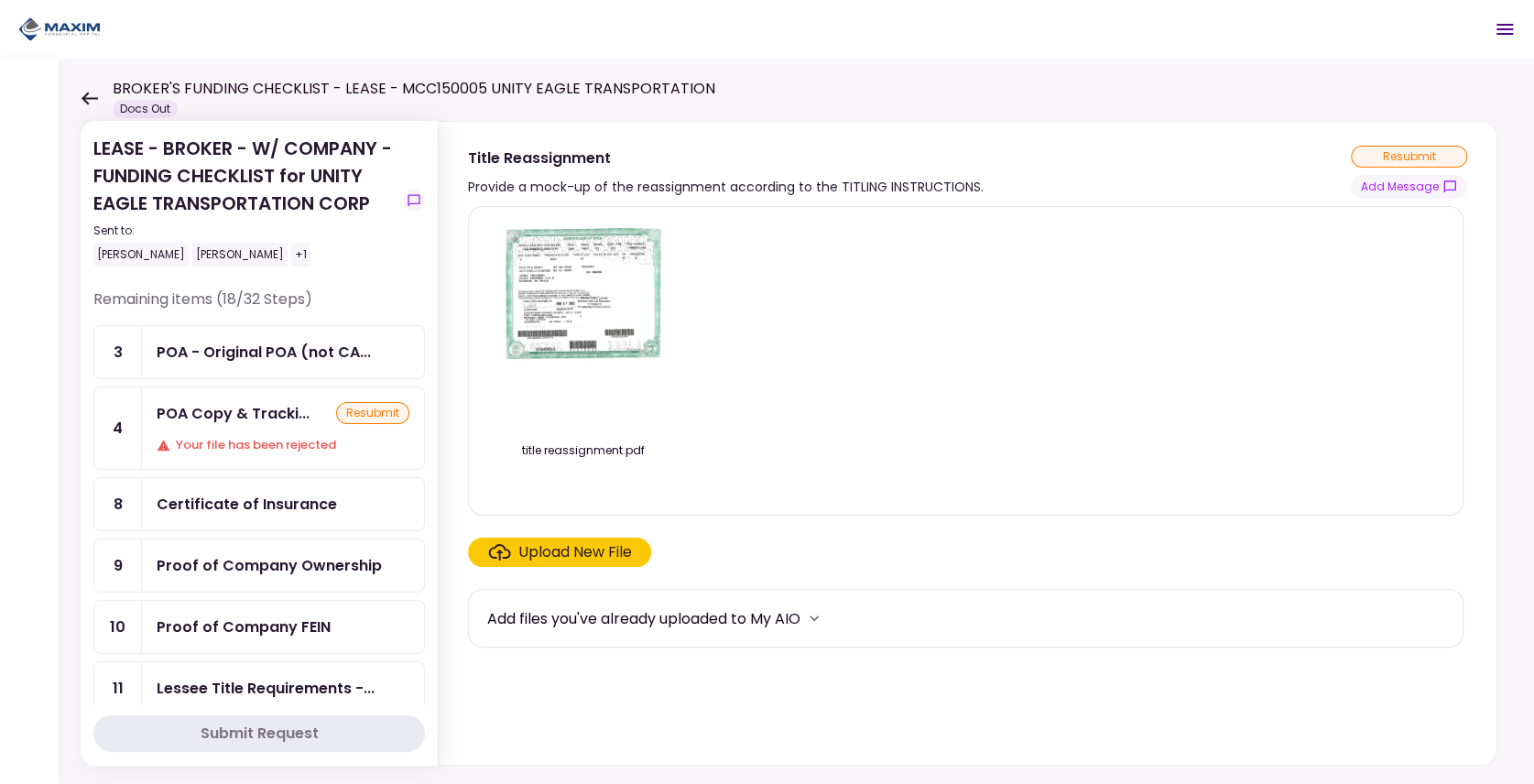
click at [340, 424] on div "POA Copy & Tracki... resubmit Your file has been rejected" at bounding box center [283, 428] width 282 height 82
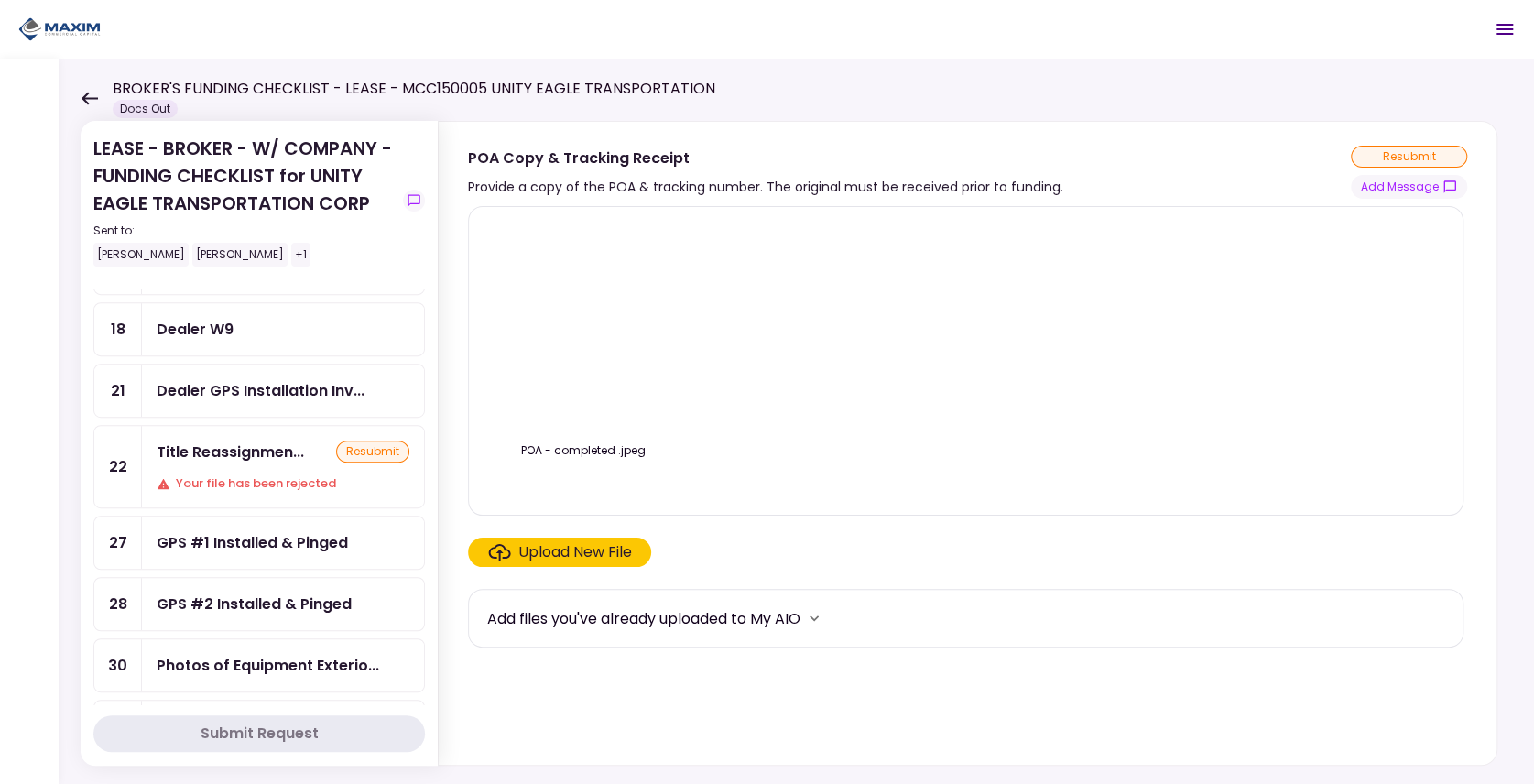
scroll to position [732, 0]
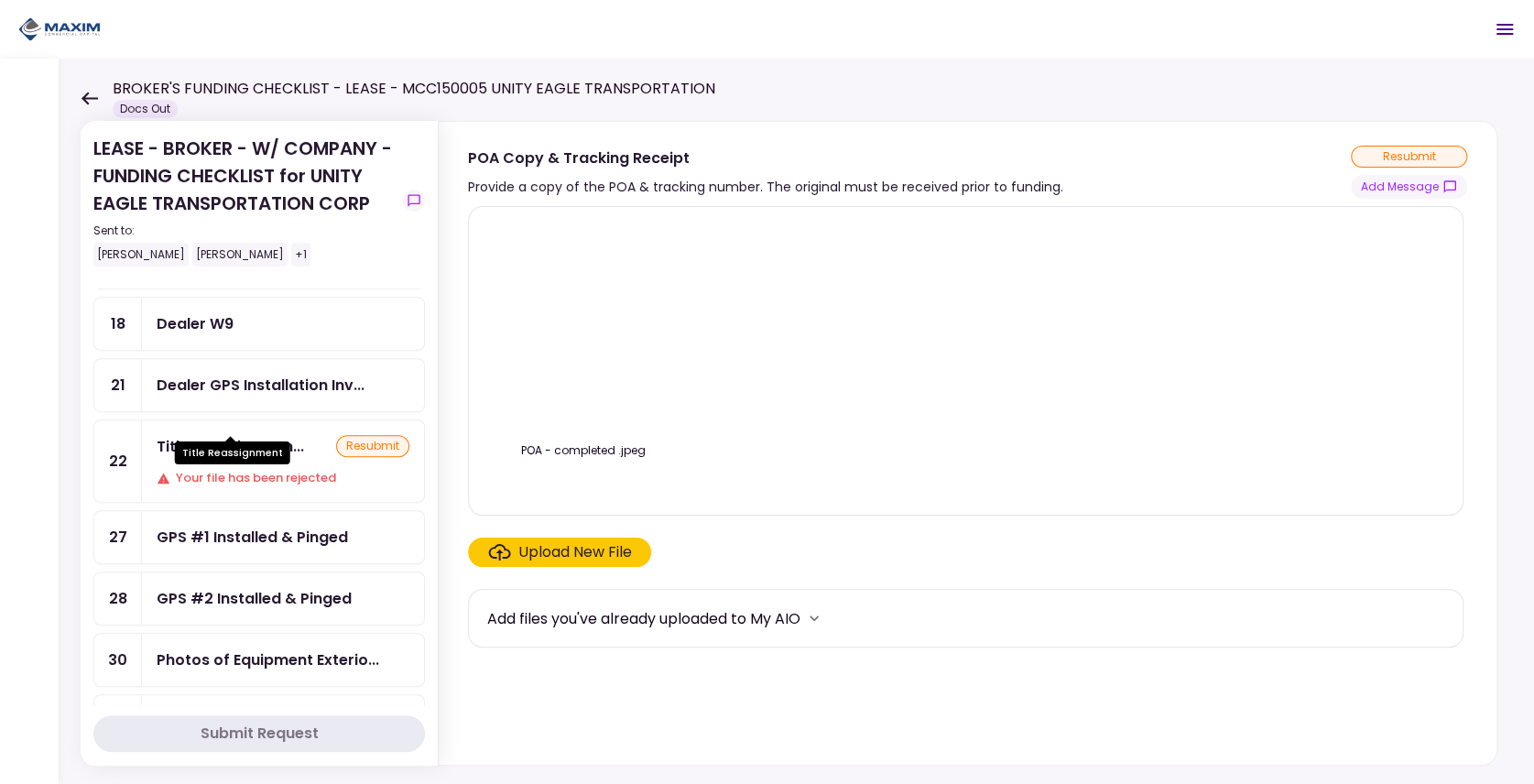
click at [249, 435] on div "Title Reassignmen..." at bounding box center [230, 446] width 147 height 22
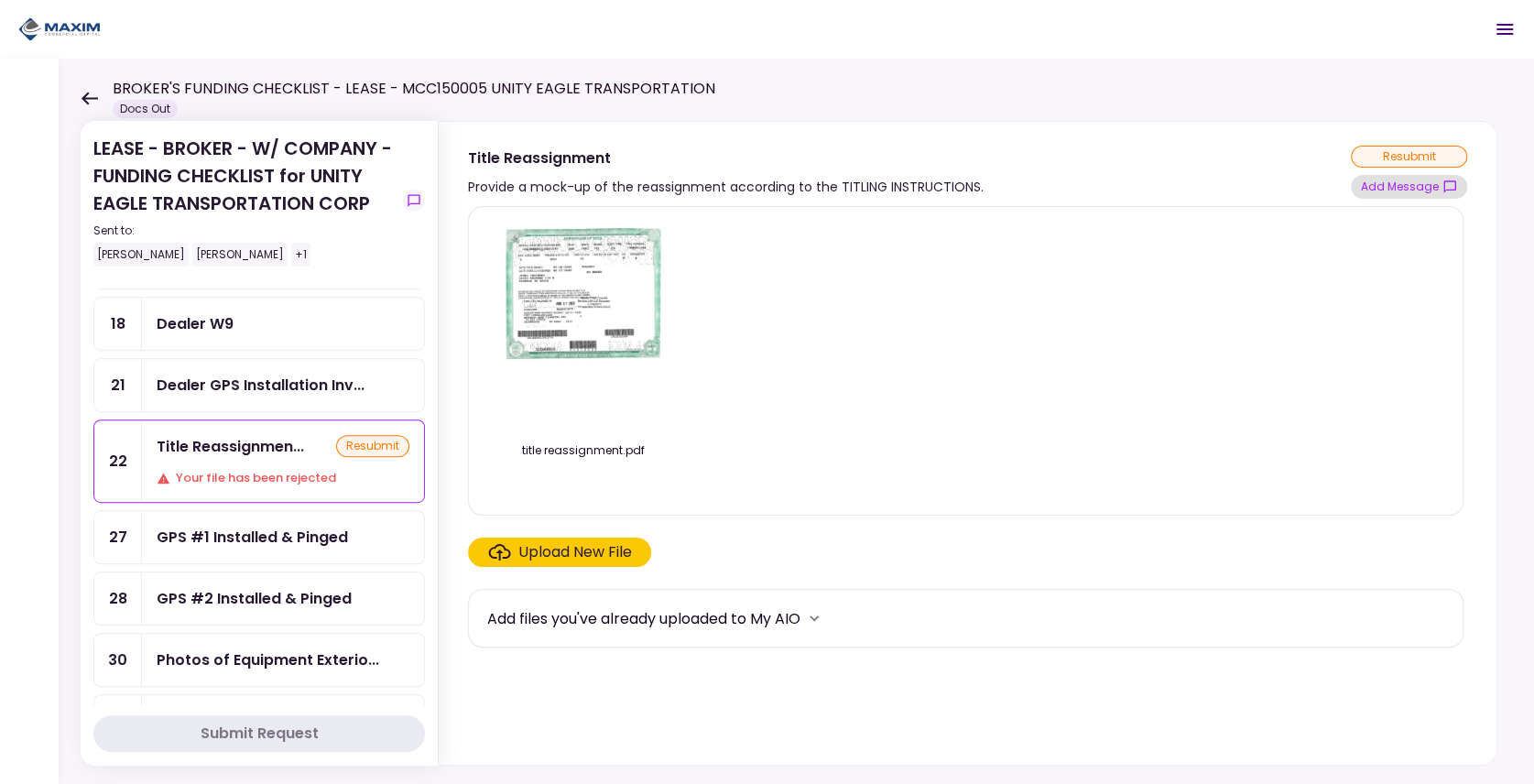
click at [1403, 194] on button "Add Message" at bounding box center [1408, 186] width 116 height 23
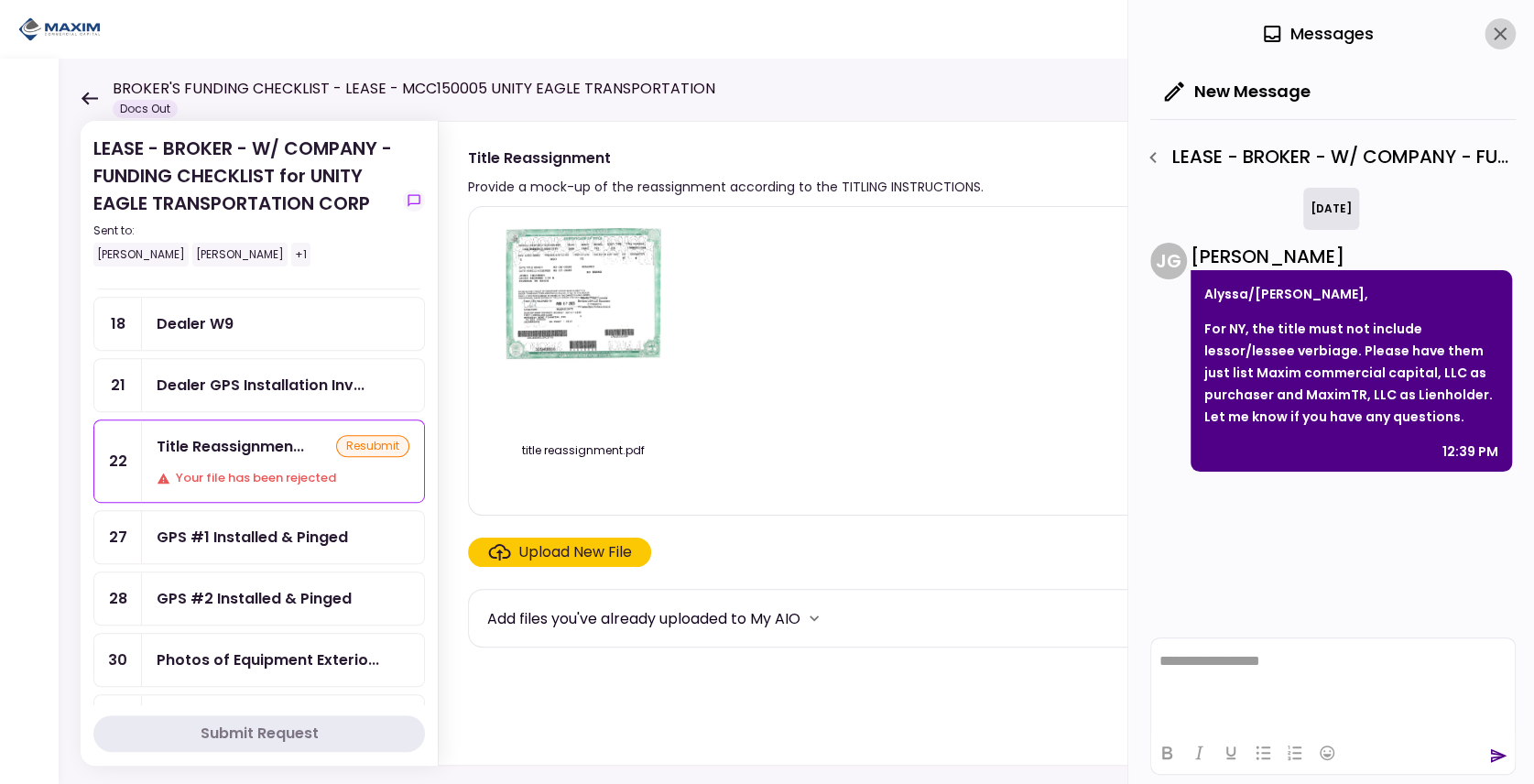
click at [1502, 38] on icon "close" at bounding box center [1500, 33] width 22 height 22
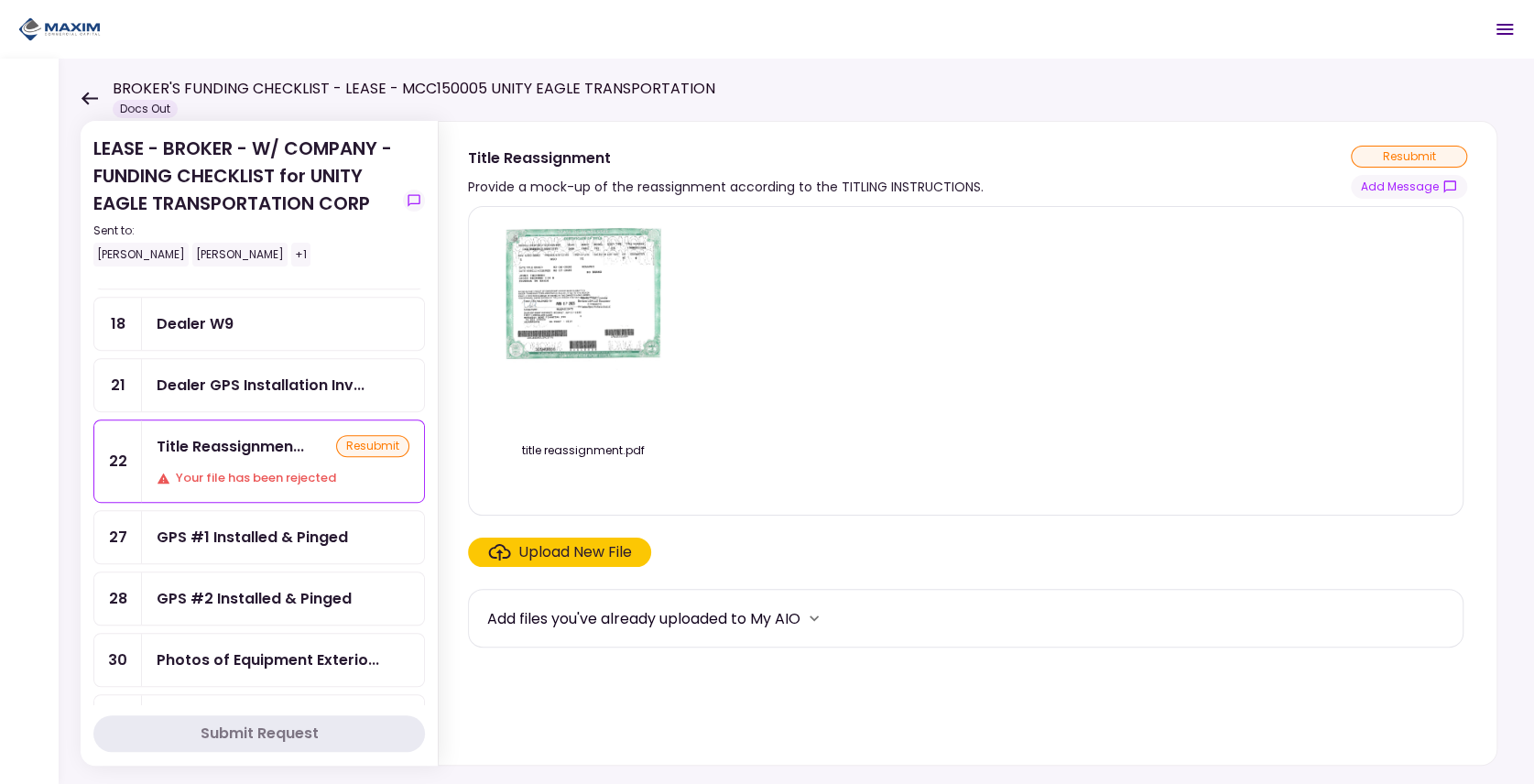
click at [884, 316] on div "title reassignment.pdf" at bounding box center [965, 360] width 957 height 278
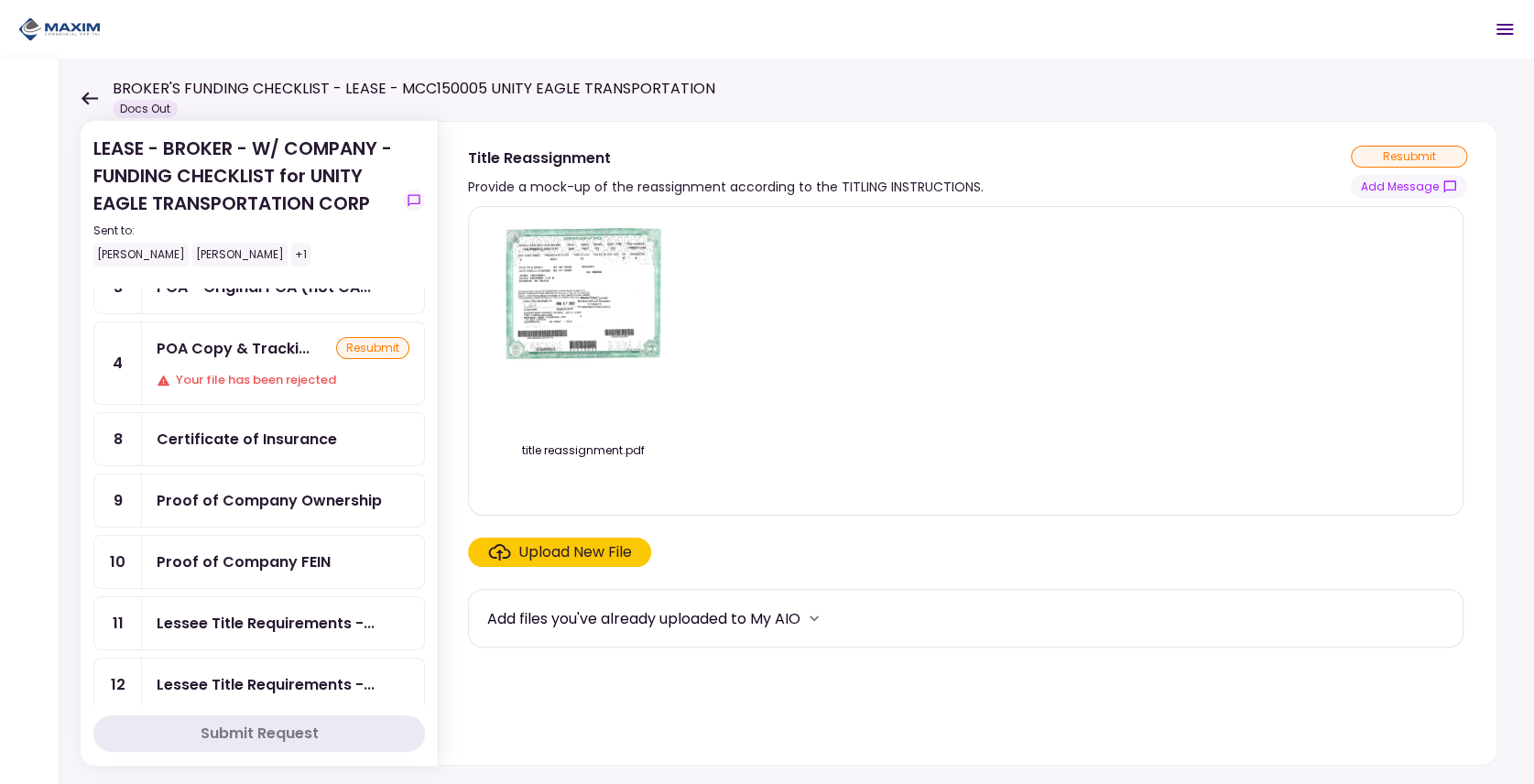
scroll to position [60, 0]
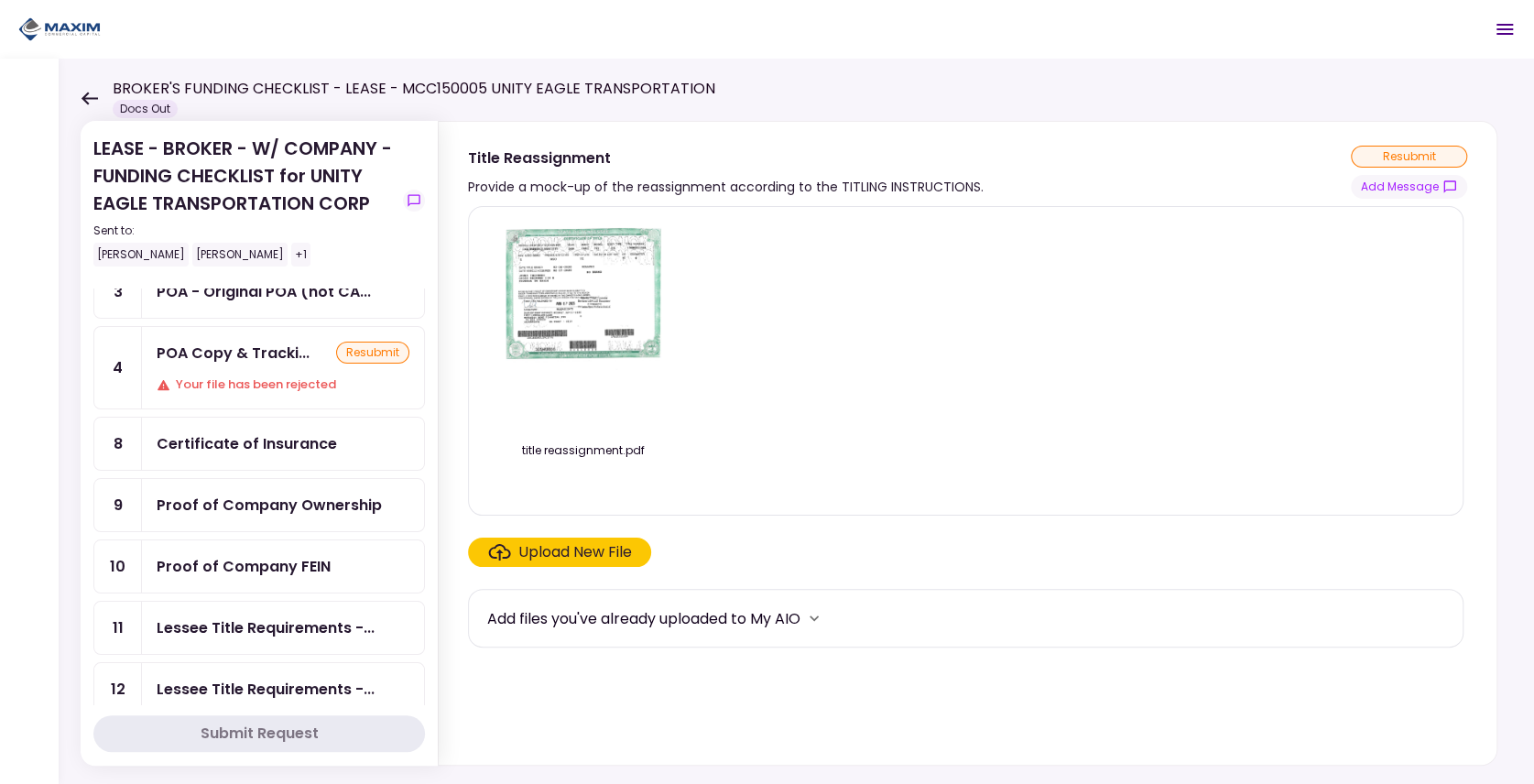
click at [278, 375] on div "Your file has been rejected" at bounding box center [283, 384] width 253 height 19
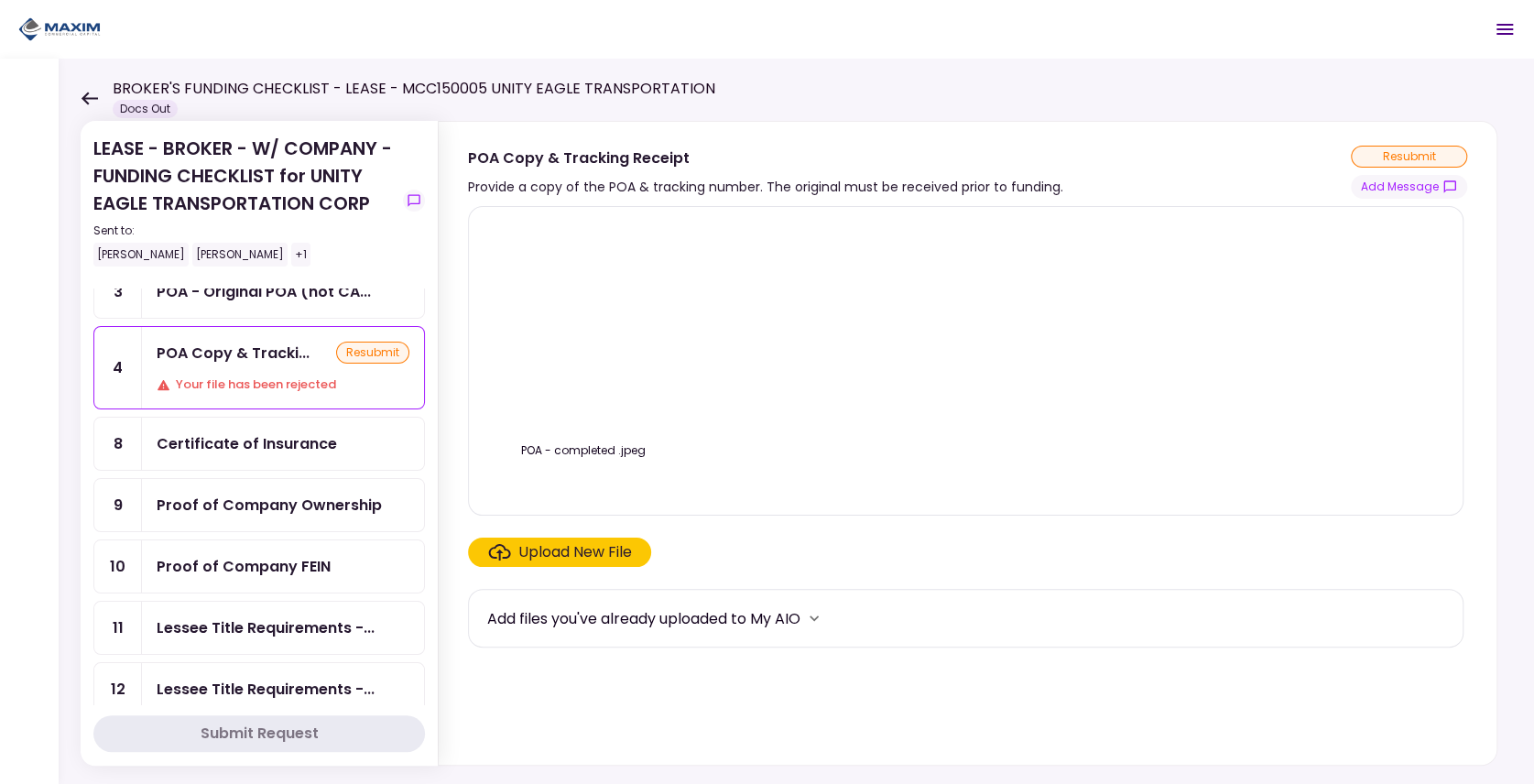
drag, startPoint x: 951, startPoint y: 387, endPoint x: 940, endPoint y: 390, distance: 11.4
click at [951, 387] on div "POA - completed .jpeg" at bounding box center [965, 360] width 957 height 278
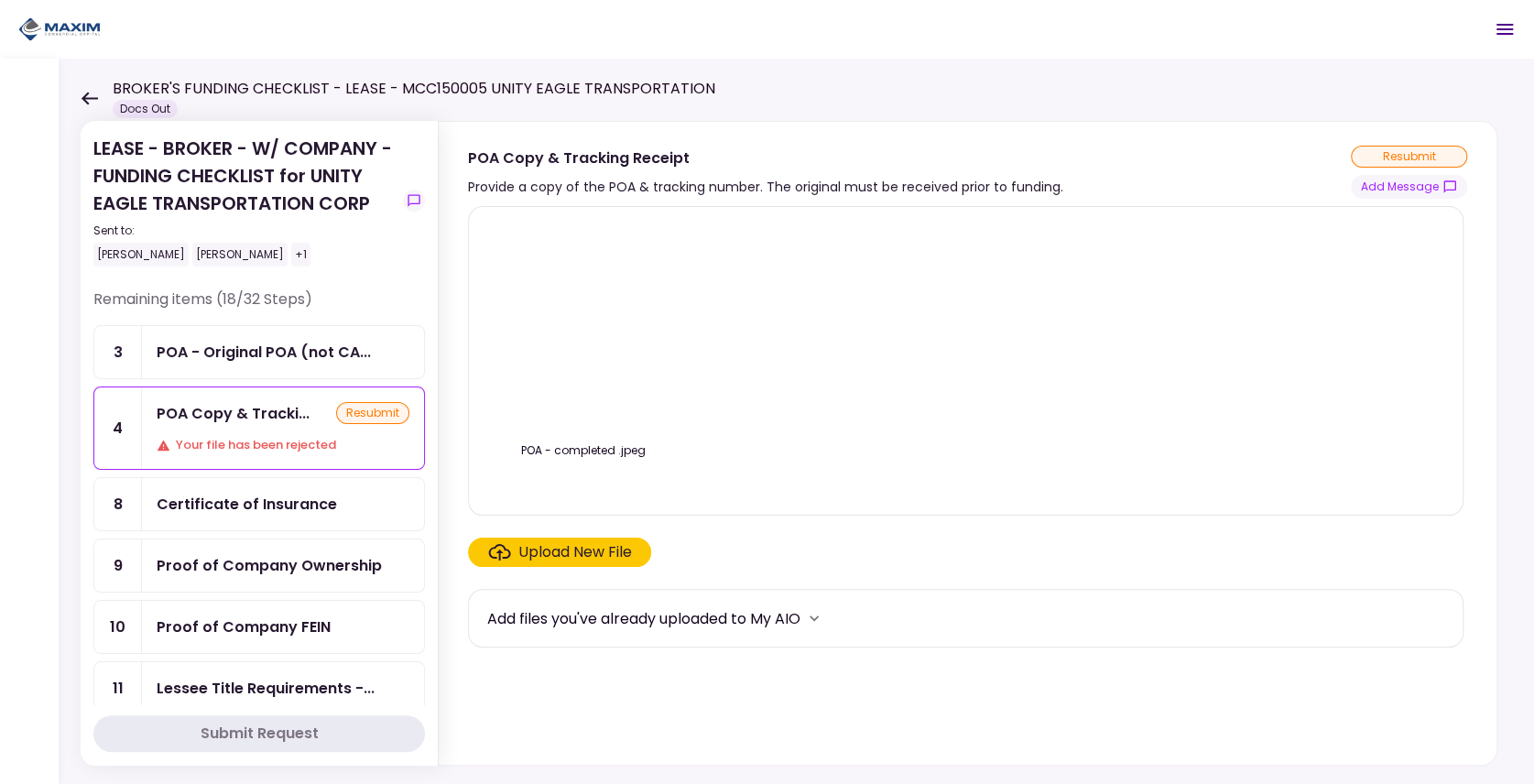
click at [270, 427] on div "POA Copy & Tracki... resubmit Your file has been rejected" at bounding box center [283, 428] width 282 height 82
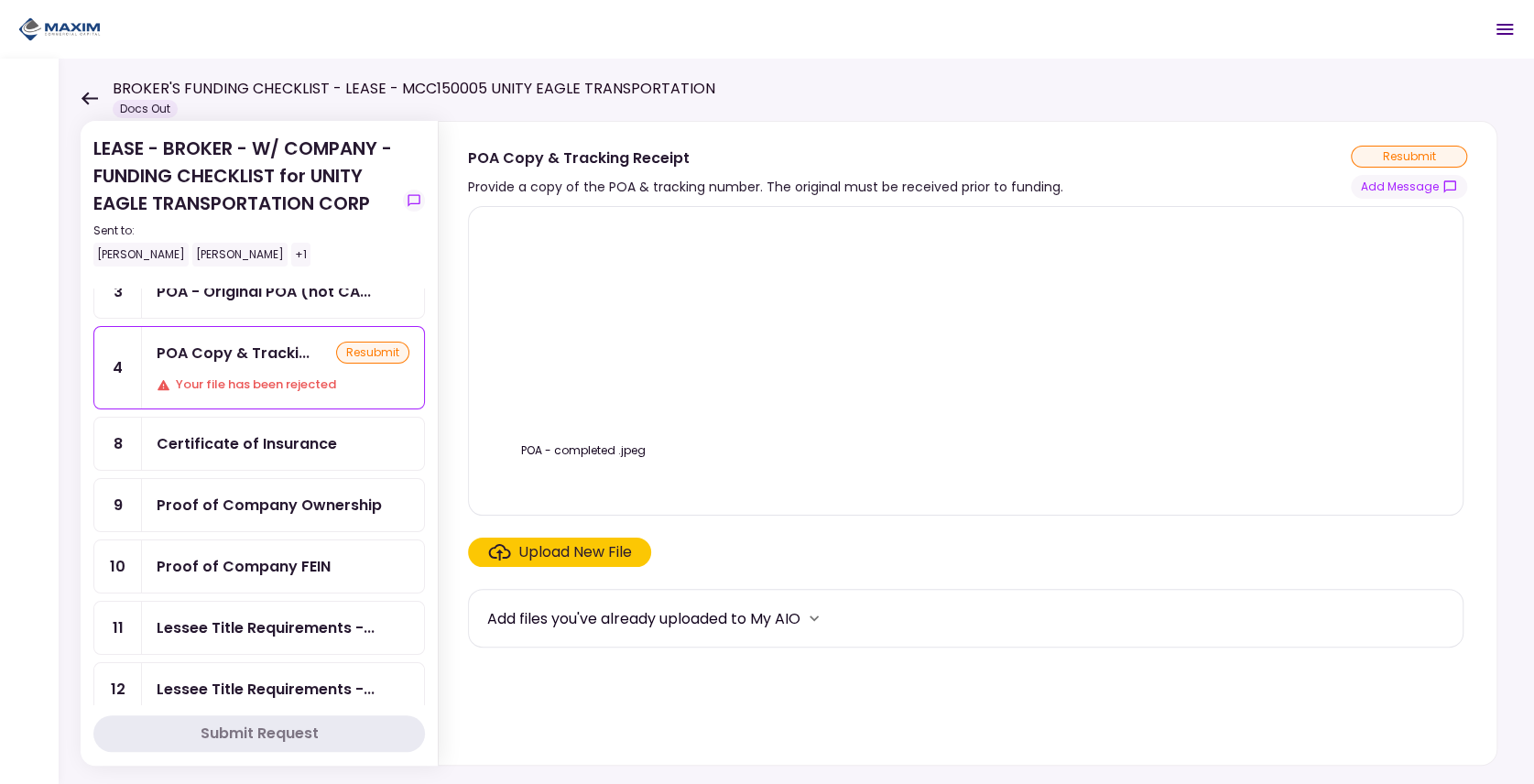
click at [295, 384] on div "Your file has been rejected" at bounding box center [283, 384] width 253 height 19
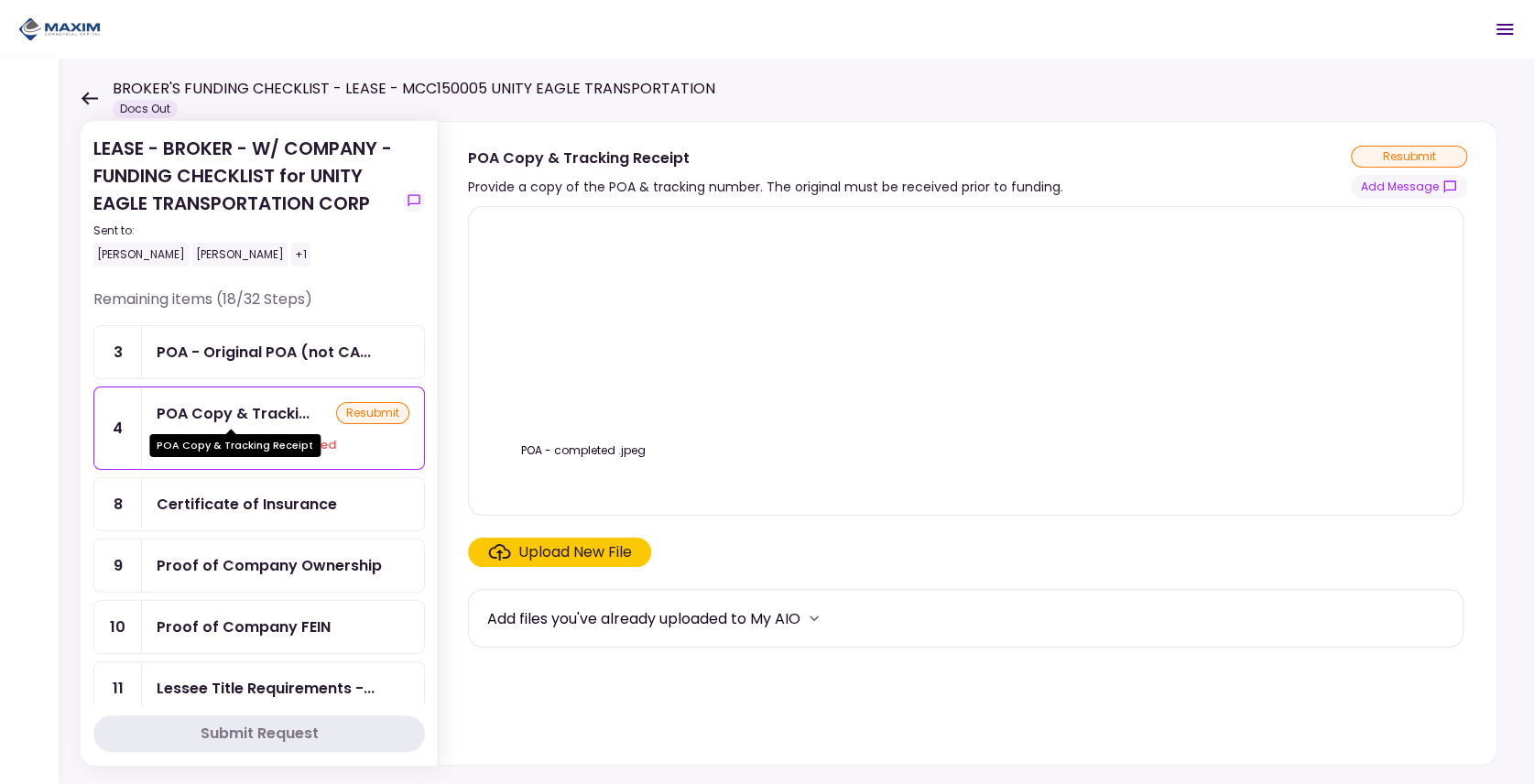
click at [276, 409] on div "POA Copy & Tracki..." at bounding box center [233, 412] width 153 height 22
click at [1056, 369] on div "POA - completed .jpeg" at bounding box center [965, 360] width 957 height 278
click at [231, 431] on div "POA Copy & Tracki... resubmit Your file has been rejected" at bounding box center [283, 428] width 282 height 82
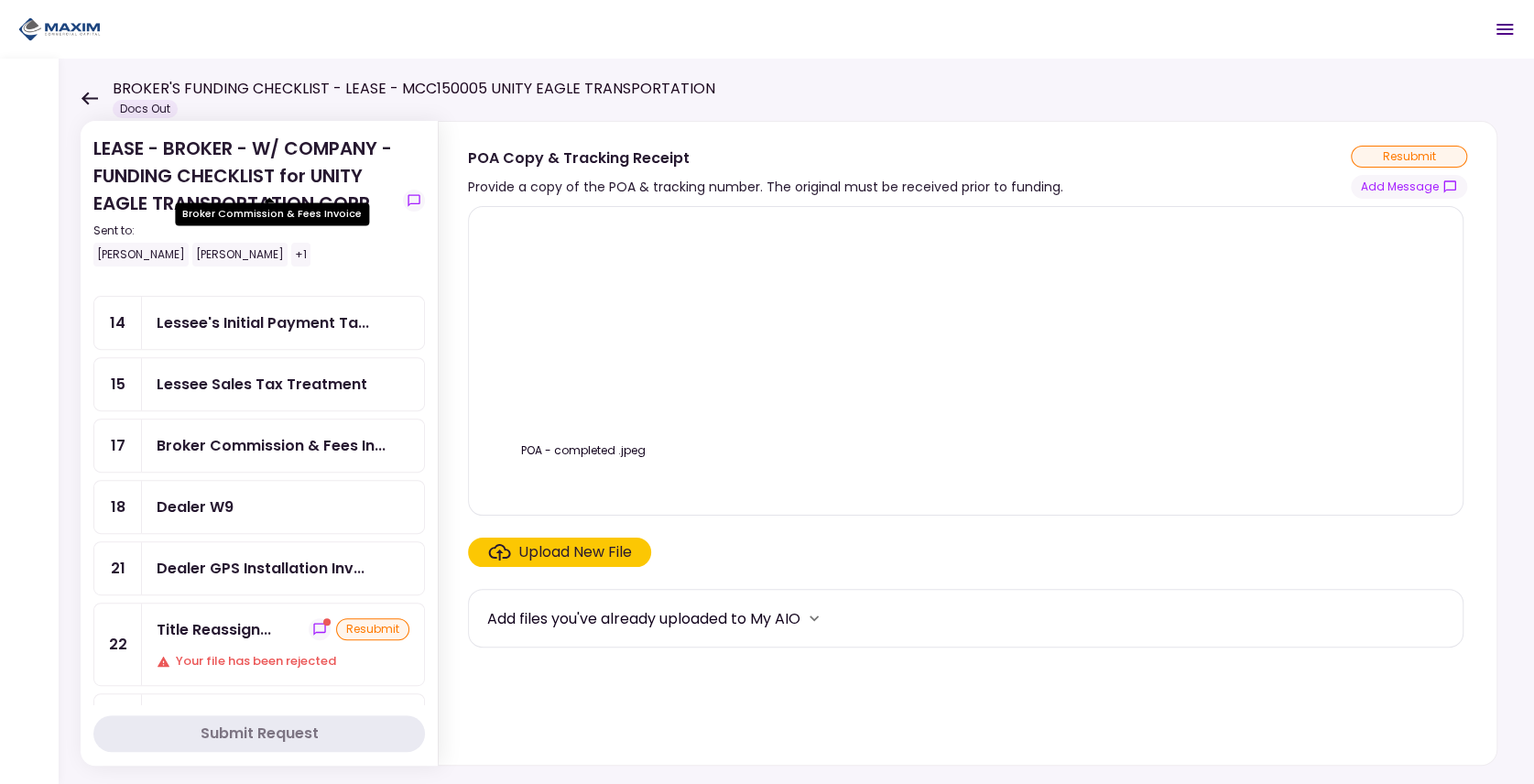
scroll to position [793, 0]
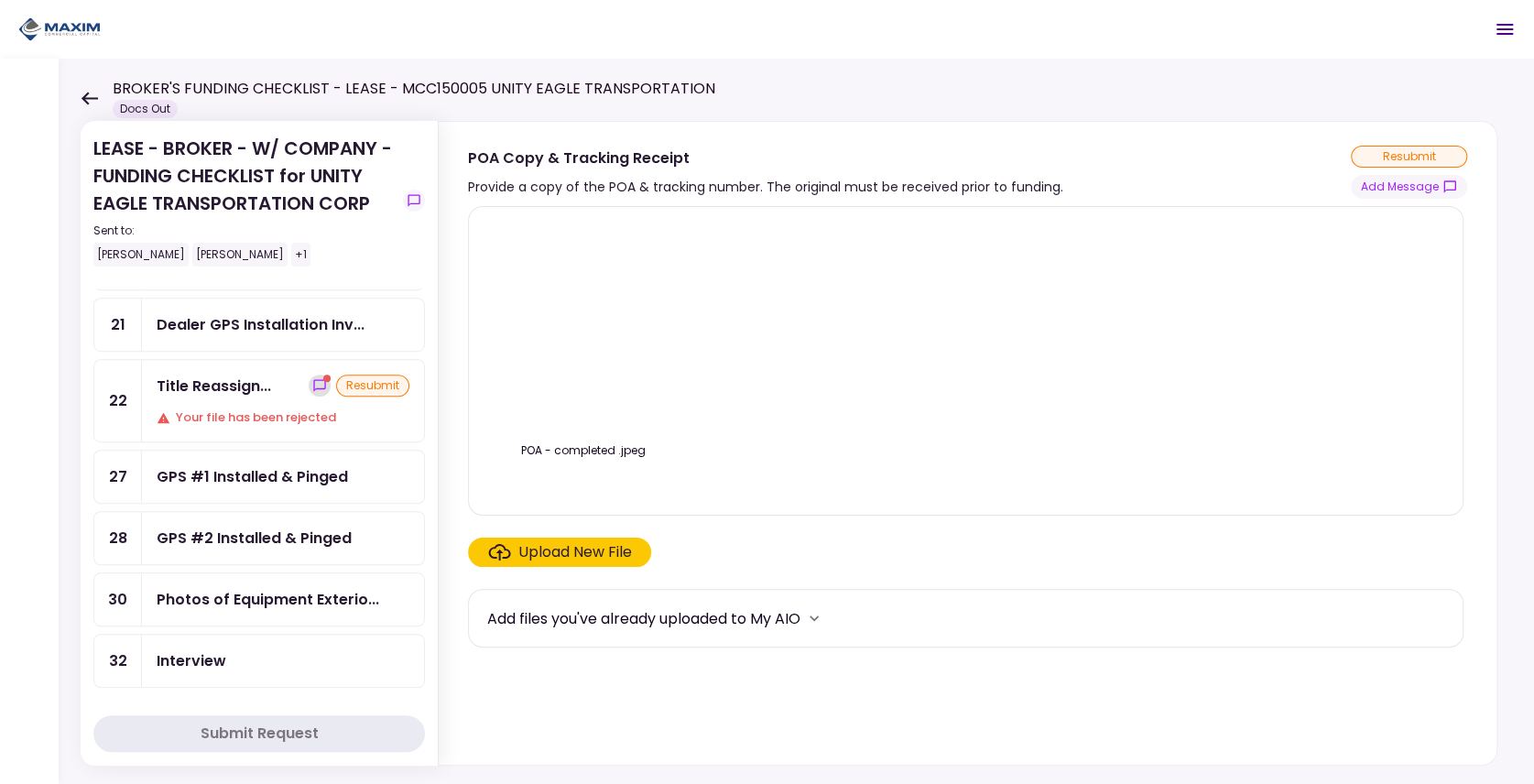
click at [312, 378] on icon "show-messages" at bounding box center [319, 385] width 15 height 15
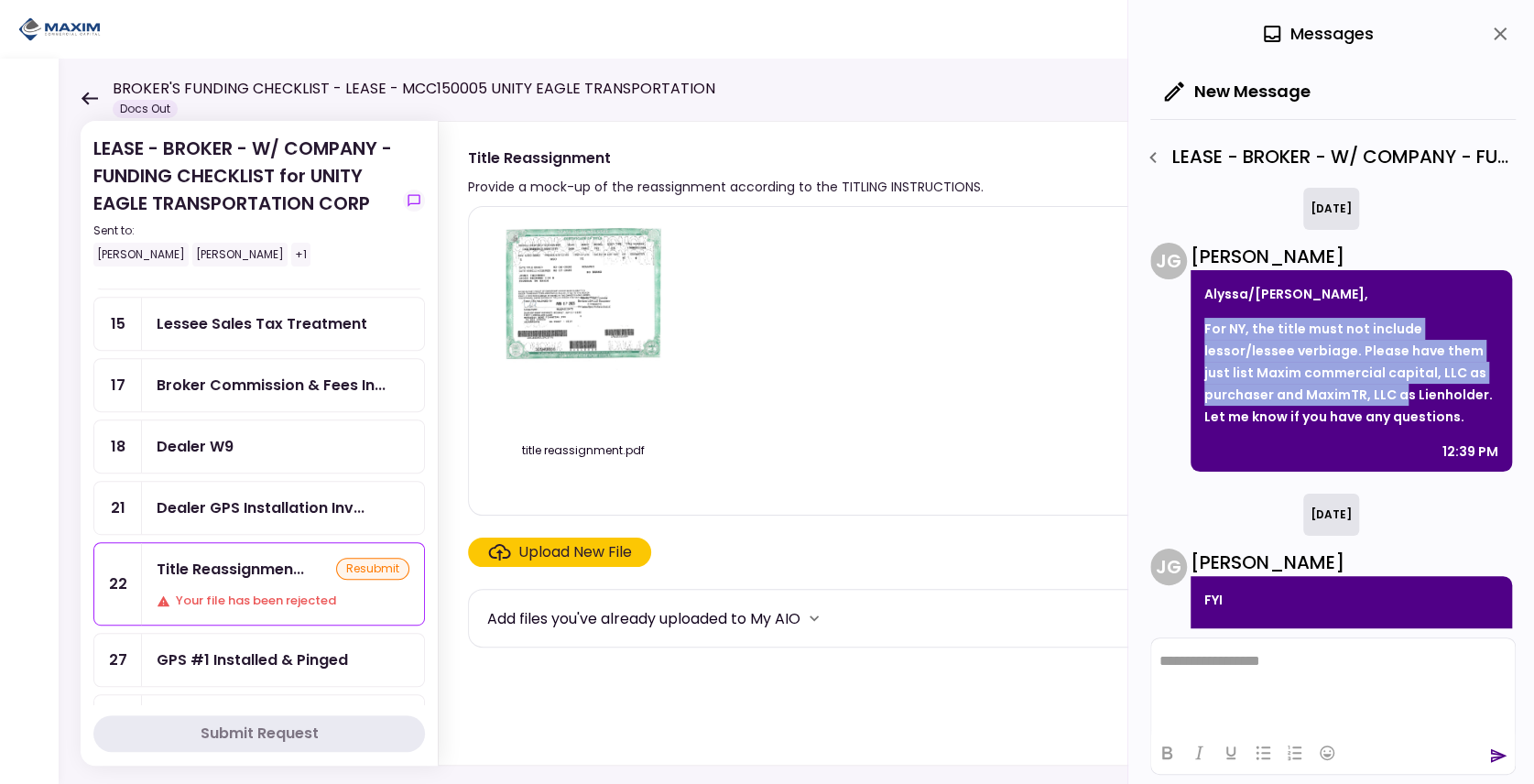
drag, startPoint x: 1205, startPoint y: 321, endPoint x: 1399, endPoint y: 396, distance: 208.0
click at [1399, 396] on p "For NY, the title must not include lessor/lessee verbiage. Please have them jus…" at bounding box center [1351, 372] width 294 height 110
drag, startPoint x: 1399, startPoint y: 396, endPoint x: 1311, endPoint y: 383, distance: 89.0
click at [1311, 383] on p "For NY, the title must not include lessor/lessee verbiage. Please have them jus…" at bounding box center [1351, 372] width 294 height 110
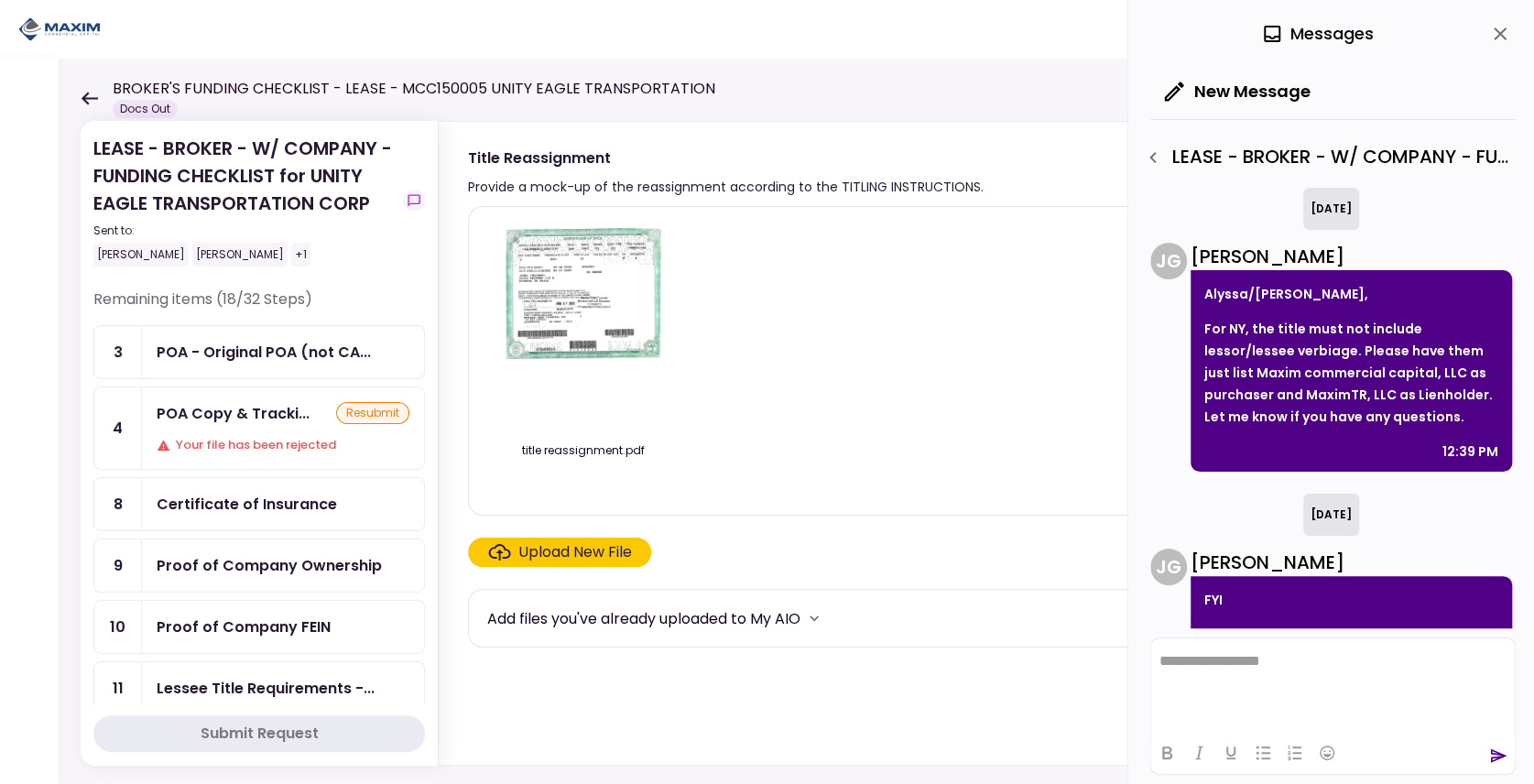
click at [229, 425] on div "POA Copy & Tracki... resubmit Your file has been rejected" at bounding box center [283, 428] width 282 height 82
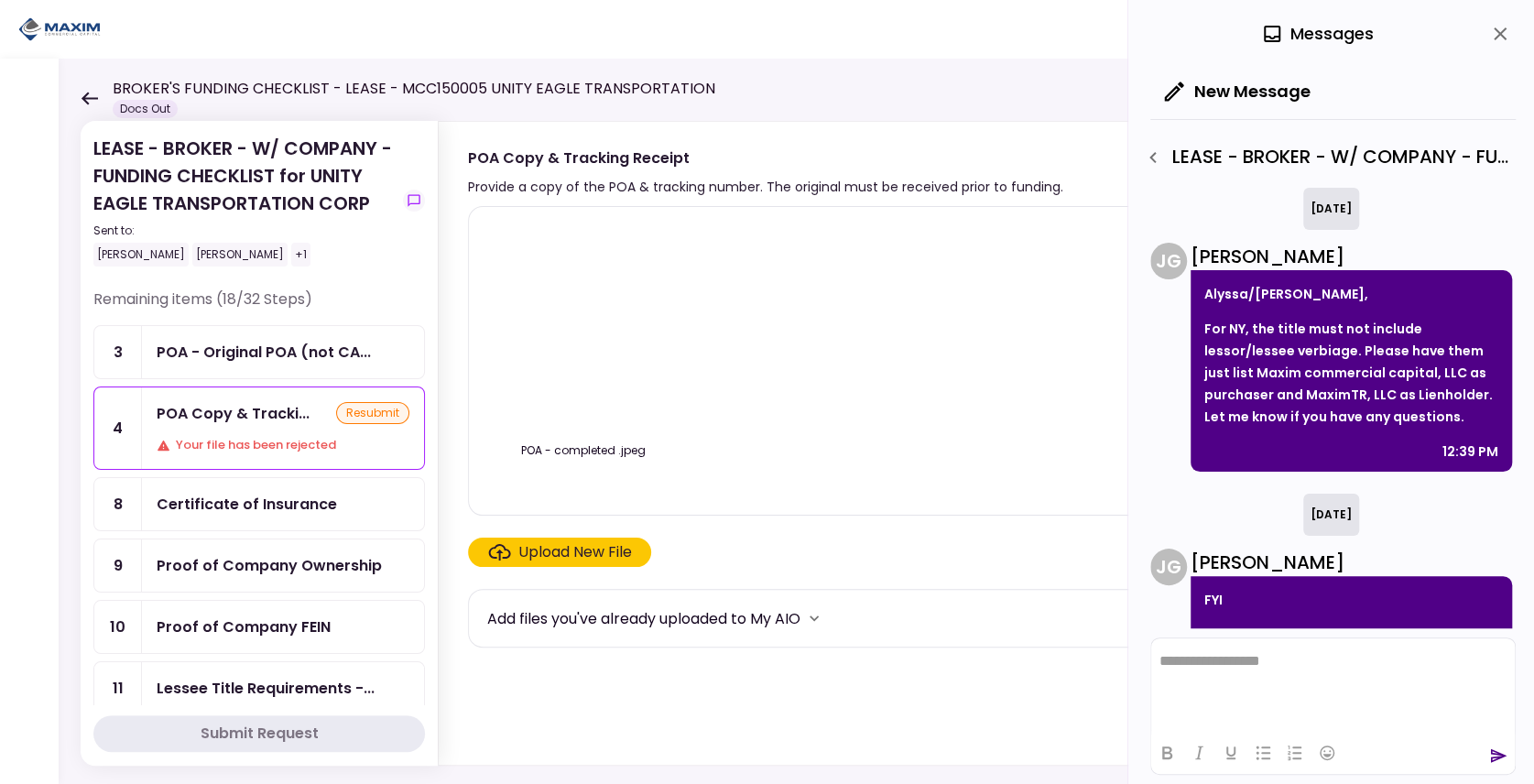
click at [229, 425] on div "POA Copy & Tracki... resubmit Your file has been rejected" at bounding box center [283, 428] width 282 height 82
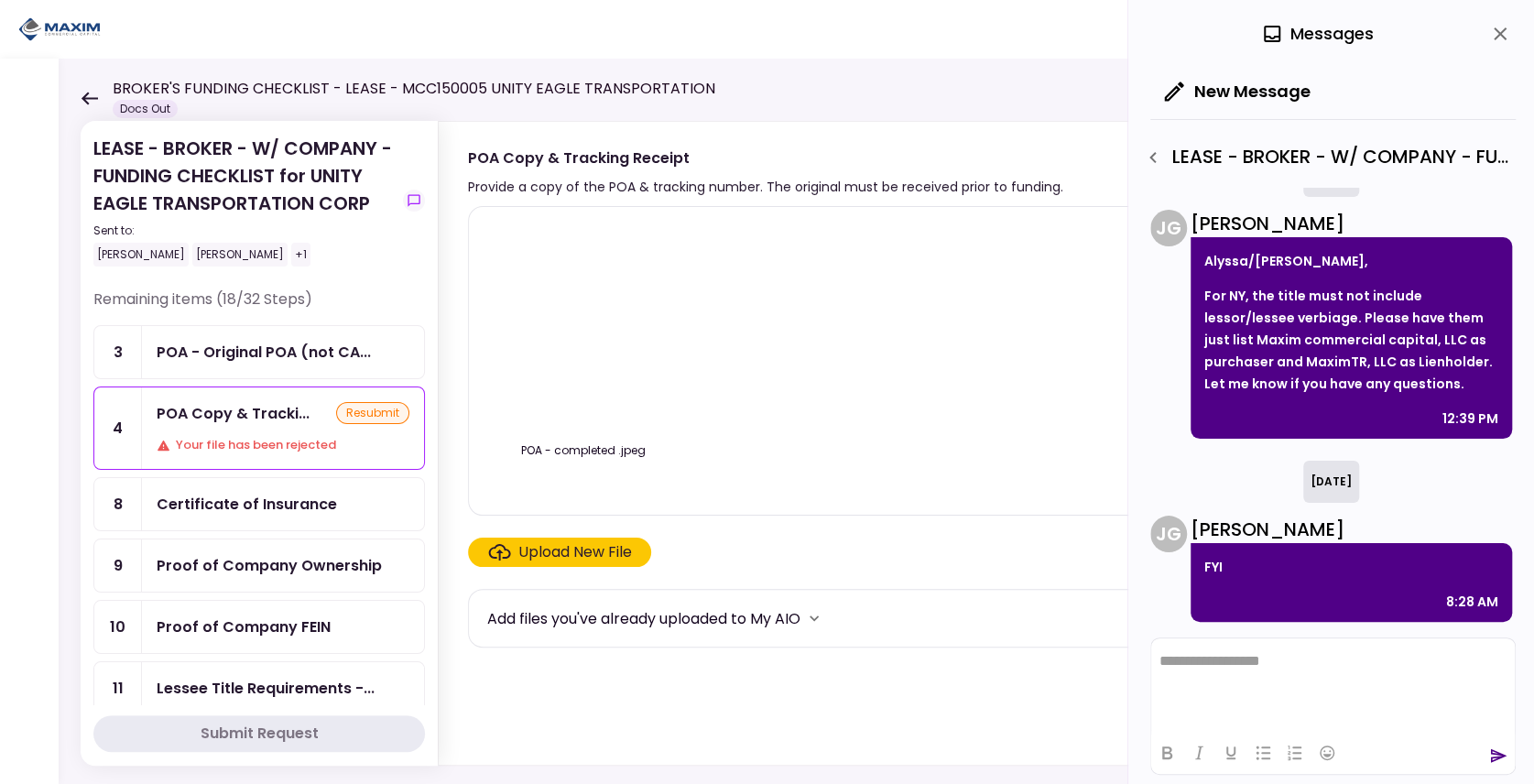
scroll to position [34, 0]
click at [848, 367] on div "POA - completed .jpeg" at bounding box center [965, 360] width 957 height 278
click at [849, 366] on div "POA - completed .jpeg" at bounding box center [965, 360] width 957 height 278
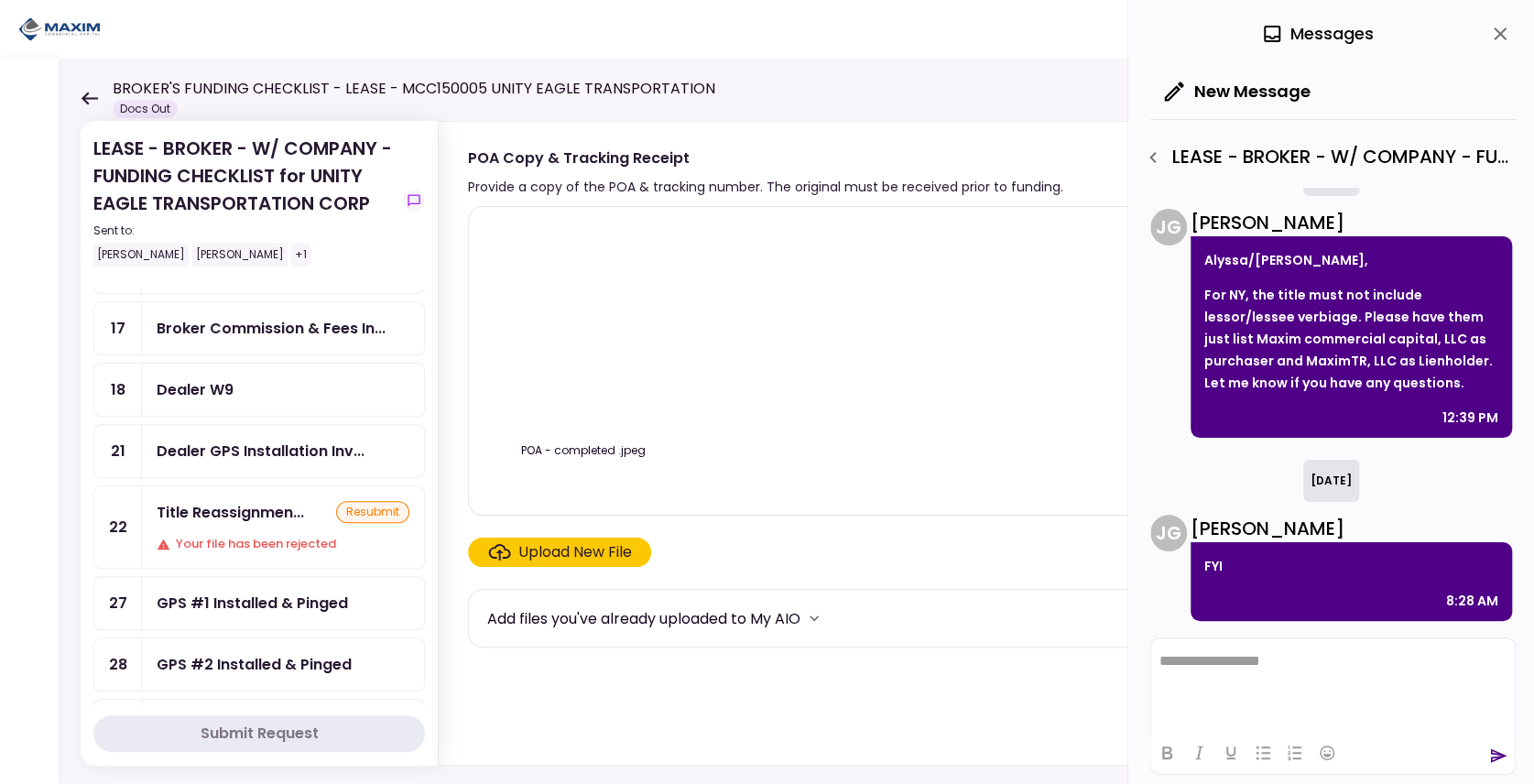
scroll to position [671, 0]
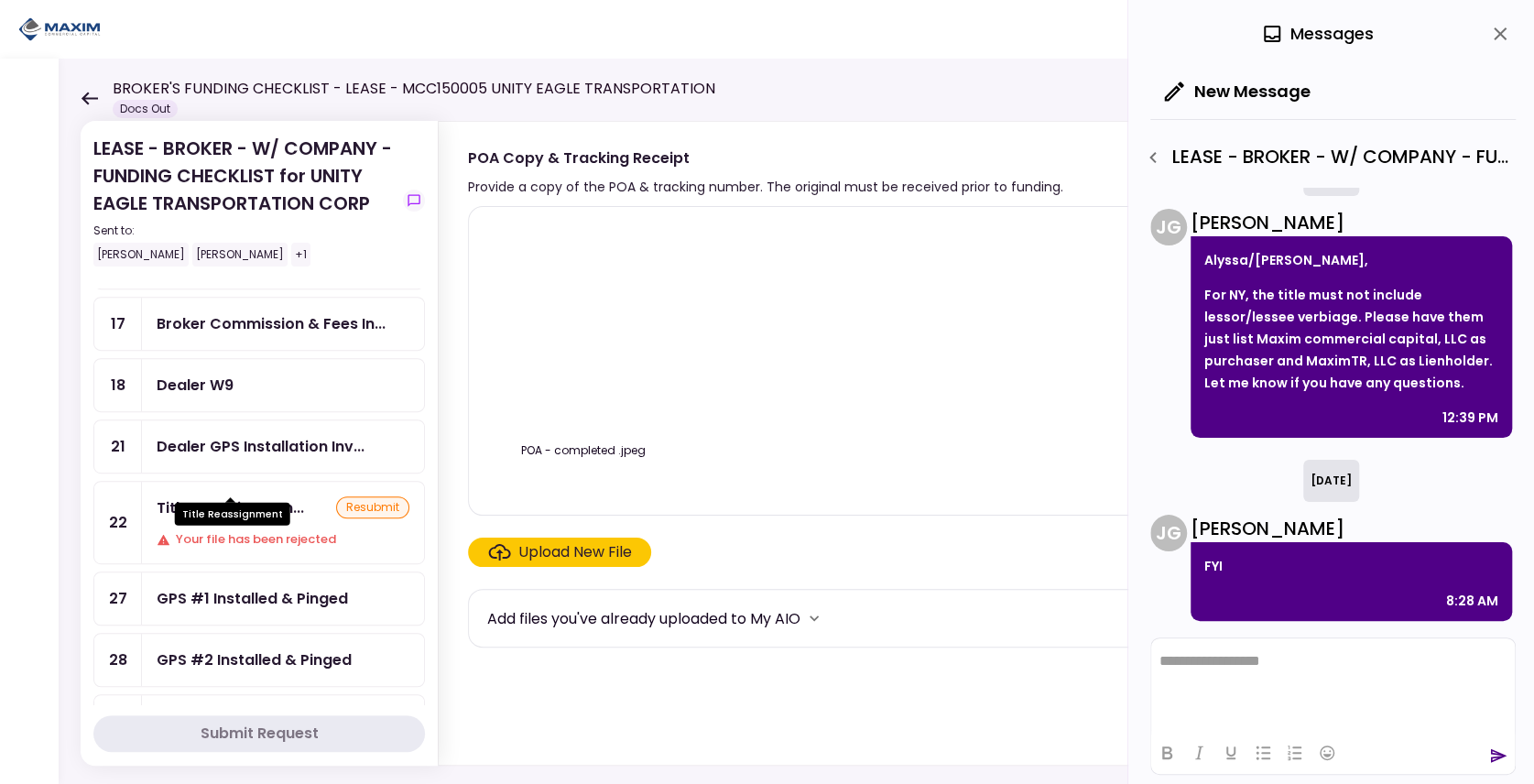
click at [244, 496] on div "Title Reassignmen..." at bounding box center [230, 507] width 147 height 22
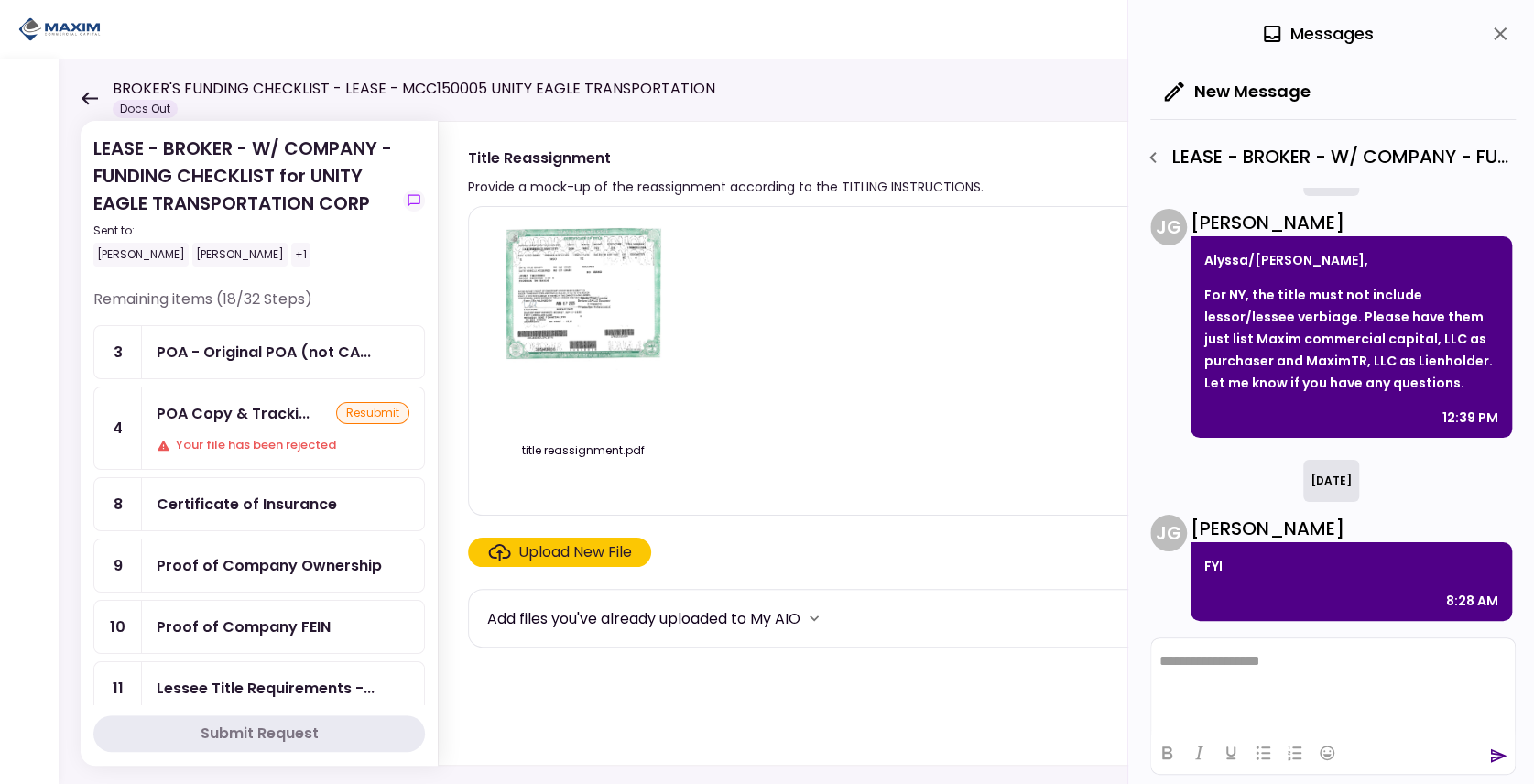
click at [94, 88] on div "BROKER'S FUNDING CHECKLIST - LEASE - MCC150005 UNITY EAGLE TRANSPORTATION Docs …" at bounding box center [398, 98] width 635 height 40
click at [90, 92] on icon at bounding box center [90, 98] width 18 height 14
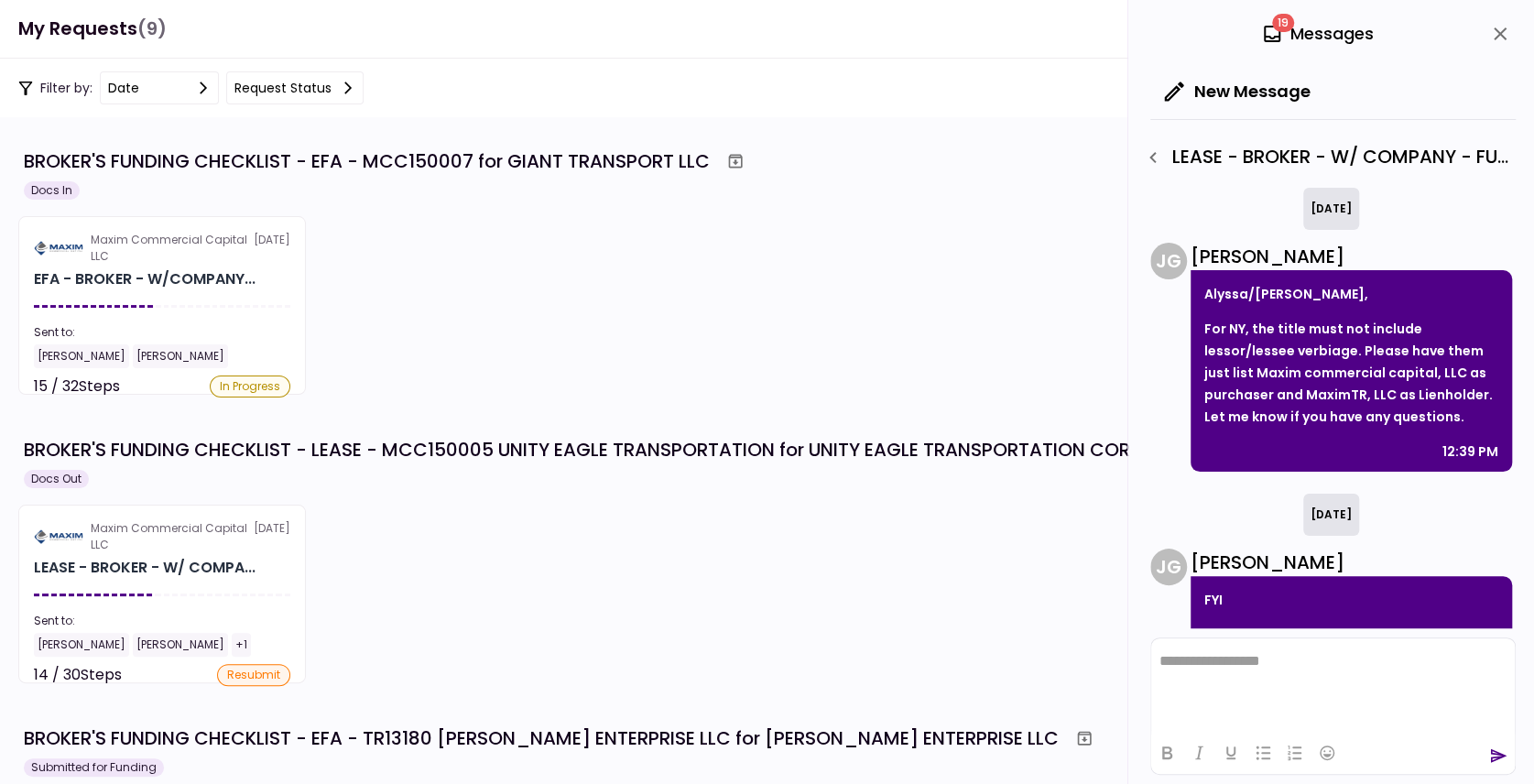
scroll to position [34, 0]
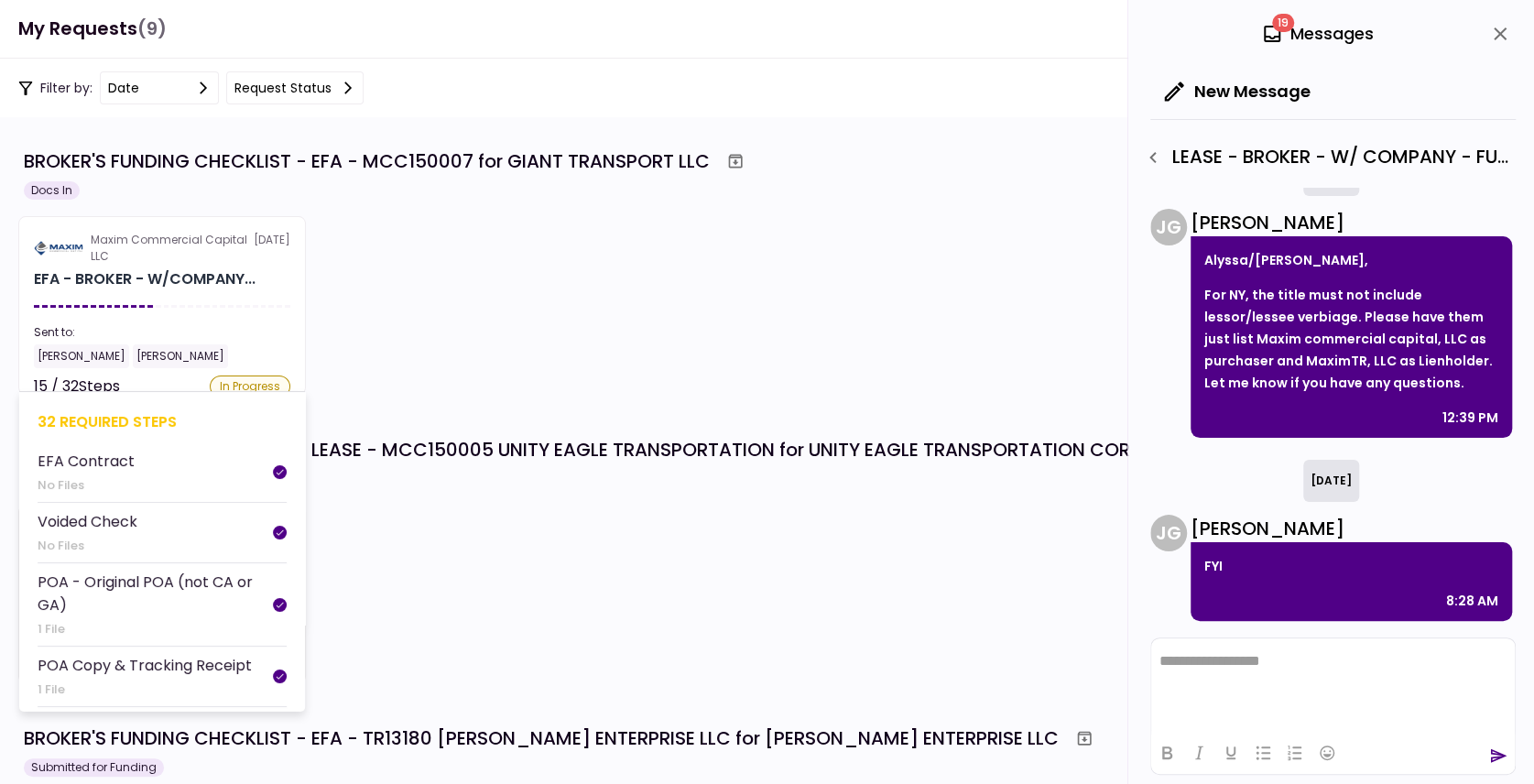
click at [189, 302] on section "Maxim Commercial Capital LLC 20 Aug EFA - BROKER - W/COMPANY... Sent to: Alyssa…" at bounding box center [162, 305] width 288 height 178
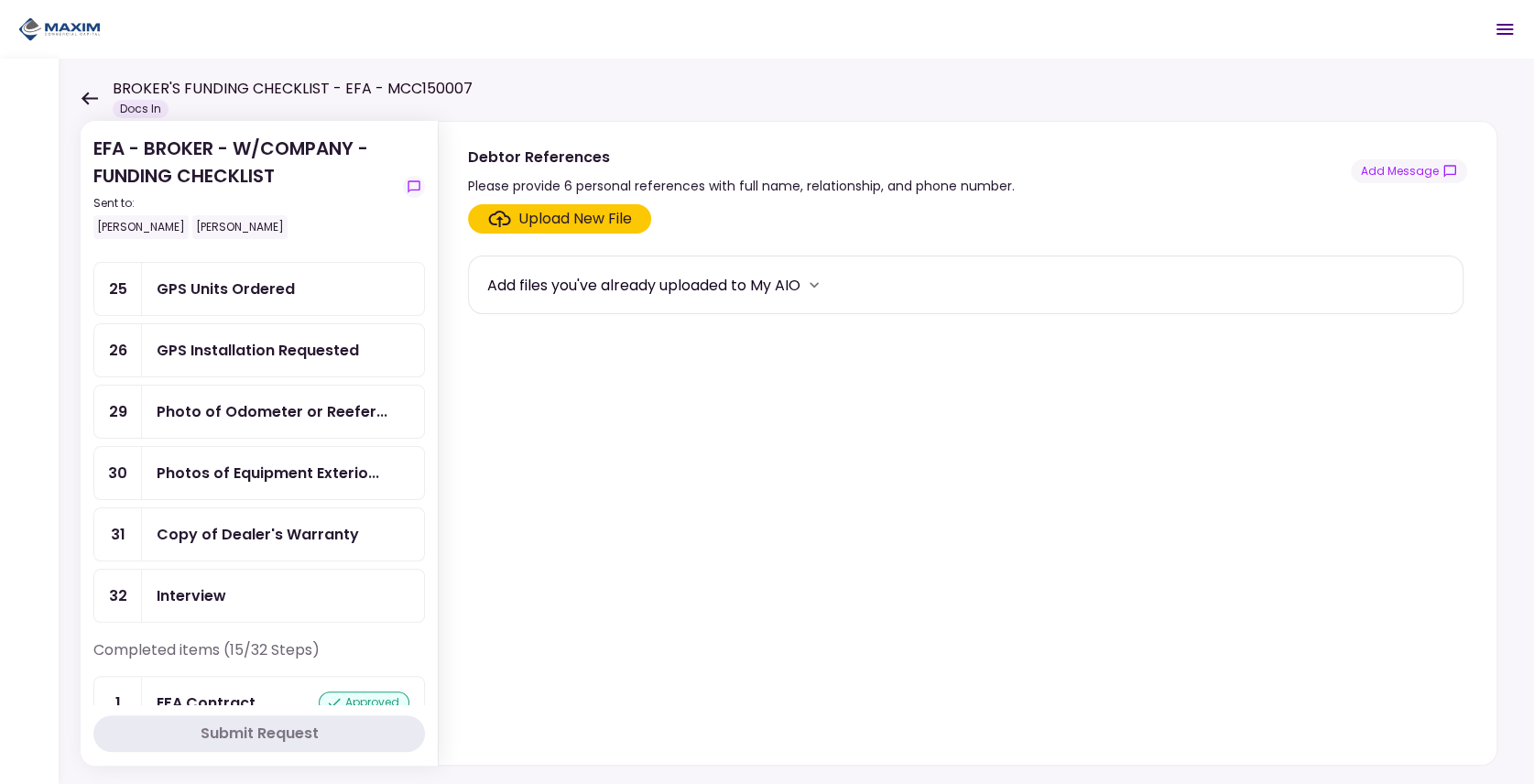
scroll to position [671, 0]
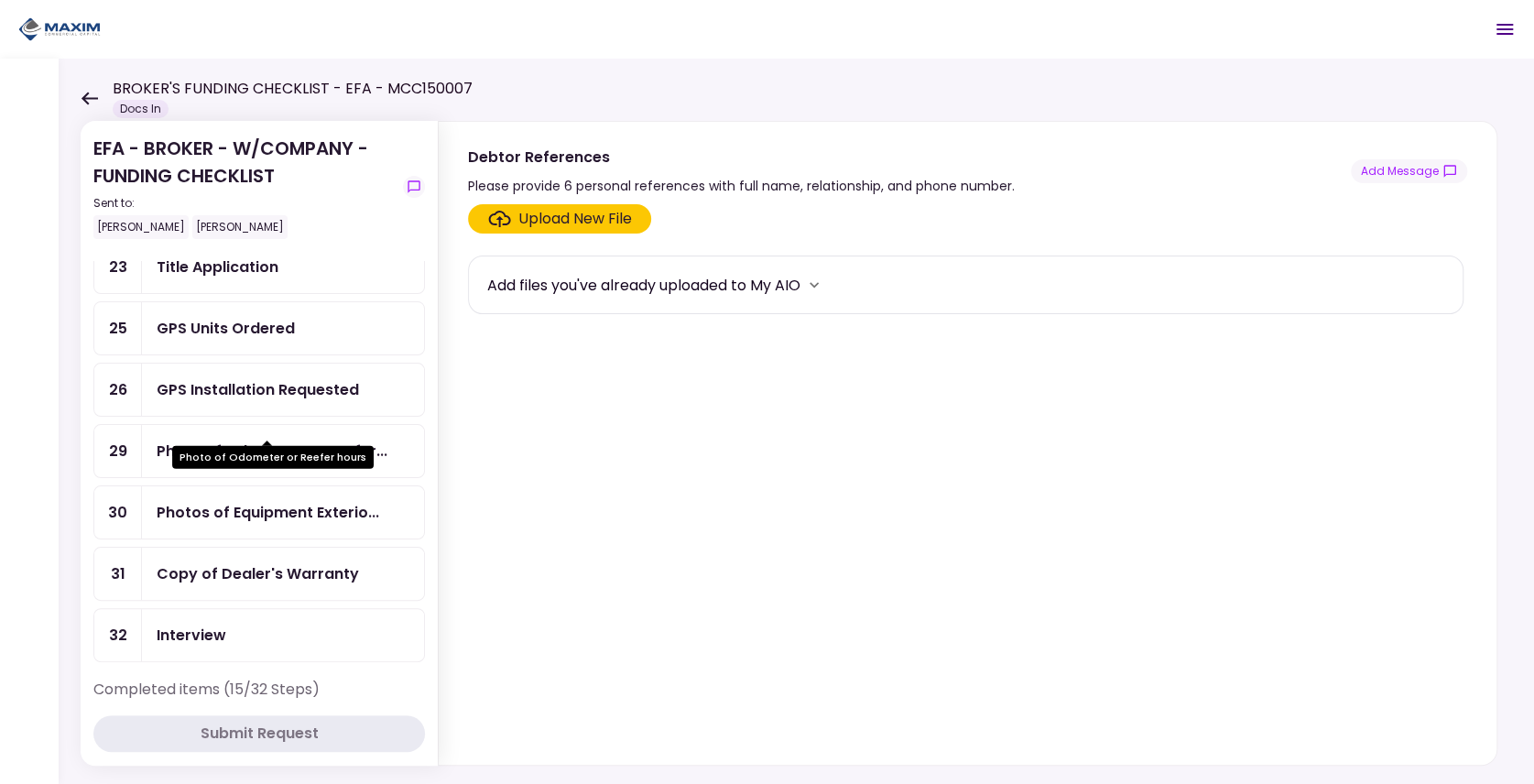
click at [261, 440] on div "Photo of Odometer or Reefer..." at bounding box center [272, 451] width 231 height 22
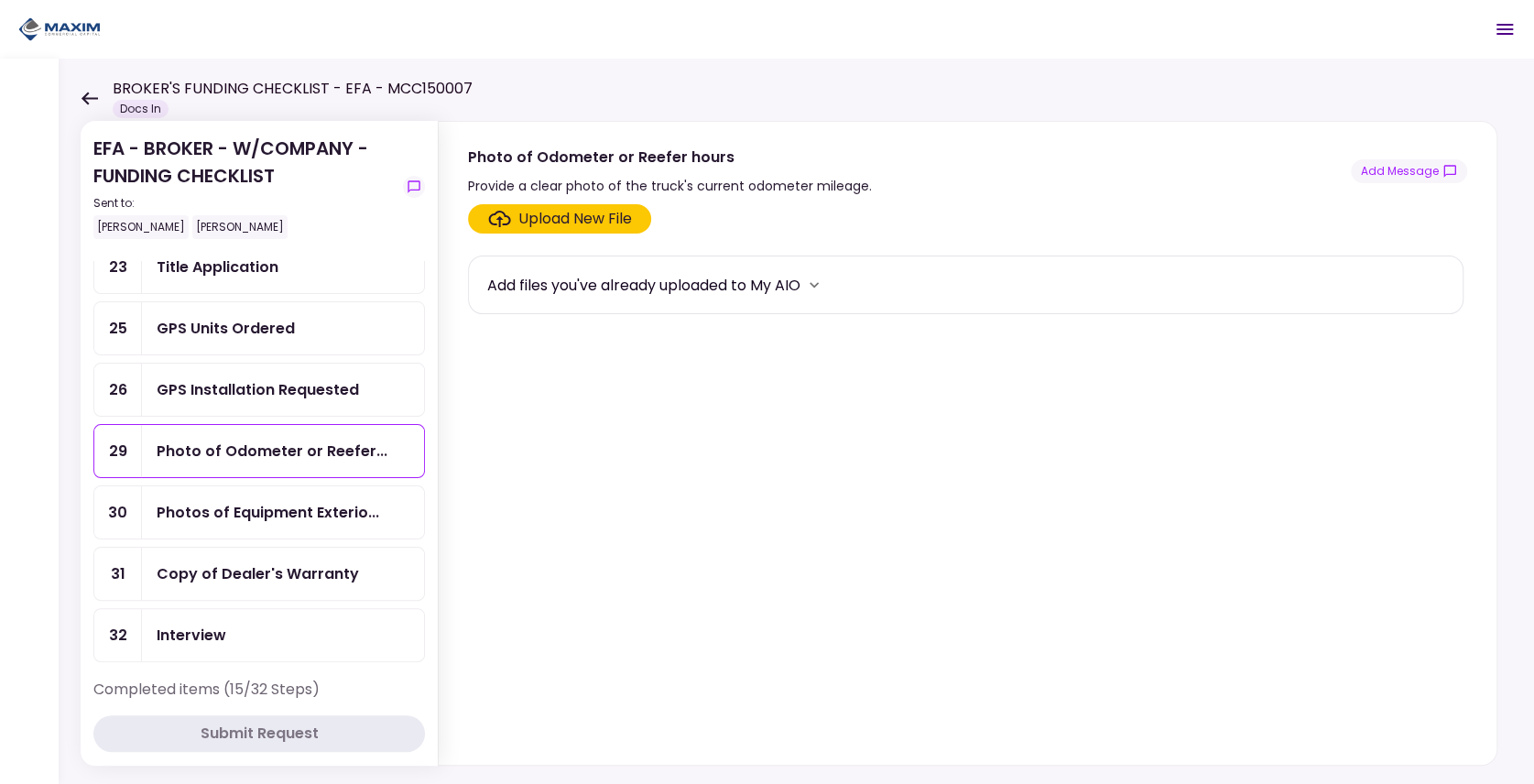
click at [531, 214] on div "Upload New File" at bounding box center [575, 218] width 113 height 22
click at [0, 0] on input "Upload New File" at bounding box center [0, 0] width 0 height 0
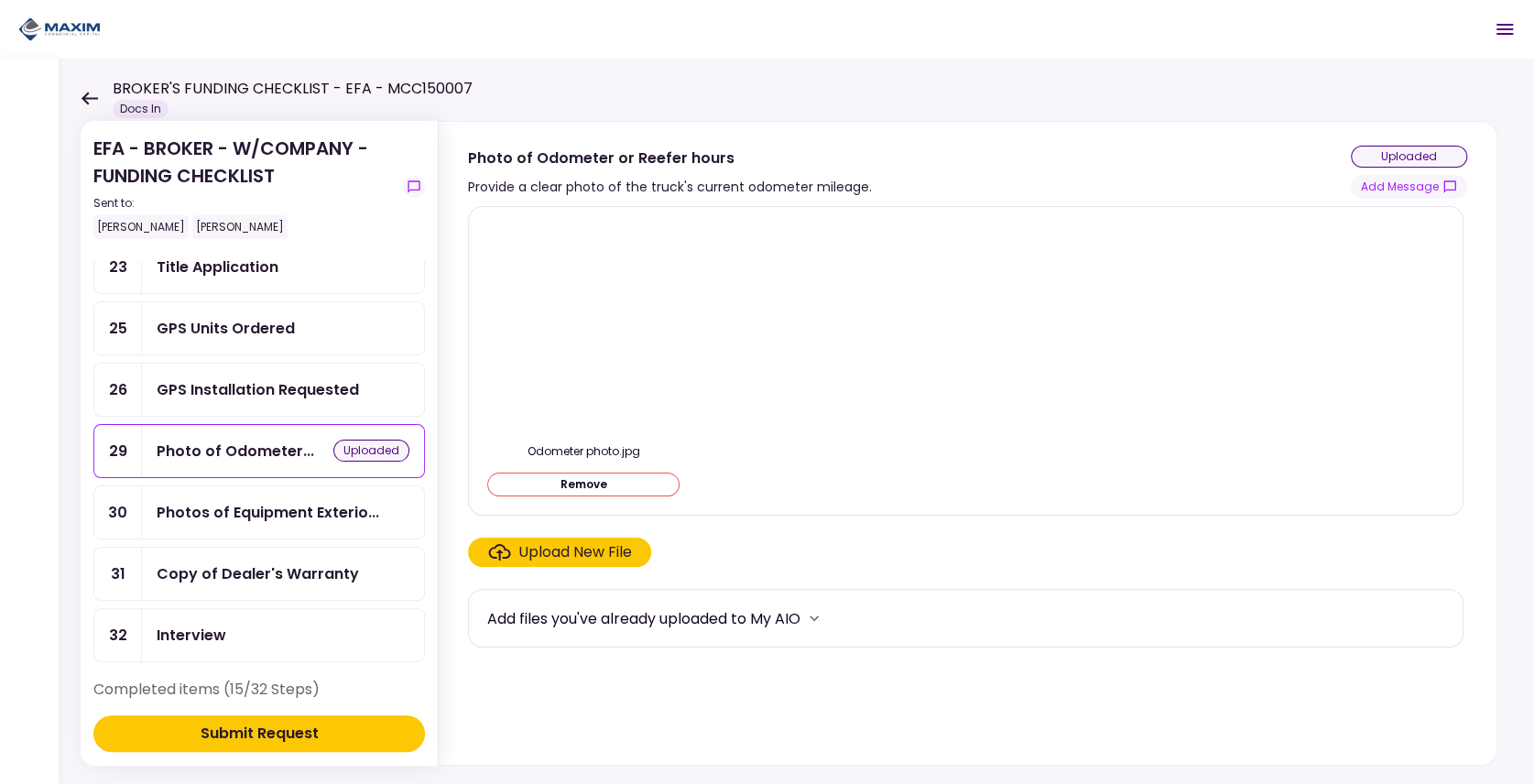
click at [215, 730] on div "Submit Request" at bounding box center [259, 733] width 118 height 22
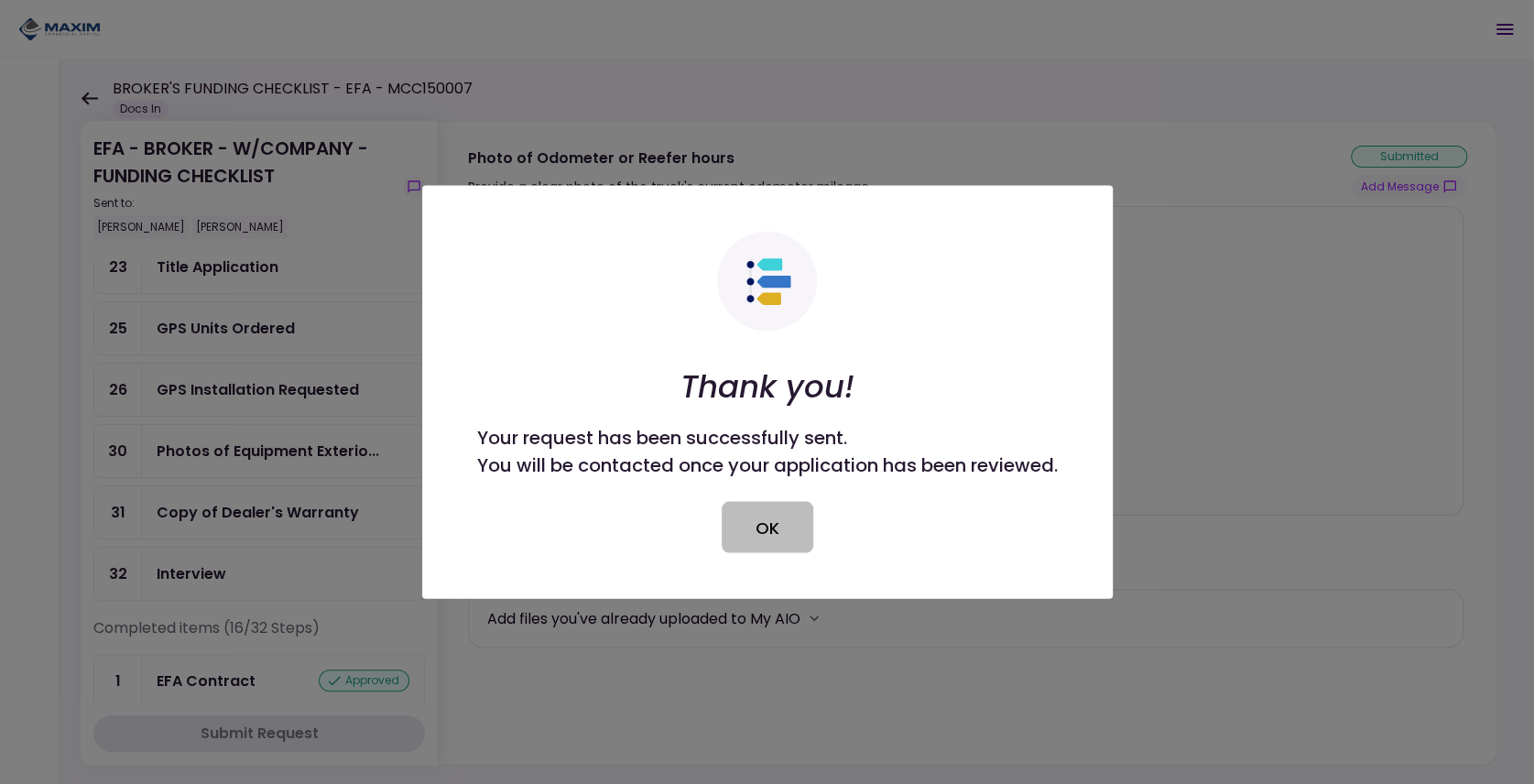
click at [764, 523] on button "OK" at bounding box center [767, 528] width 92 height 52
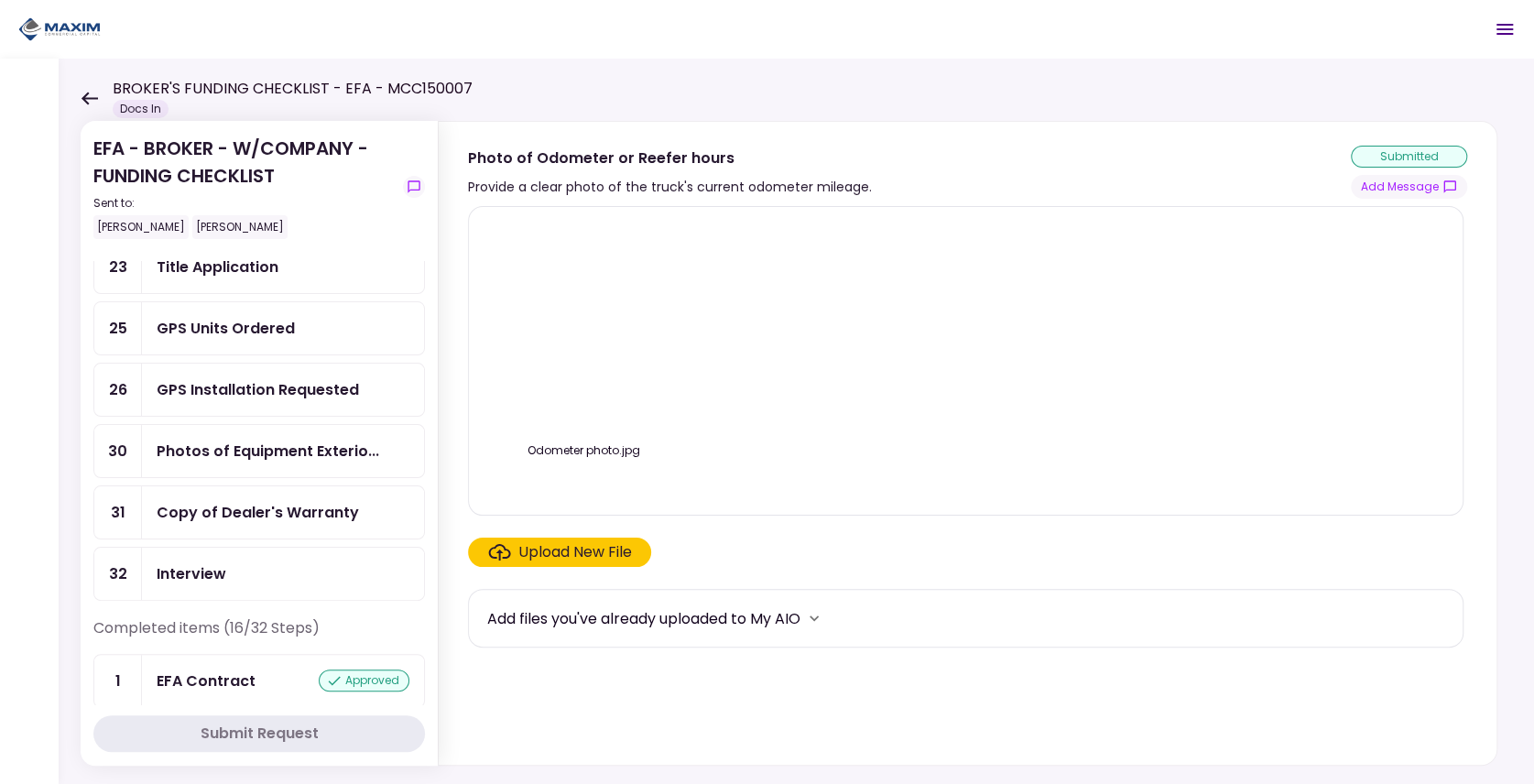
click at [218, 425] on div "Photos of Equipment Exterio..." at bounding box center [283, 451] width 282 height 53
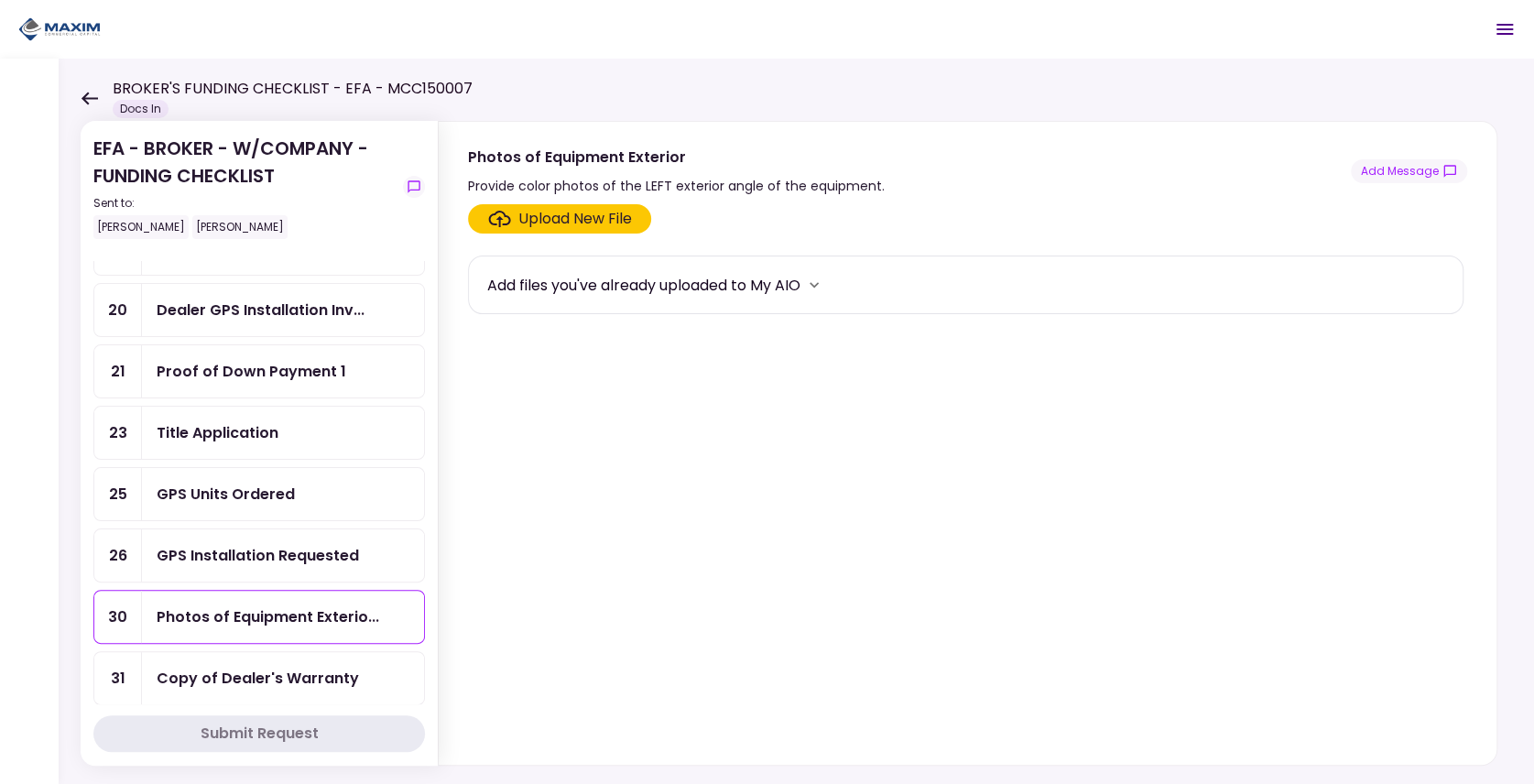
scroll to position [489, 0]
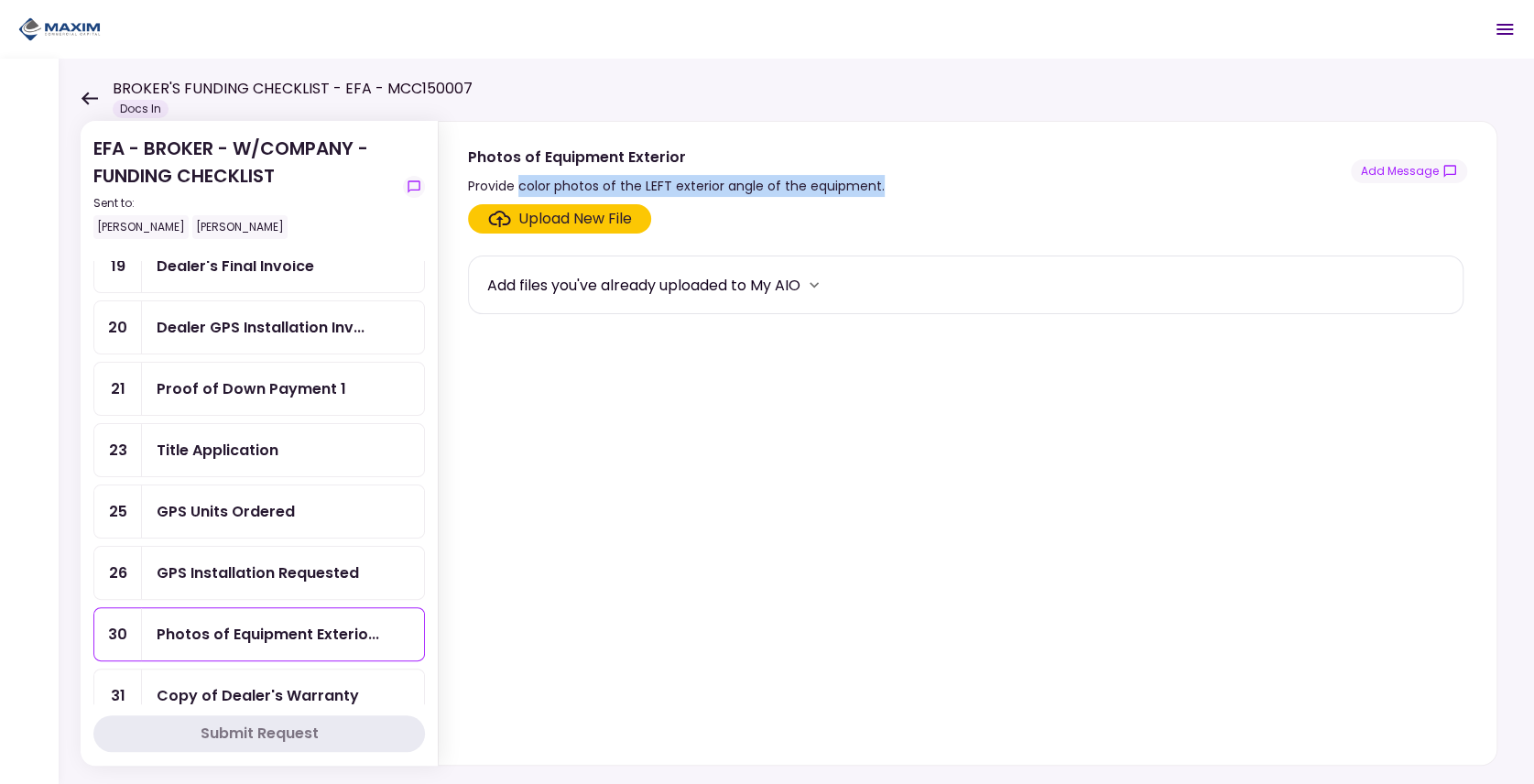
drag, startPoint x: 520, startPoint y: 183, endPoint x: 888, endPoint y: 187, distance: 368.0
click at [888, 187] on div "Photos of Equipment Exterior Provide color photos of the LEFT exterior angle of…" at bounding box center [967, 171] width 1000 height 52
copy div "color photos of the LEFT exterior angle of the equipment."
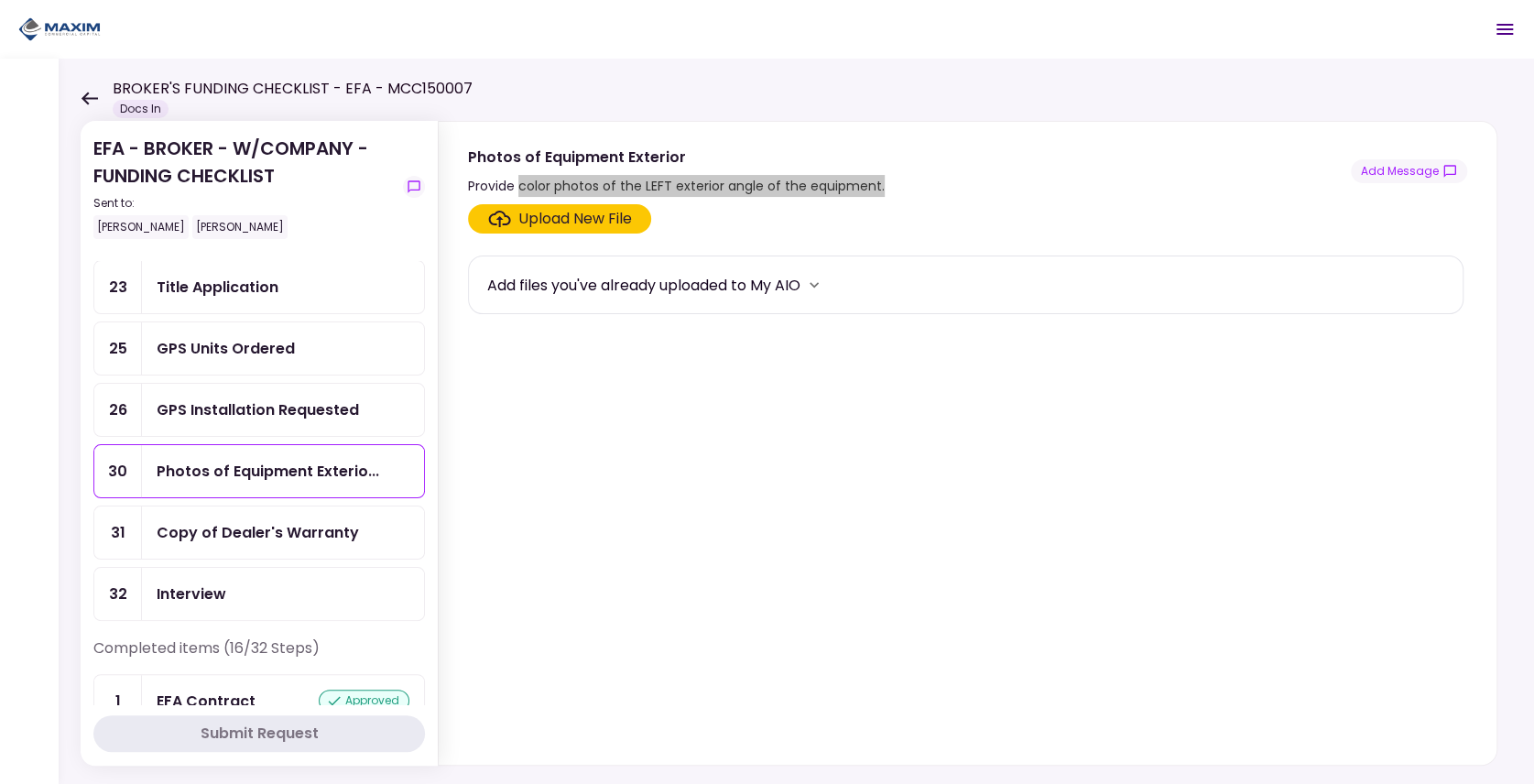
scroll to position [732, 0]
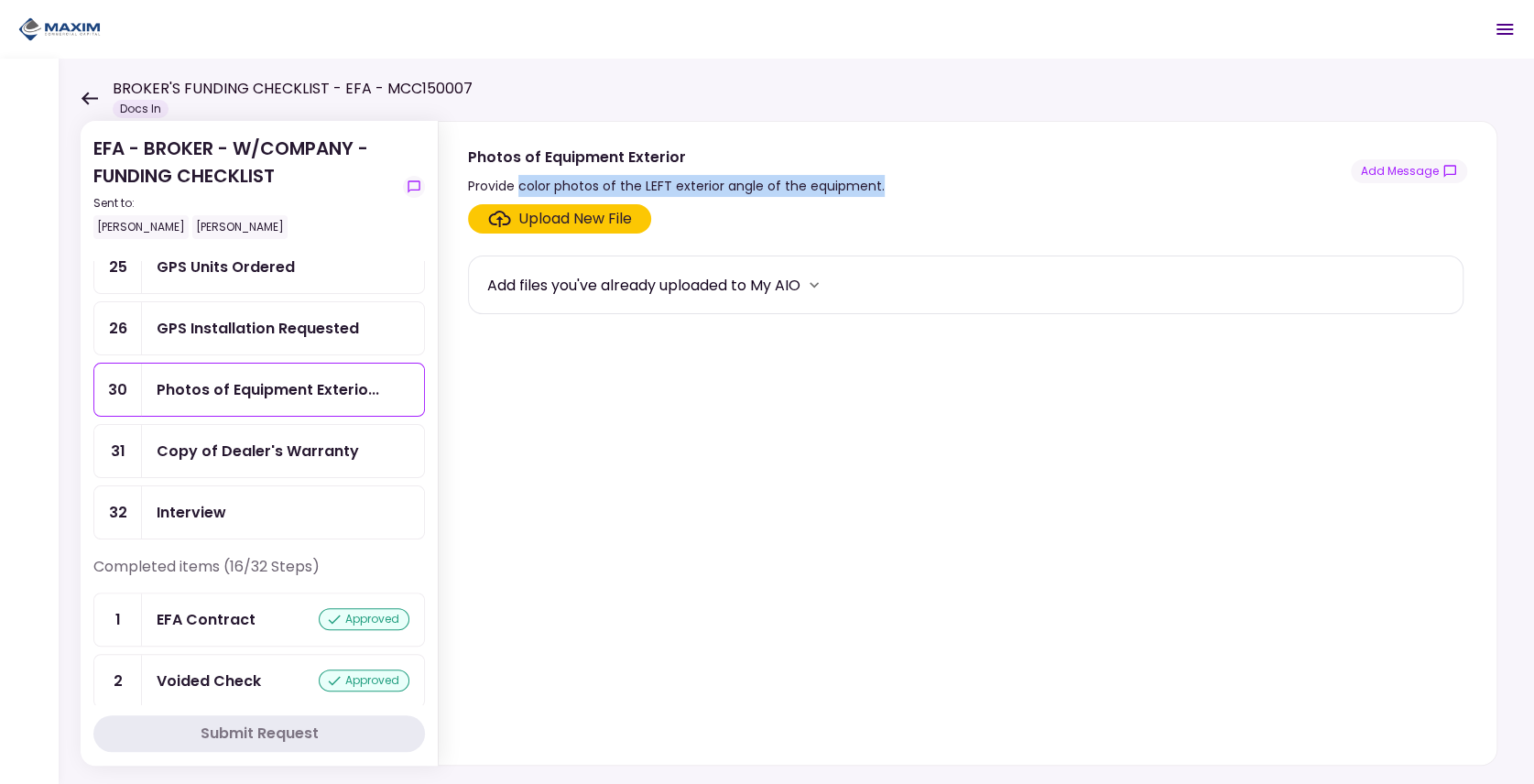
click at [203, 440] on div "Copy of Dealer's Warranty" at bounding box center [258, 451] width 203 height 22
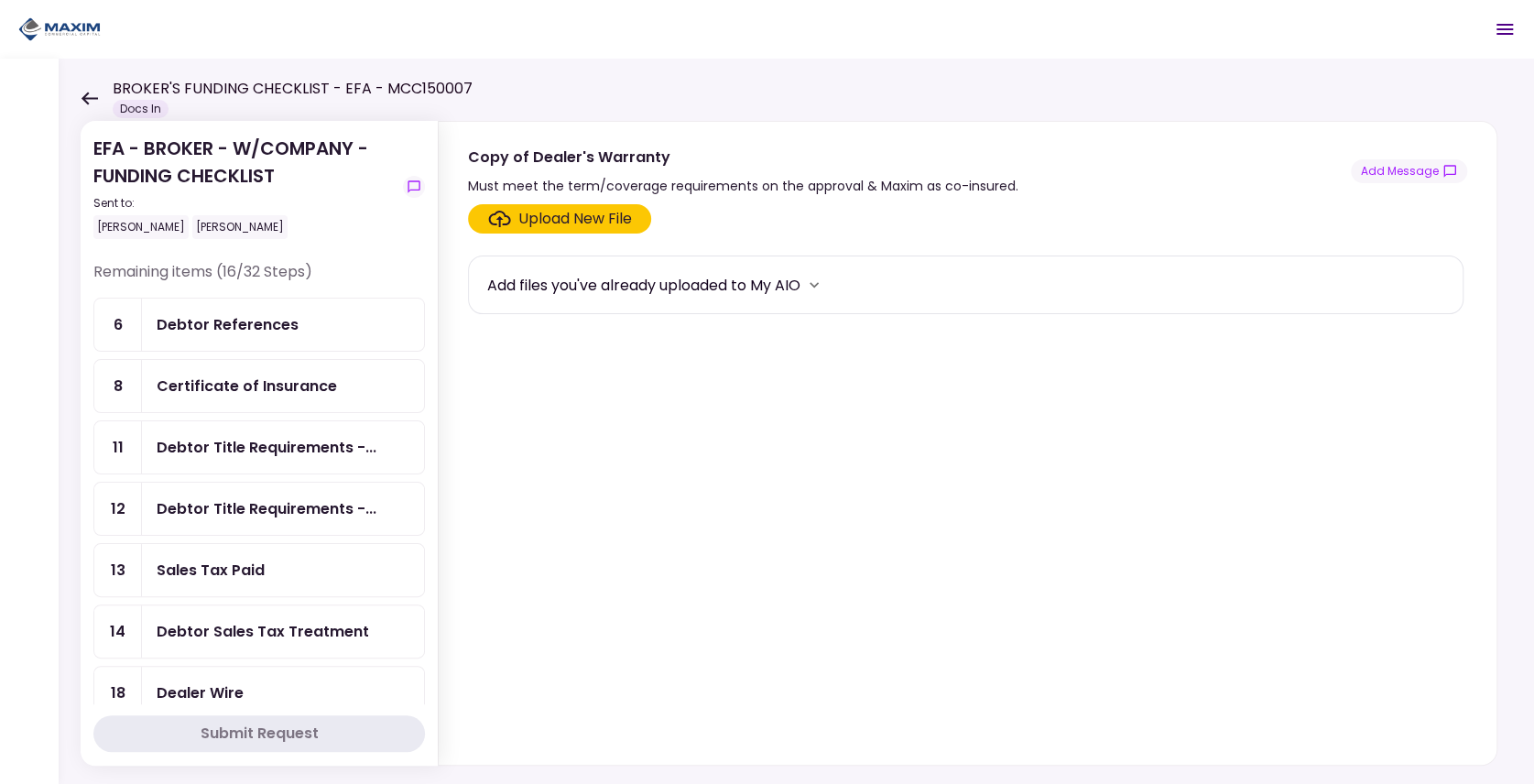
click at [92, 98] on icon at bounding box center [90, 98] width 17 height 13
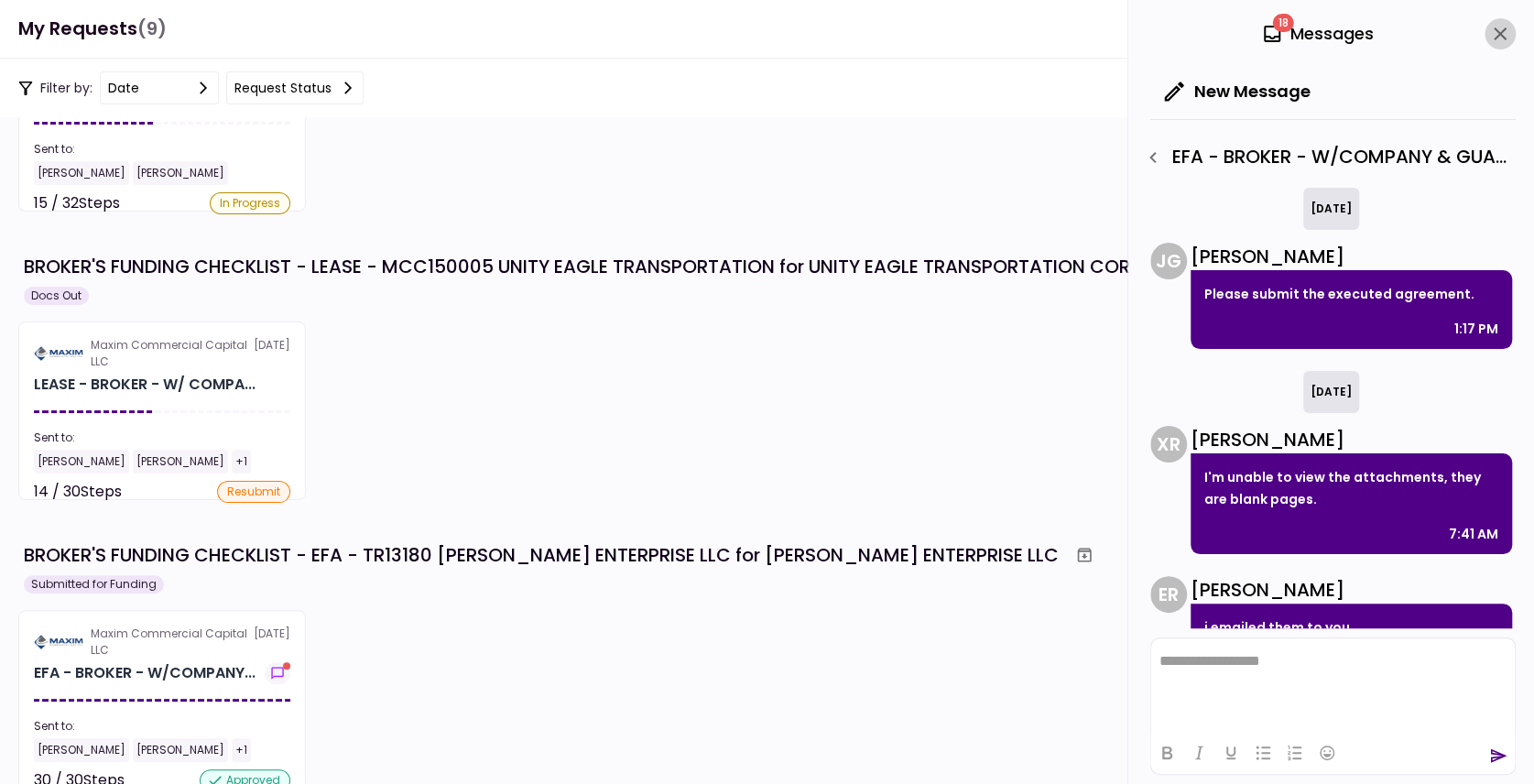
click at [1502, 30] on icon "close" at bounding box center [1500, 33] width 13 height 13
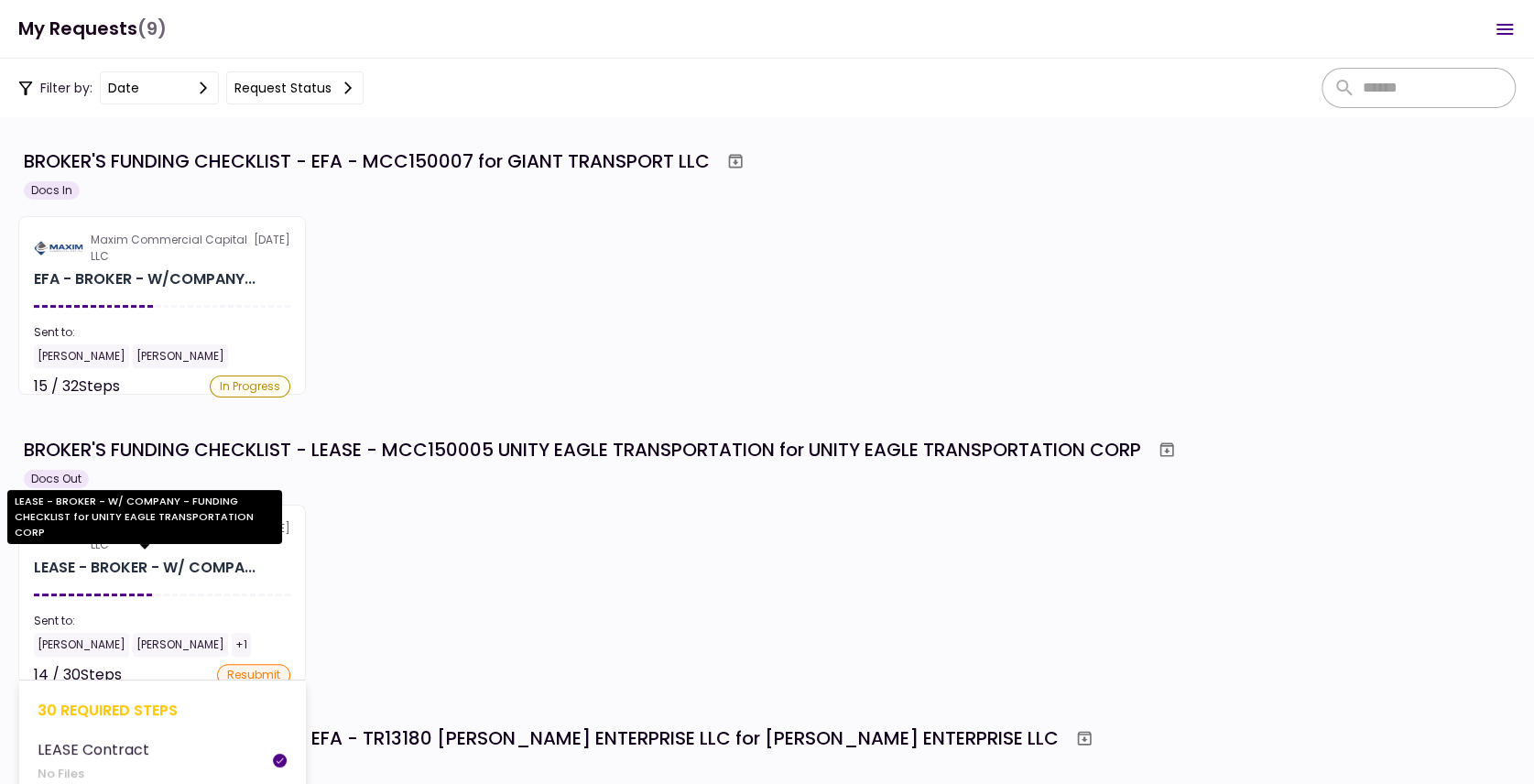
click at [190, 568] on div "LEASE - BROKER - W/ COMPA..." at bounding box center [144, 568] width 221 height 22
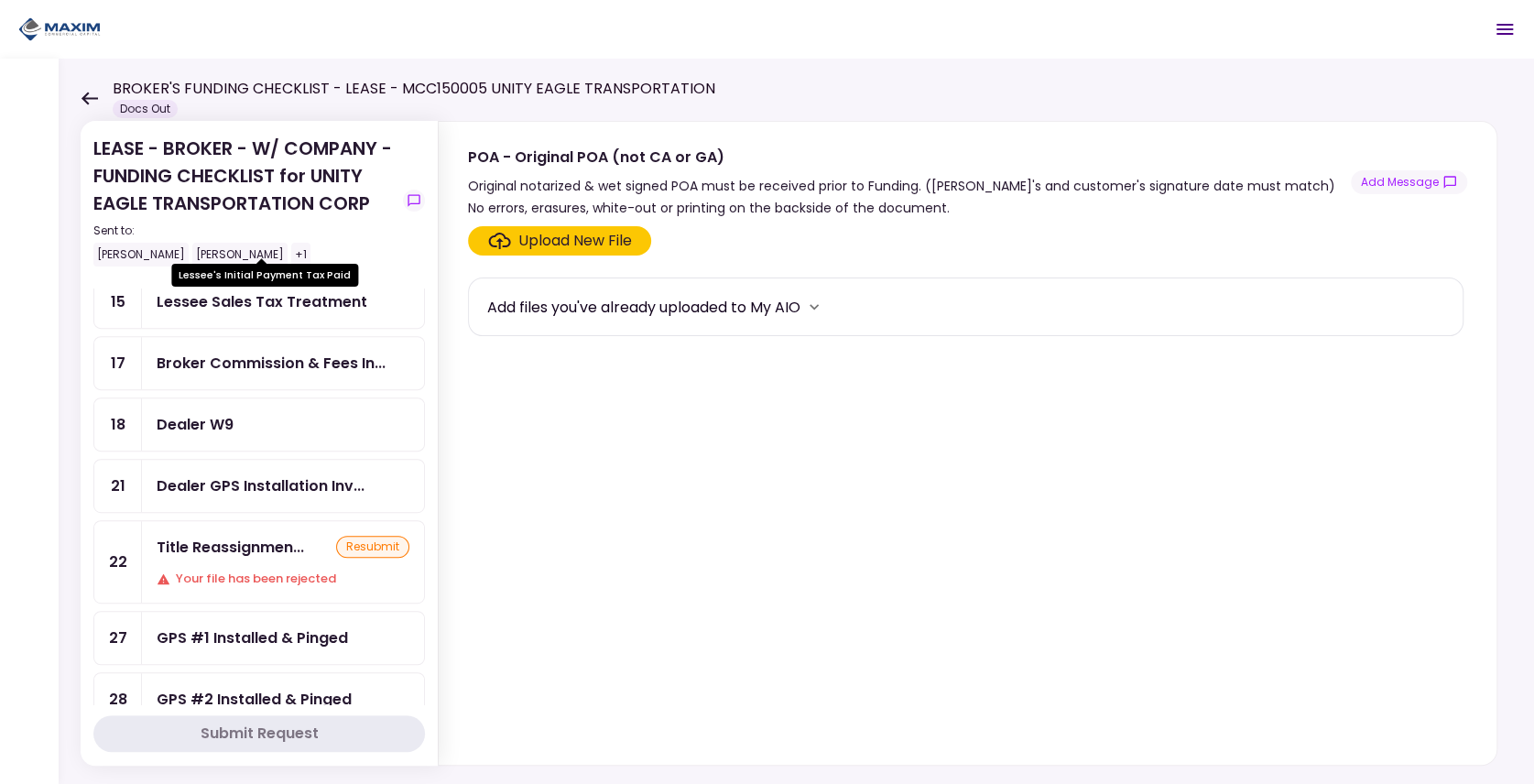
scroll to position [671, 0]
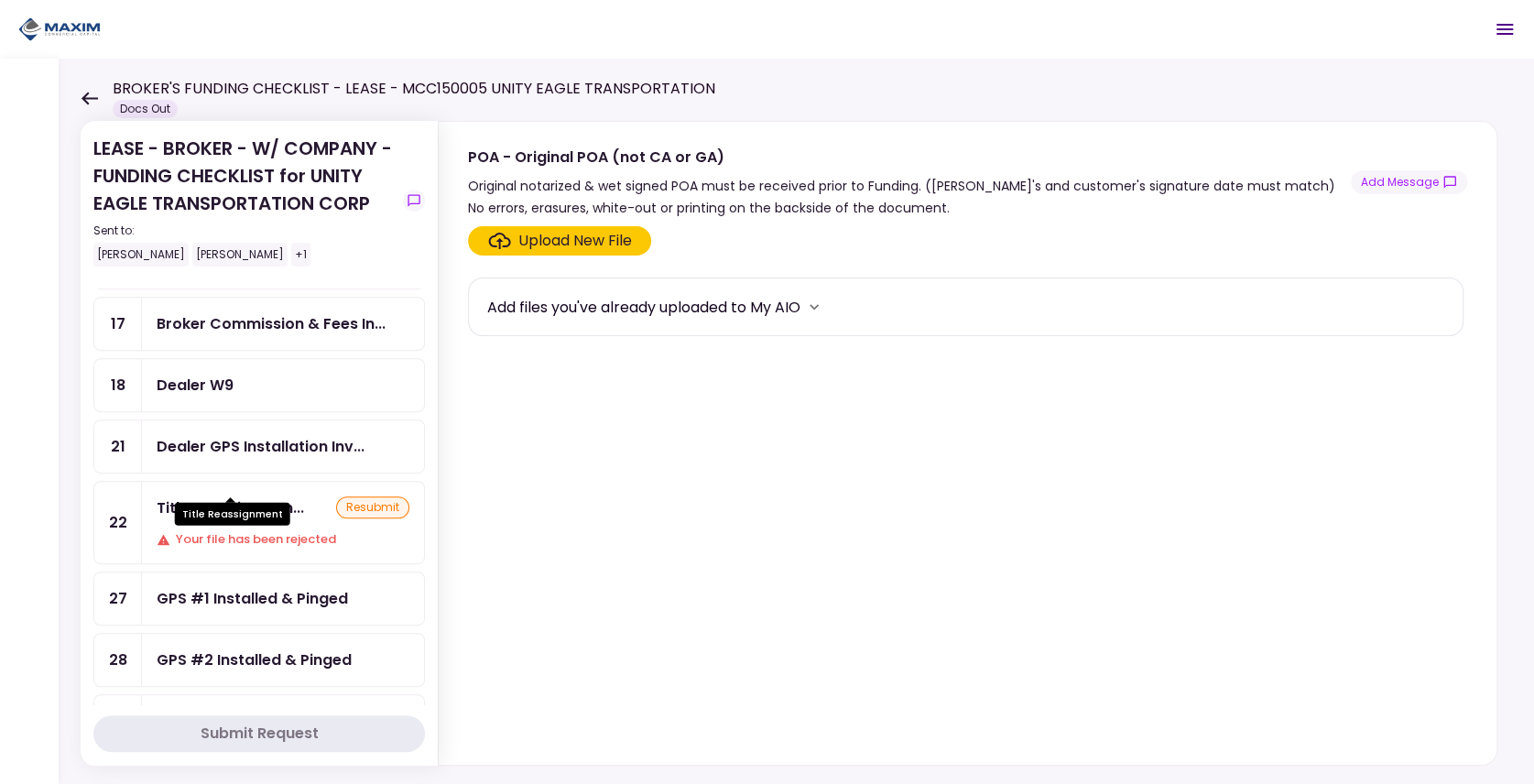
click at [278, 496] on div "Title Reassignmen..." at bounding box center [230, 507] width 147 height 22
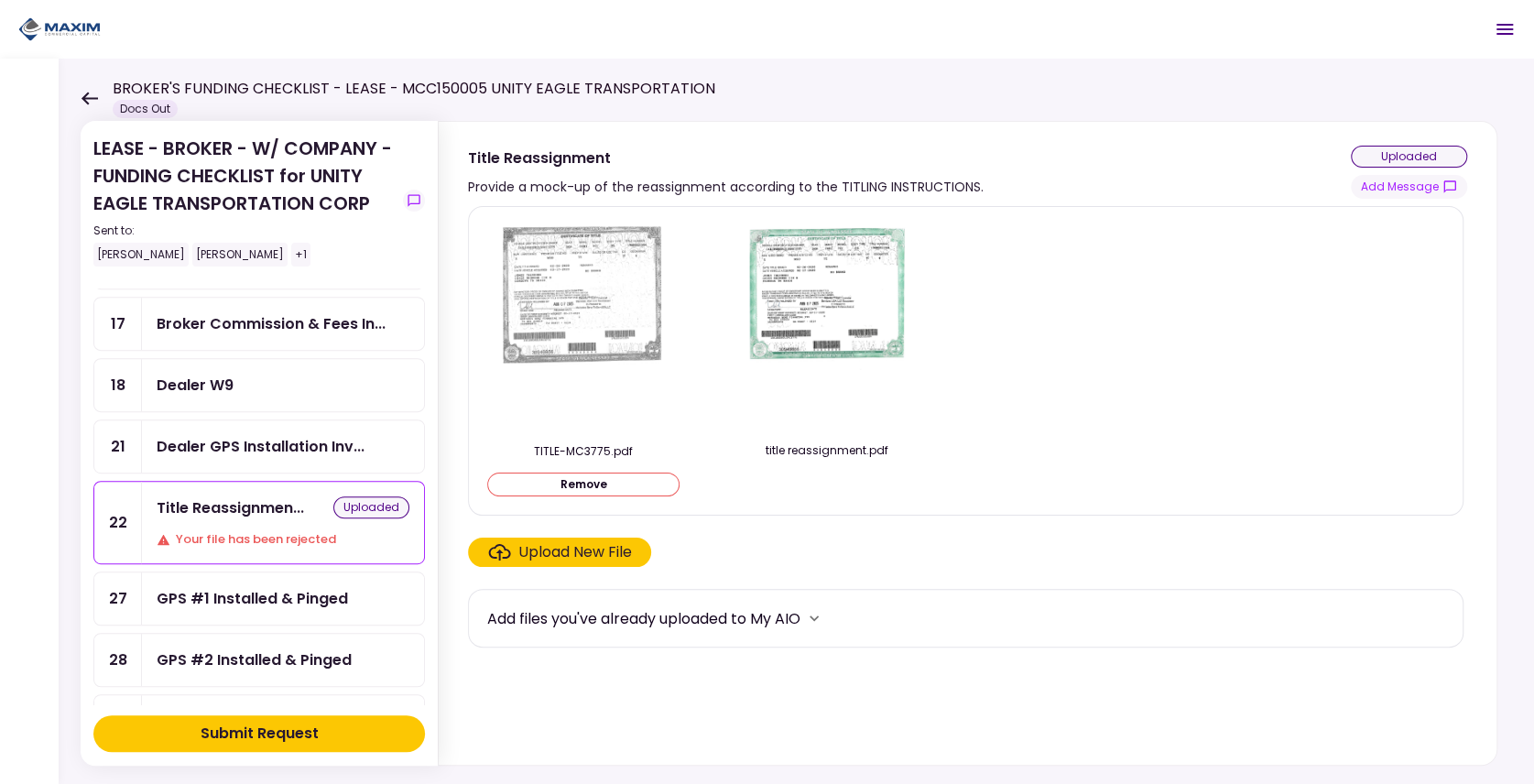
click at [257, 736] on div "Submit Request" at bounding box center [259, 733] width 118 height 22
